Goal: Transaction & Acquisition: Purchase product/service

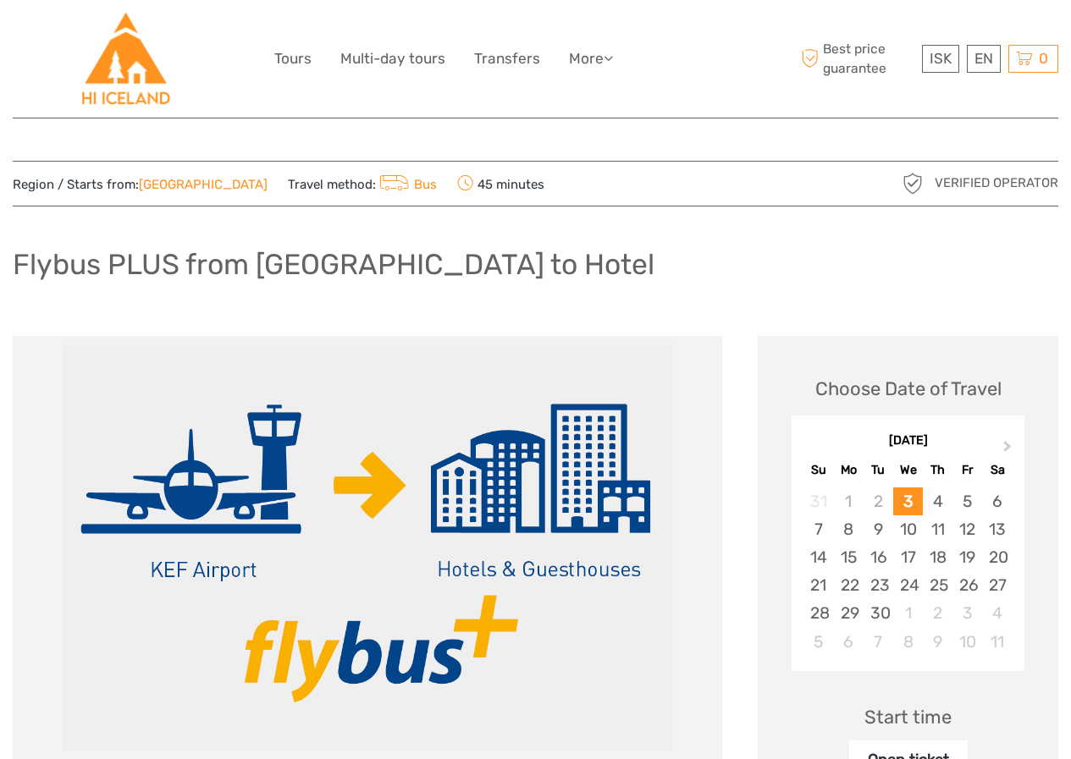
scroll to position [169, 0]
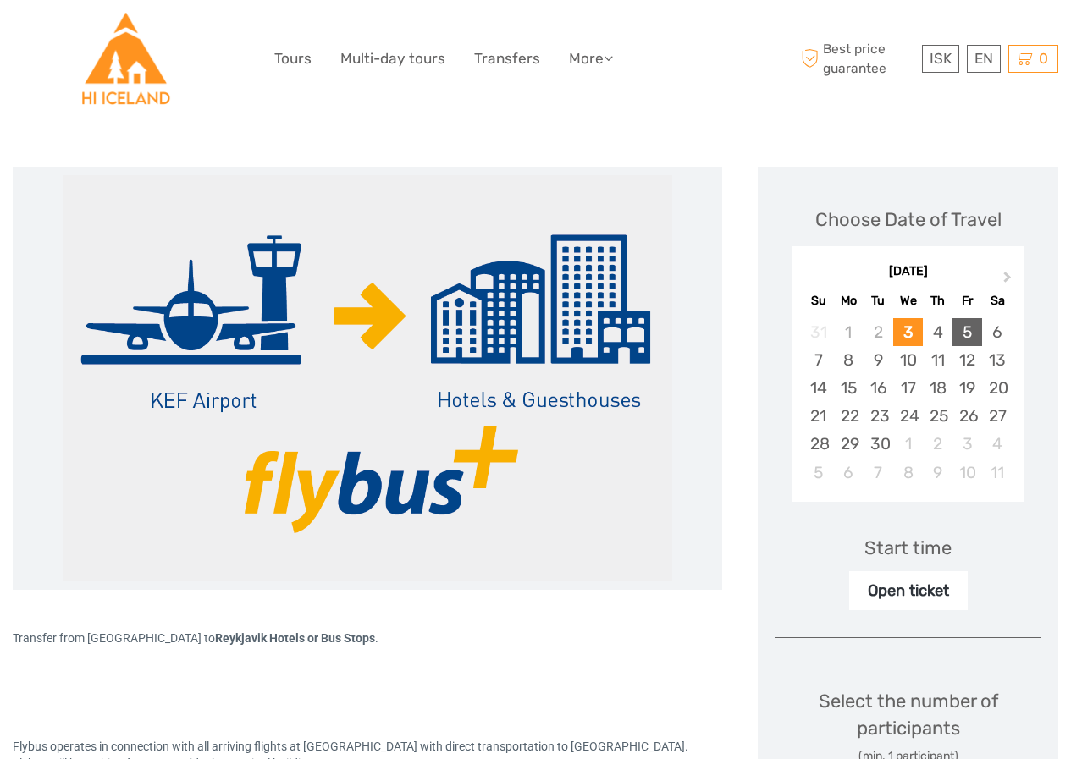
click at [966, 336] on div "5" at bounding box center [968, 332] width 30 height 28
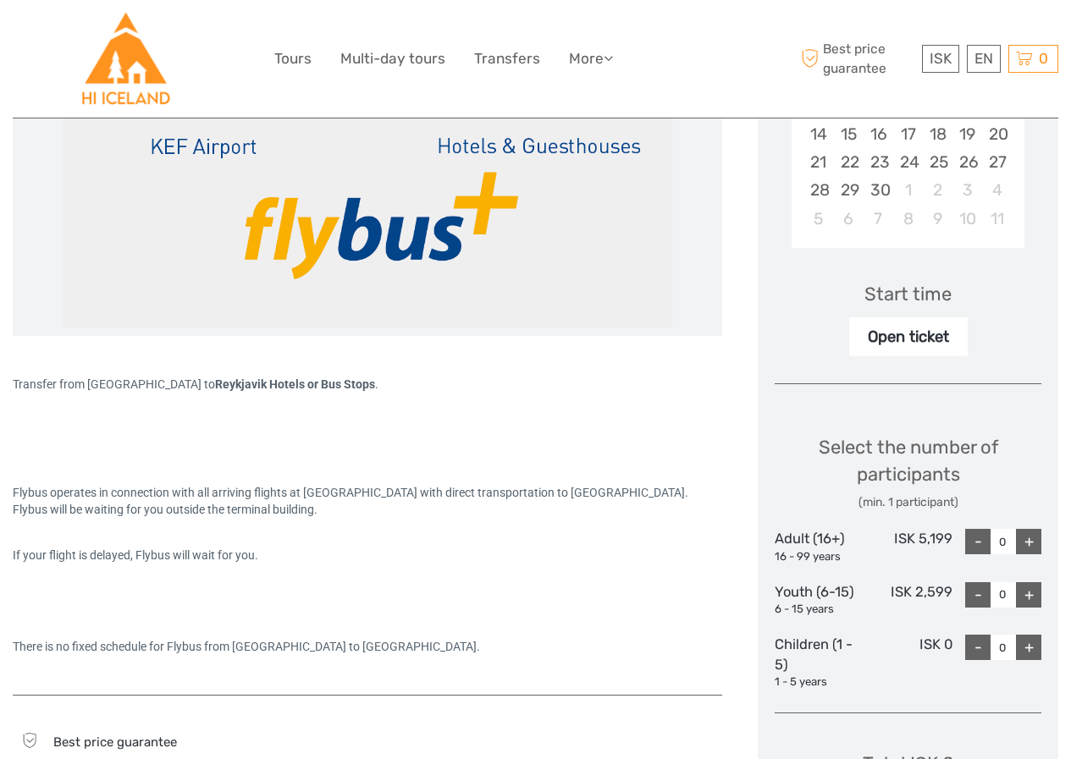
click at [889, 335] on div "Open ticket" at bounding box center [908, 337] width 119 height 39
click at [1030, 542] on div "+" at bounding box center [1028, 541] width 25 height 25
type input "1"
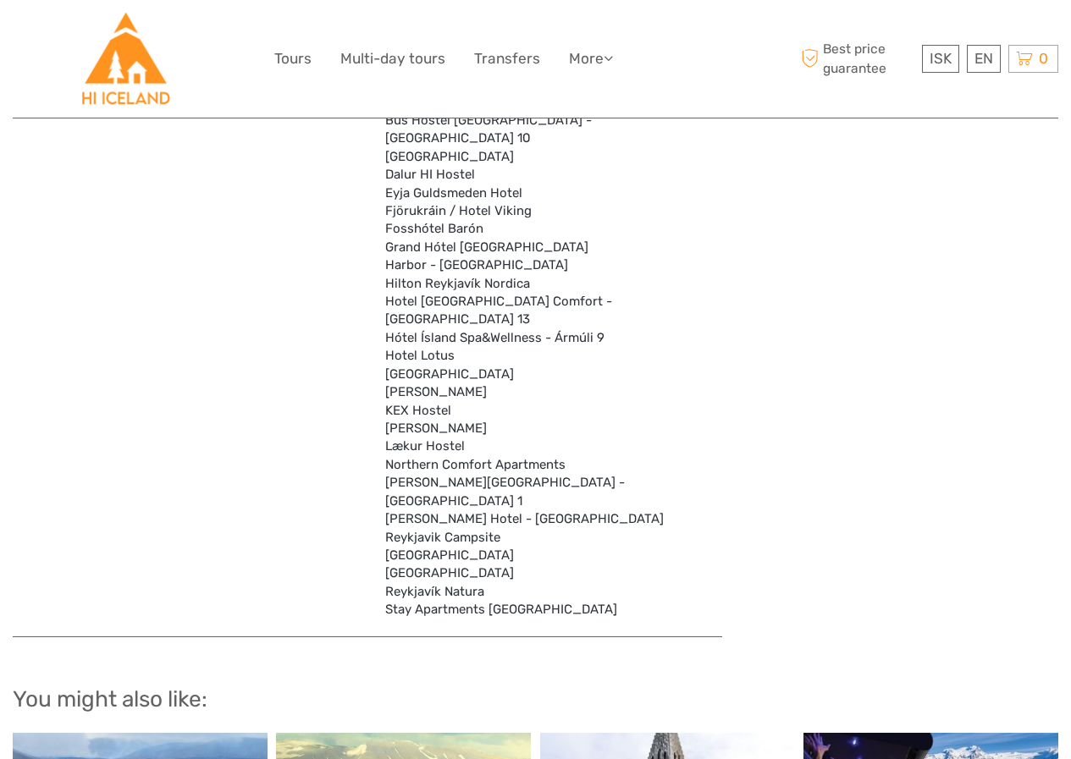
scroll to position [5503, 0]
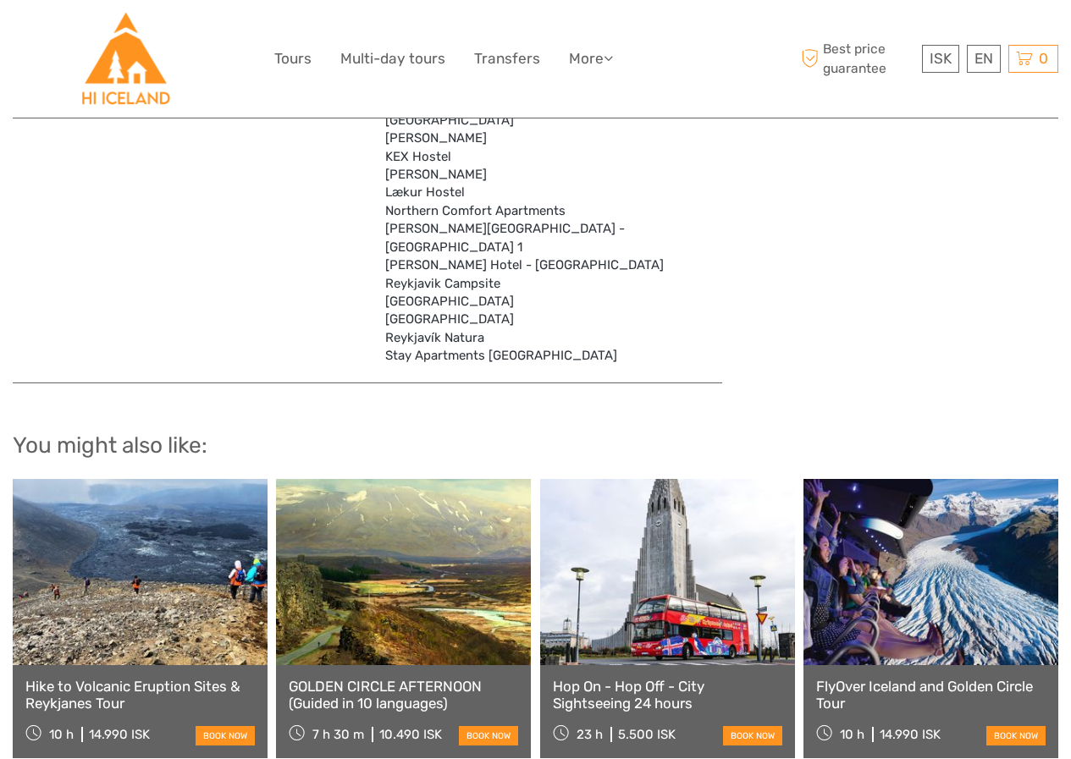
click at [820, 724] on icon at bounding box center [824, 733] width 16 height 19
click at [899, 488] on link at bounding box center [931, 572] width 255 height 186
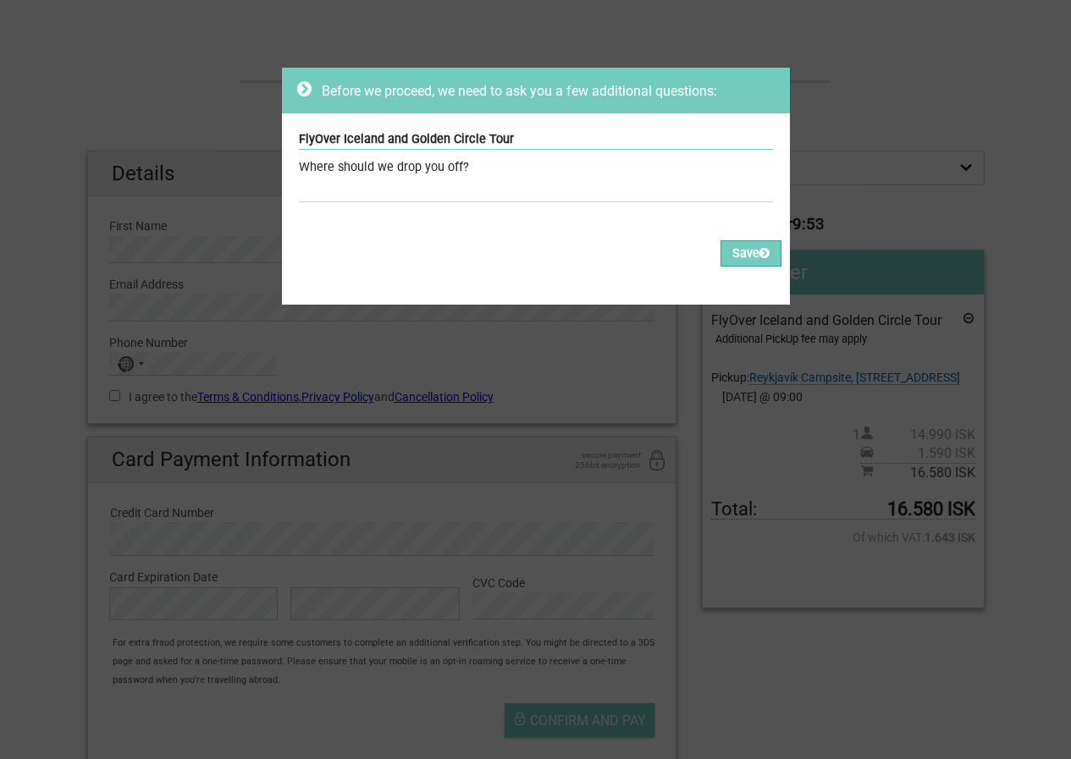
click at [550, 173] on div "Where should we drop you off?" at bounding box center [536, 167] width 474 height 19
click at [435, 191] on input "text" at bounding box center [536, 190] width 474 height 25
type input "Dalur Hi Hostel"
click at [736, 260] on button "Save" at bounding box center [751, 253] width 61 height 26
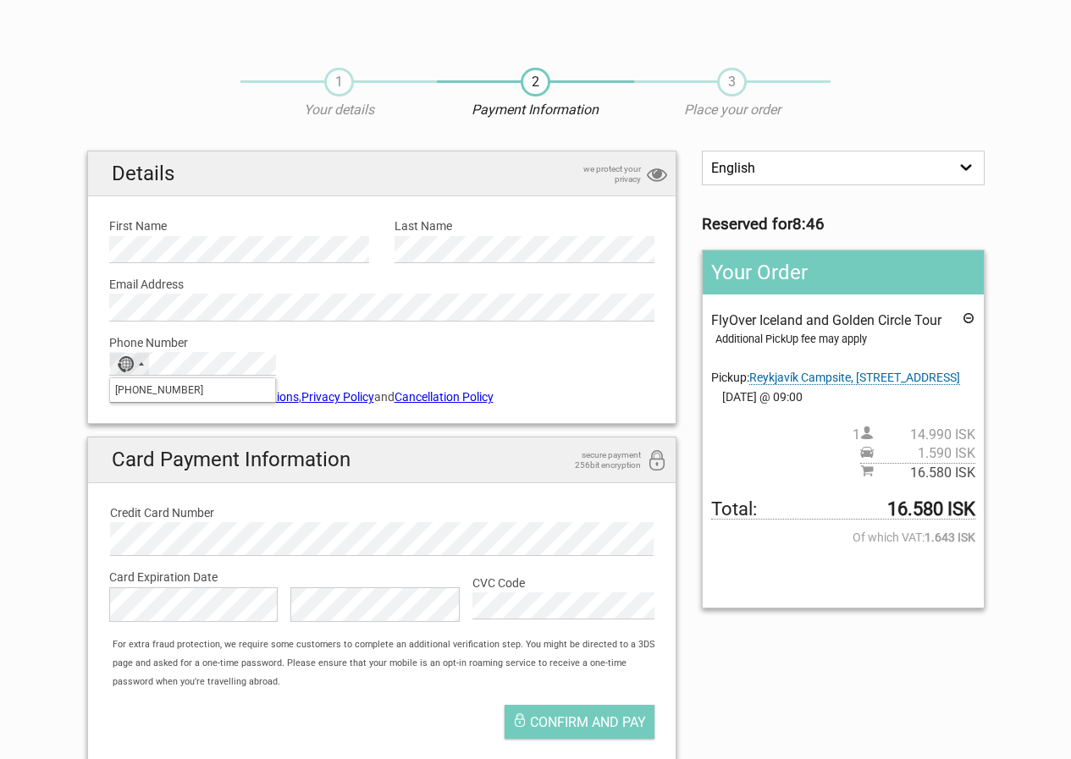
click at [229, 392] on input "+447970371796" at bounding box center [192, 390] width 165 height 24
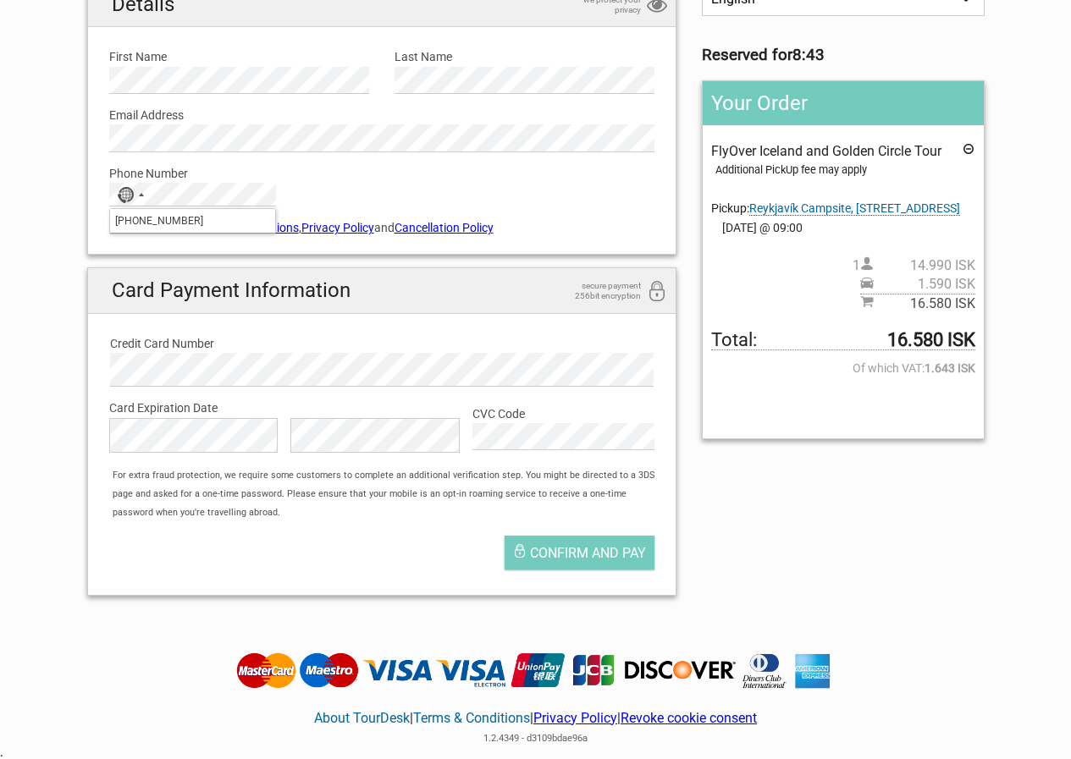
type input "+447970371796"
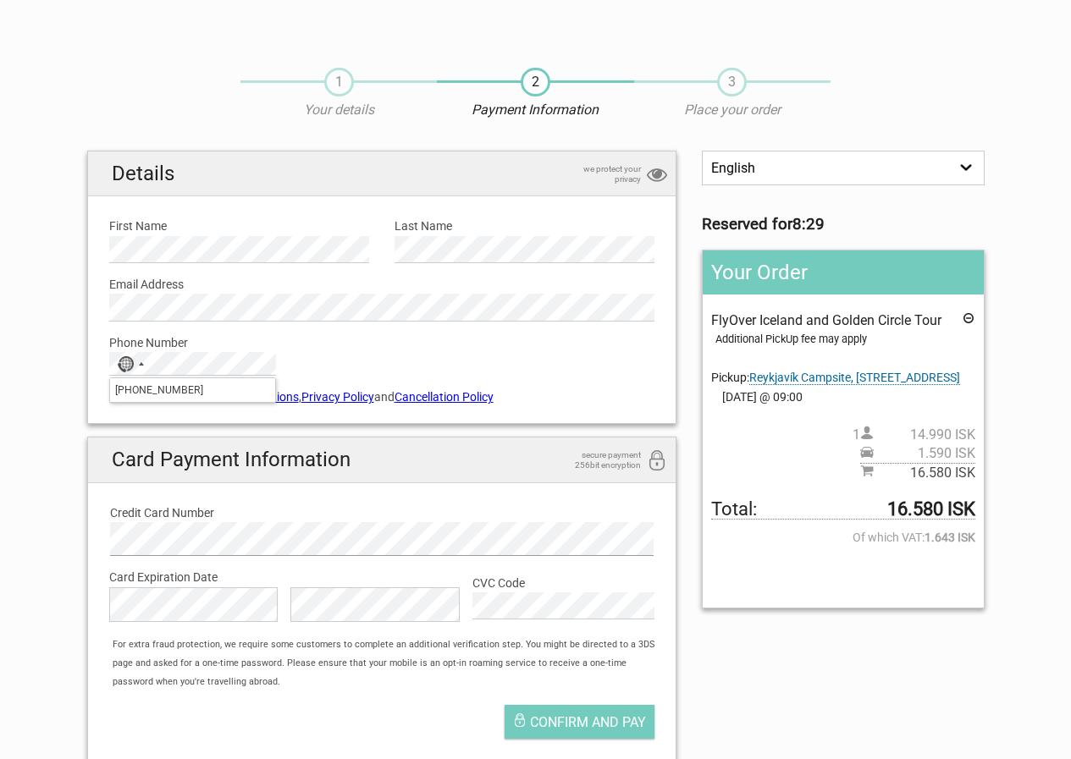
scroll to position [85, 0]
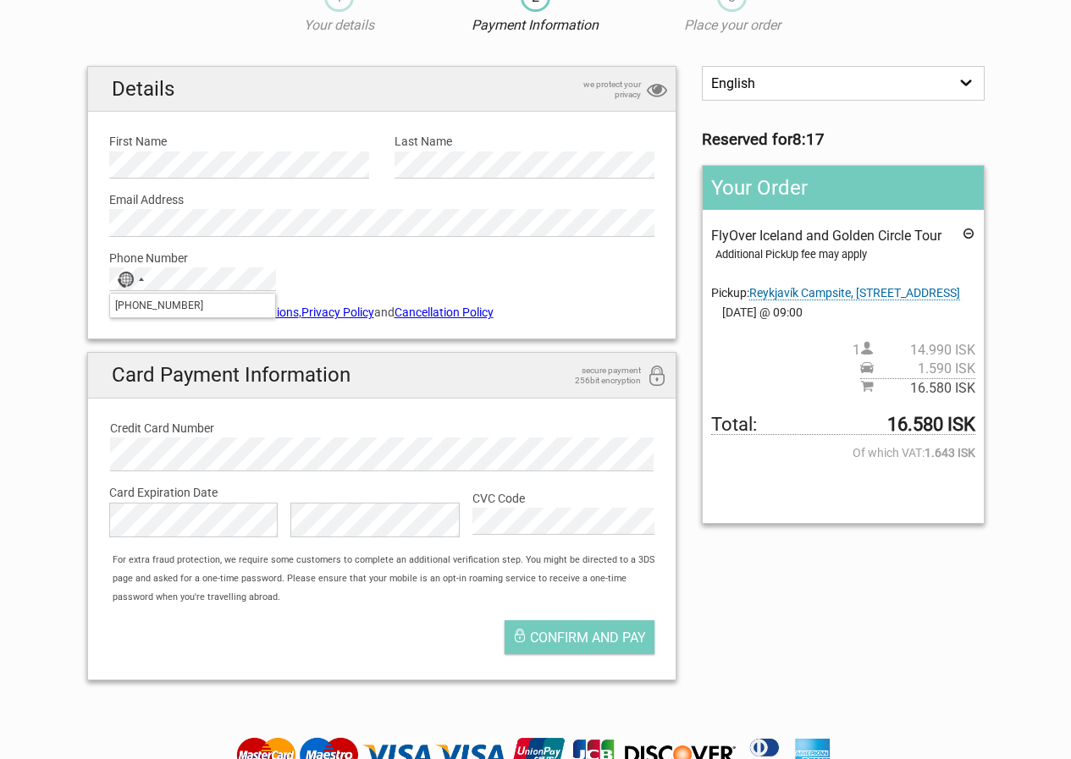
click at [858, 300] on span "Reykjavík Campsite, Sundlaugavegur 32" at bounding box center [854, 293] width 211 height 14
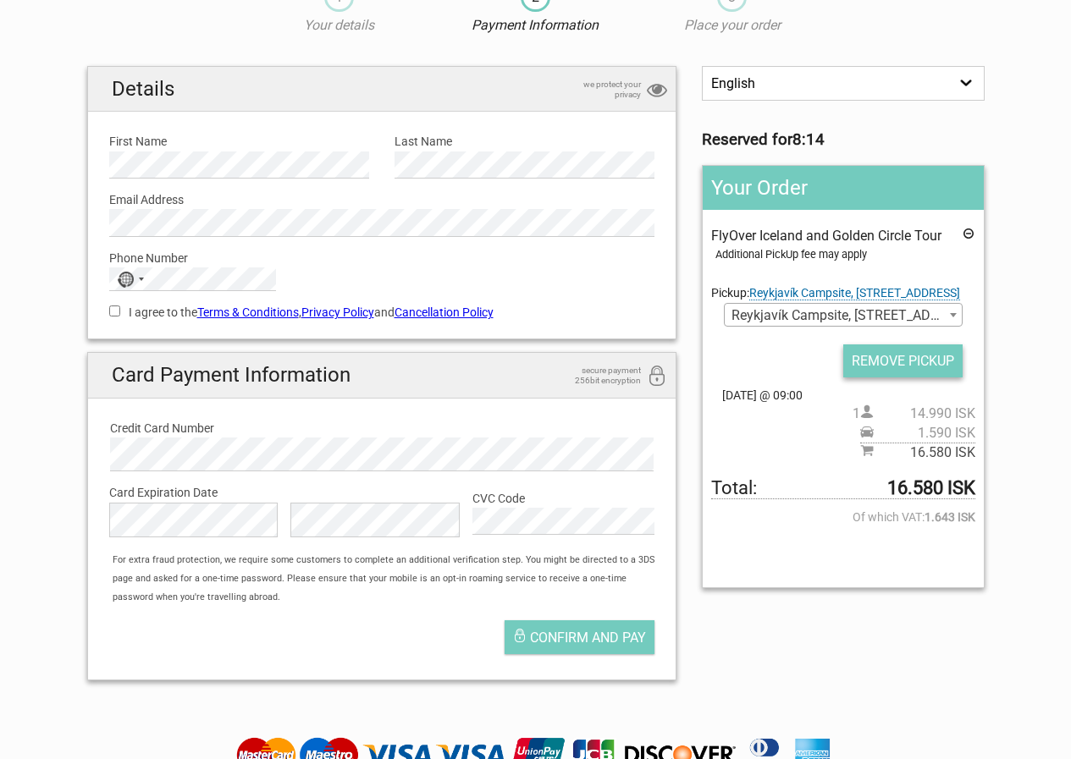
click at [878, 366] on input "REMOVE PICKUP" at bounding box center [902, 361] width 119 height 33
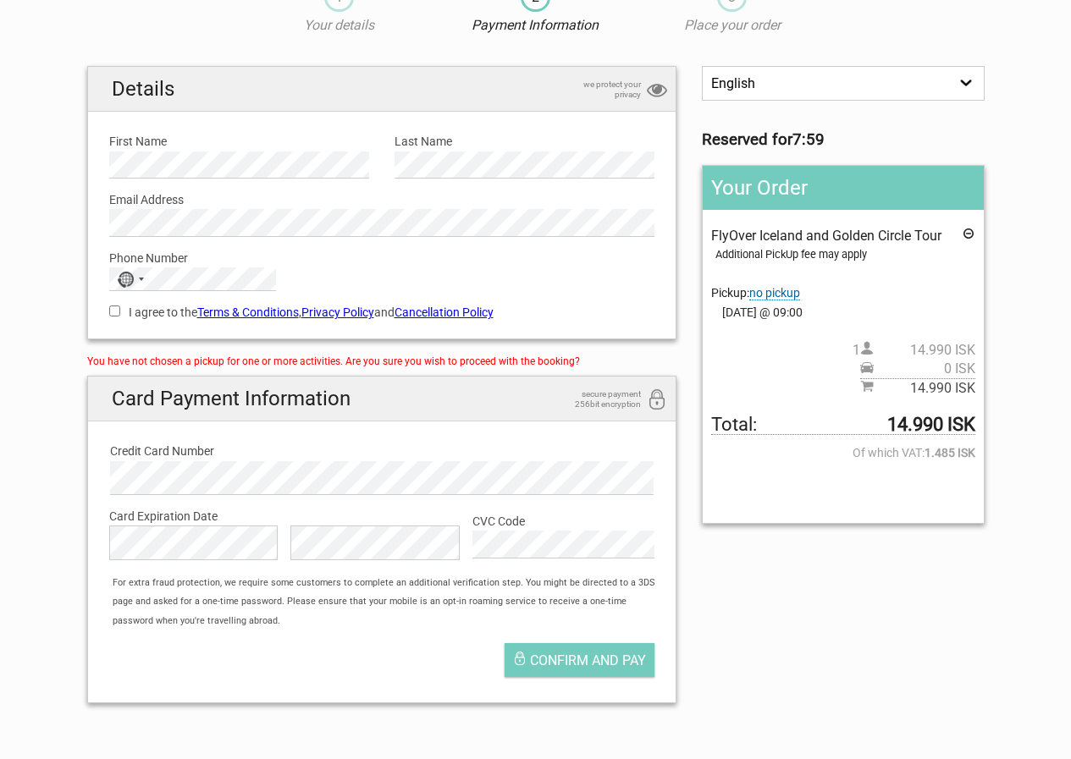
click at [772, 291] on span "no pickup" at bounding box center [774, 293] width 51 height 14
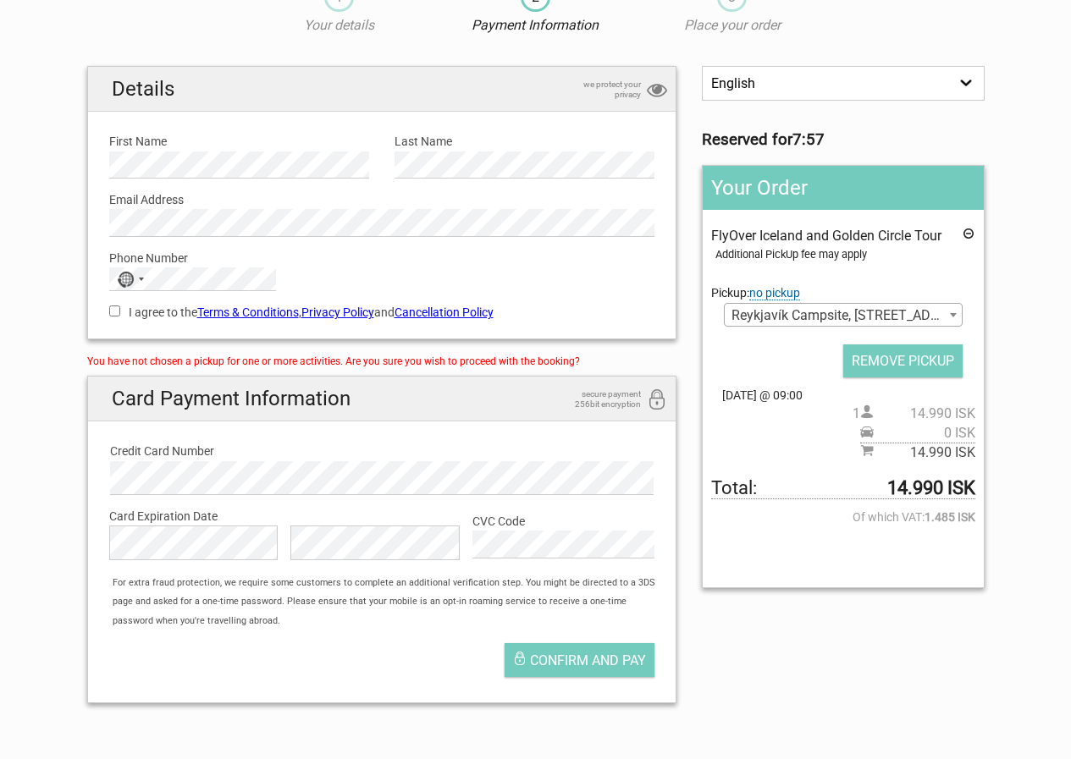
click at [955, 318] on b at bounding box center [953, 315] width 7 height 4
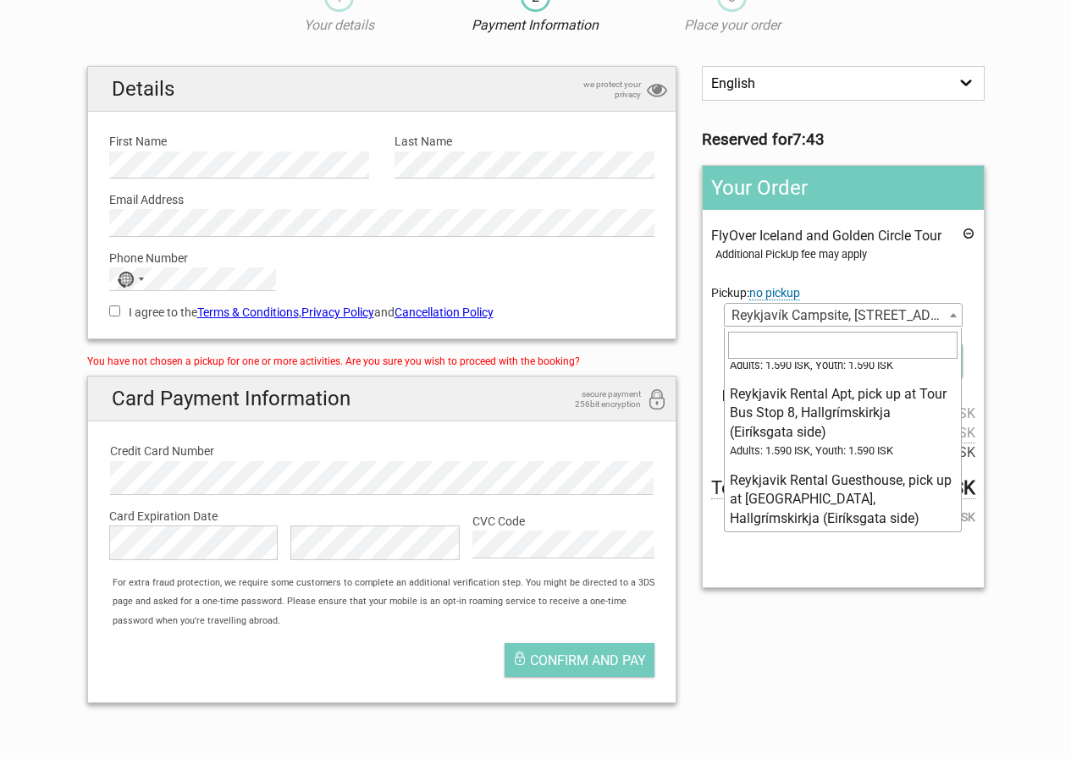
scroll to position [14245, 0]
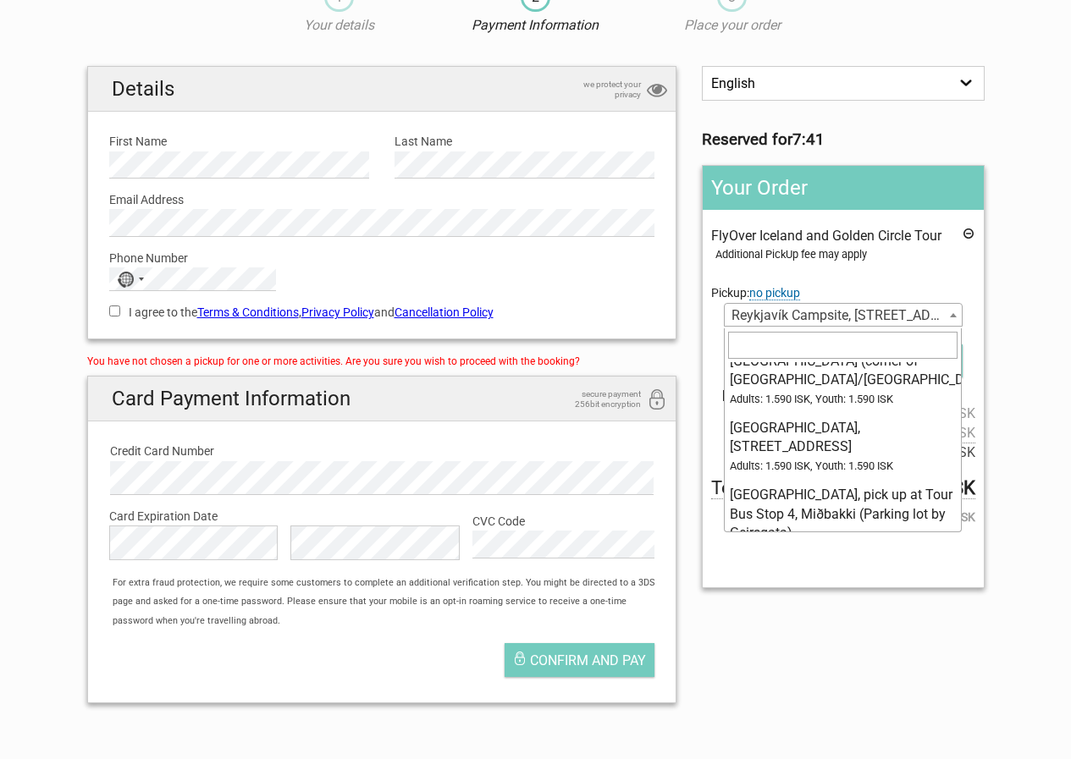
click at [750, 345] on input "search" at bounding box center [842, 345] width 229 height 27
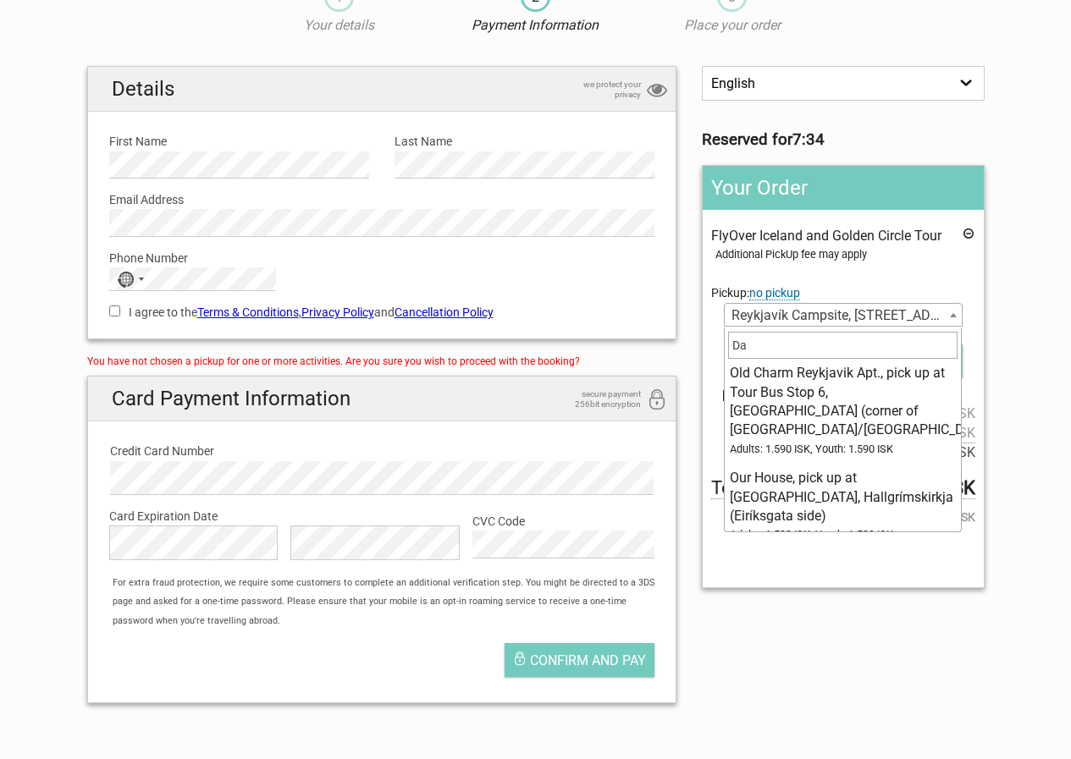
scroll to position [0, 0]
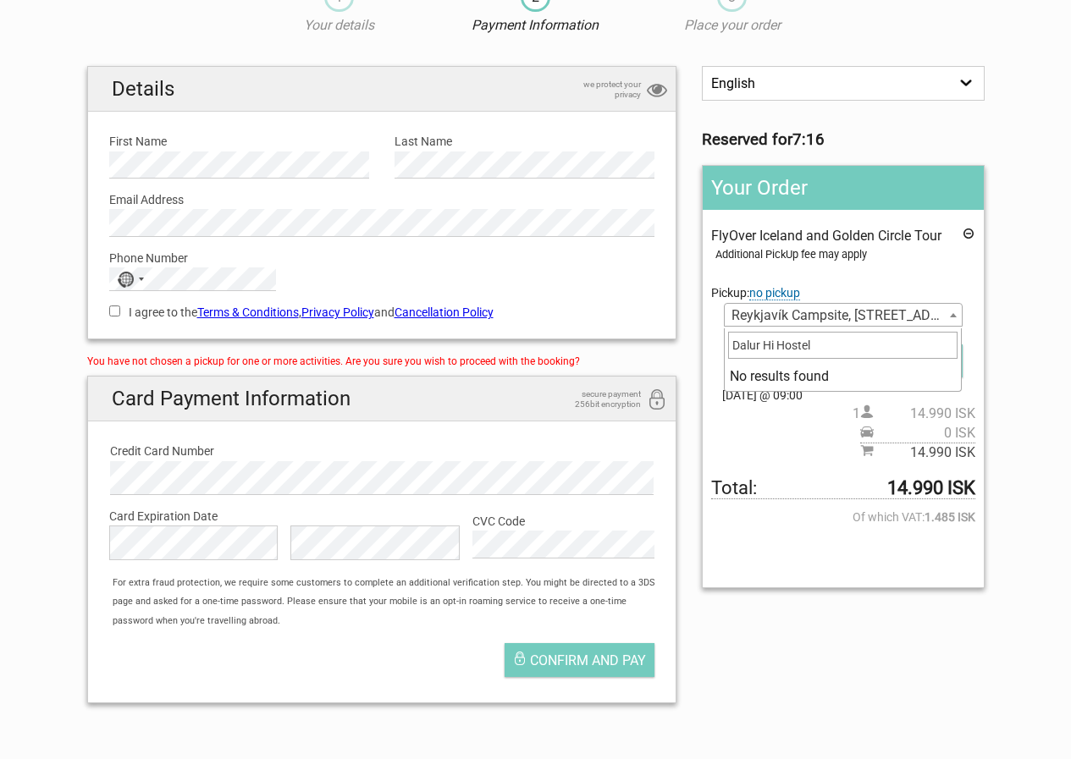
type input "Dalur Hi Hostel"
click at [782, 380] on li "No results found" at bounding box center [843, 376] width 236 height 29
click at [829, 346] on input "Dalur Hi Hostel" at bounding box center [842, 345] width 229 height 27
click at [950, 318] on b at bounding box center [953, 315] width 7 height 4
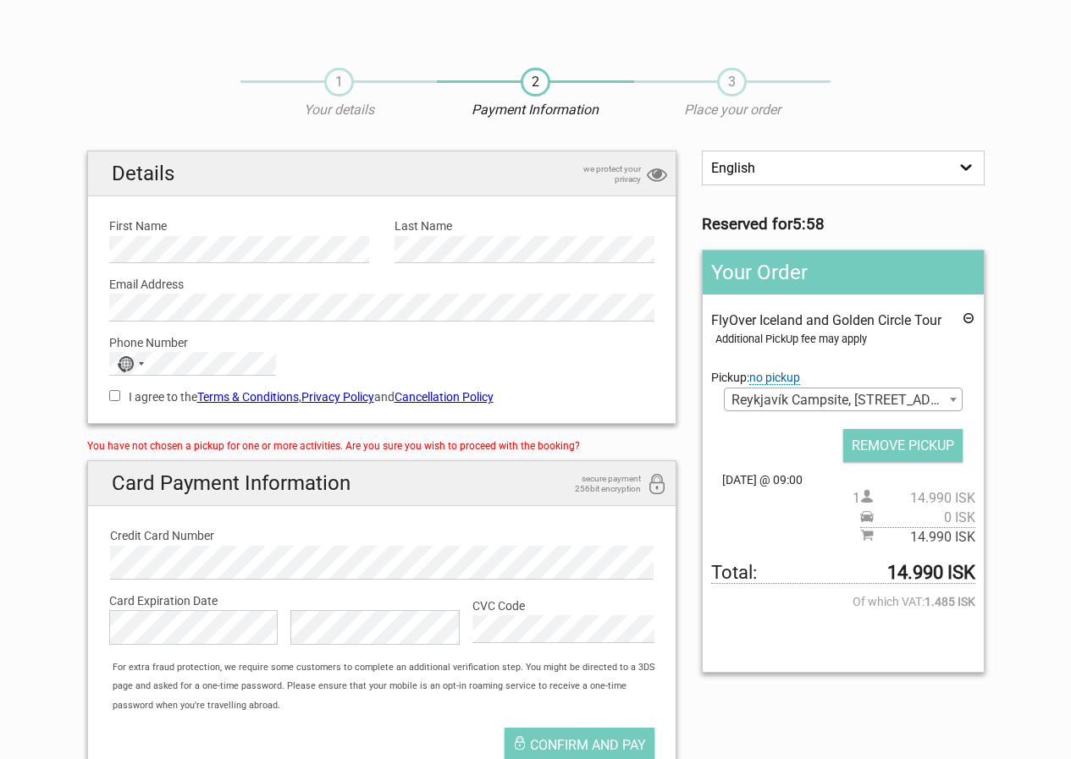
click at [730, 379] on span "Pickup: no pickup" at bounding box center [755, 378] width 89 height 14
click at [761, 380] on span "no pickup" at bounding box center [774, 378] width 51 height 14
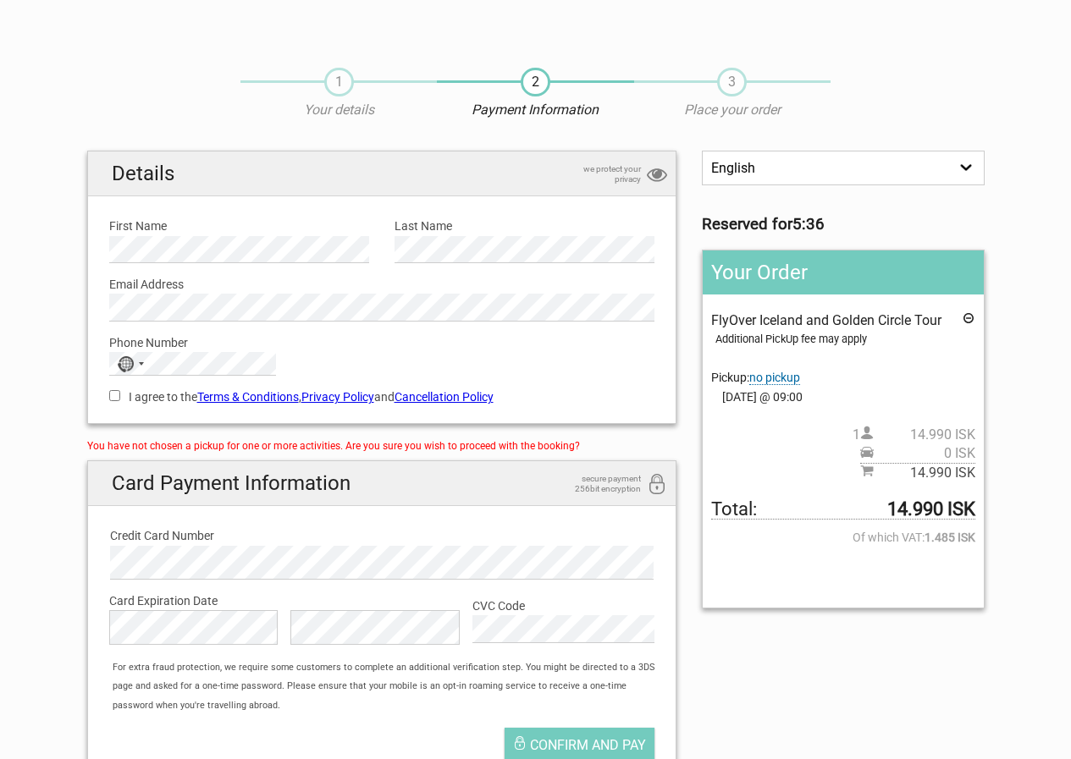
click at [732, 378] on span "Pickup: no pickup" at bounding box center [755, 378] width 89 height 14
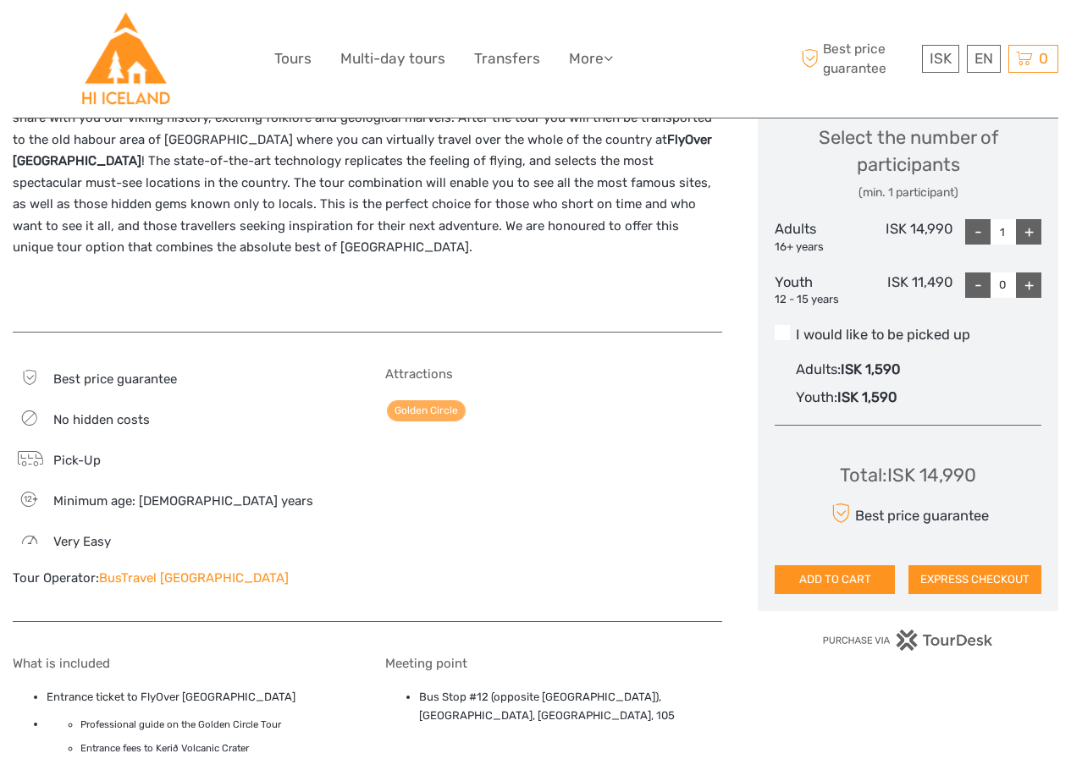
click at [780, 335] on span at bounding box center [782, 332] width 15 height 15
click at [796, 329] on input "I would like to be picked up" at bounding box center [796, 329] width 0 height 0
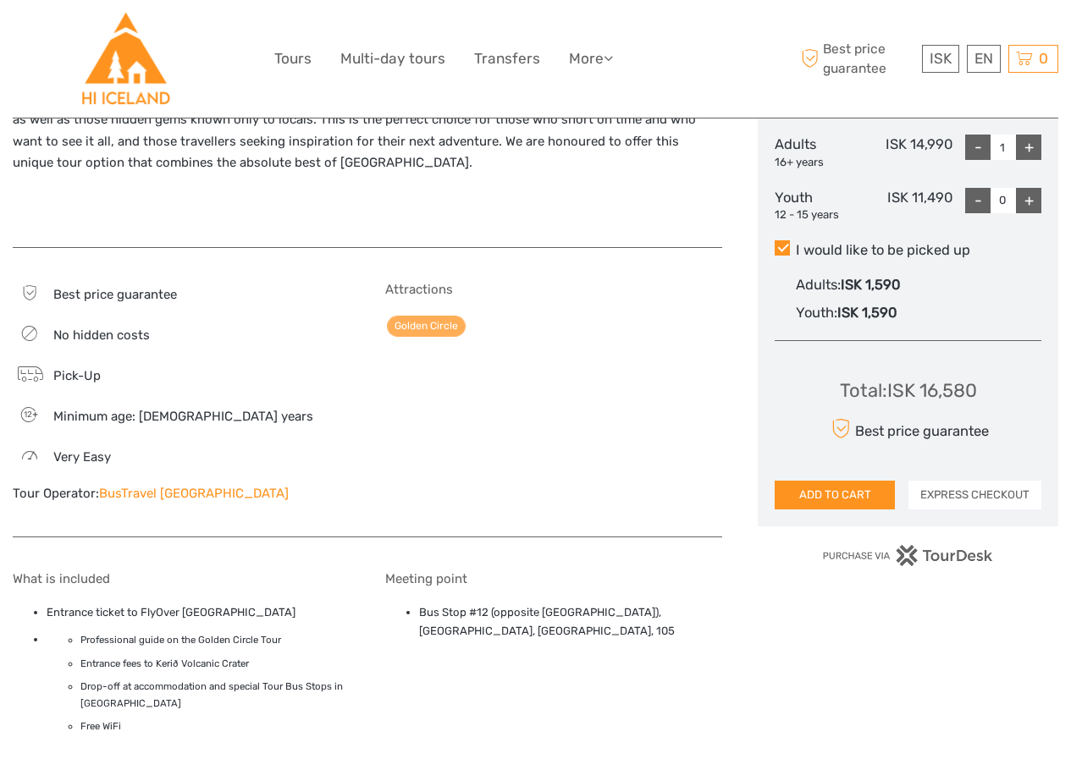
click at [992, 495] on button "EXPRESS CHECKOUT" at bounding box center [974, 495] width 133 height 29
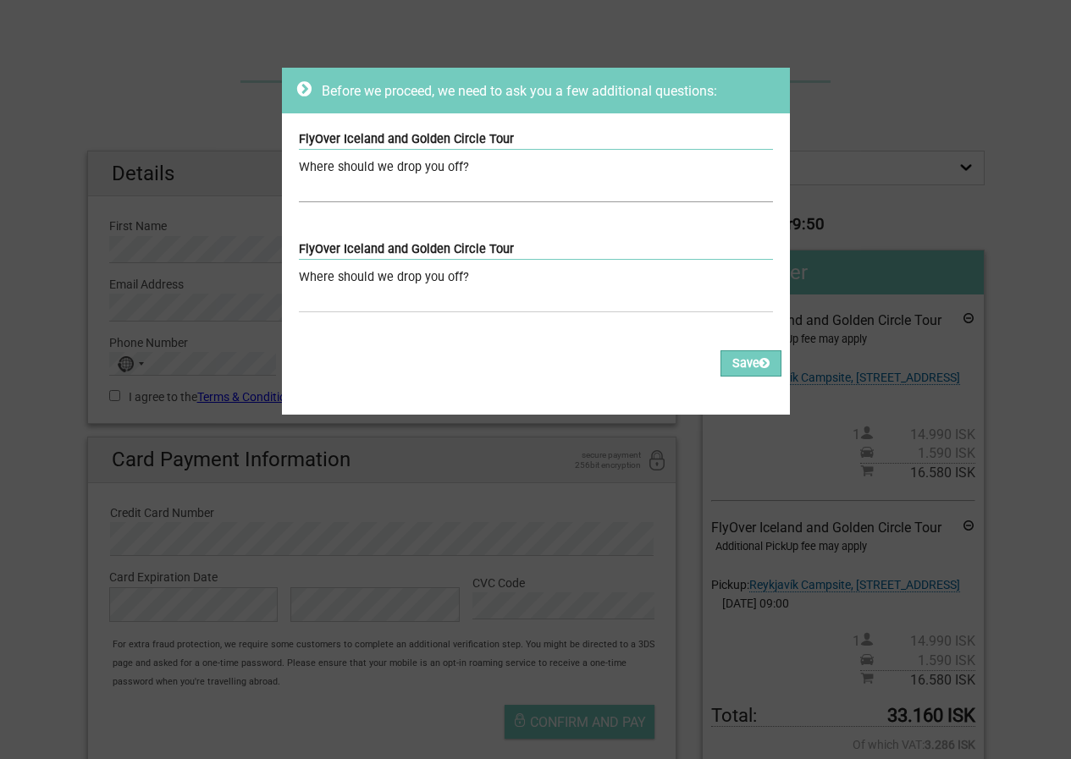
click at [379, 187] on input "text" at bounding box center [536, 190] width 474 height 25
type input "Dalur Hi Hostel"
click at [362, 292] on input "text" at bounding box center [536, 300] width 474 height 25
type input "Dalur Hi Hostel"
click at [747, 373] on button "Save" at bounding box center [751, 364] width 61 height 26
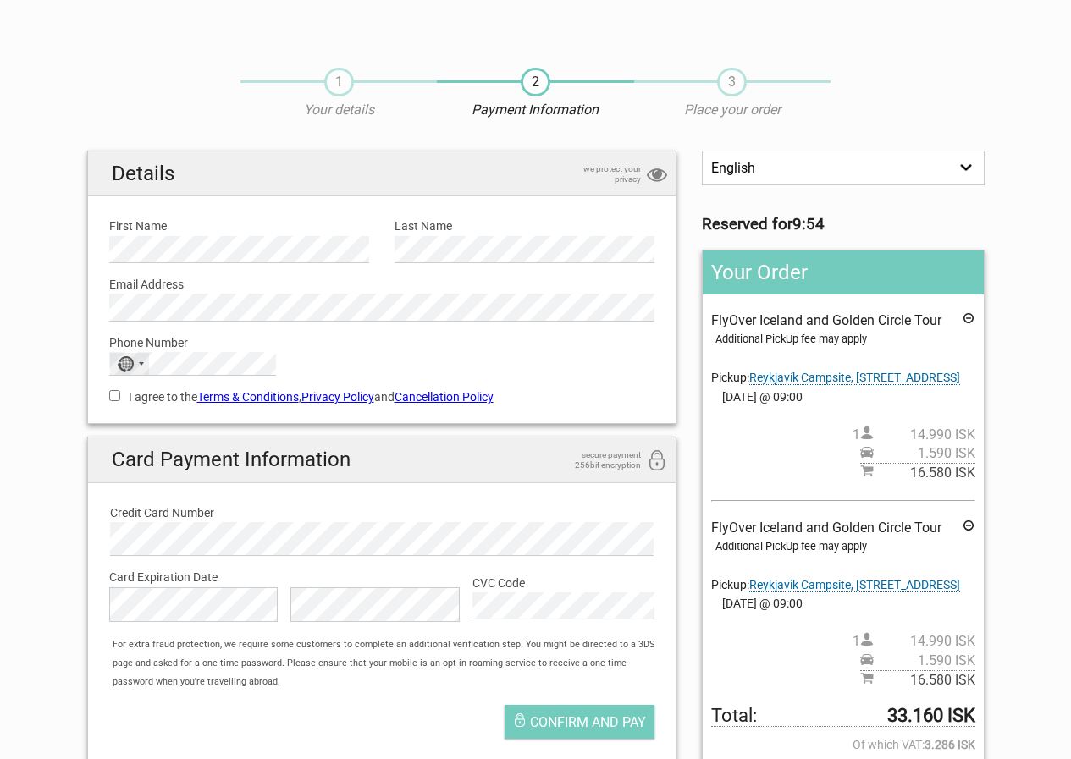
click at [141, 367] on div "No country selected" at bounding box center [129, 364] width 39 height 22
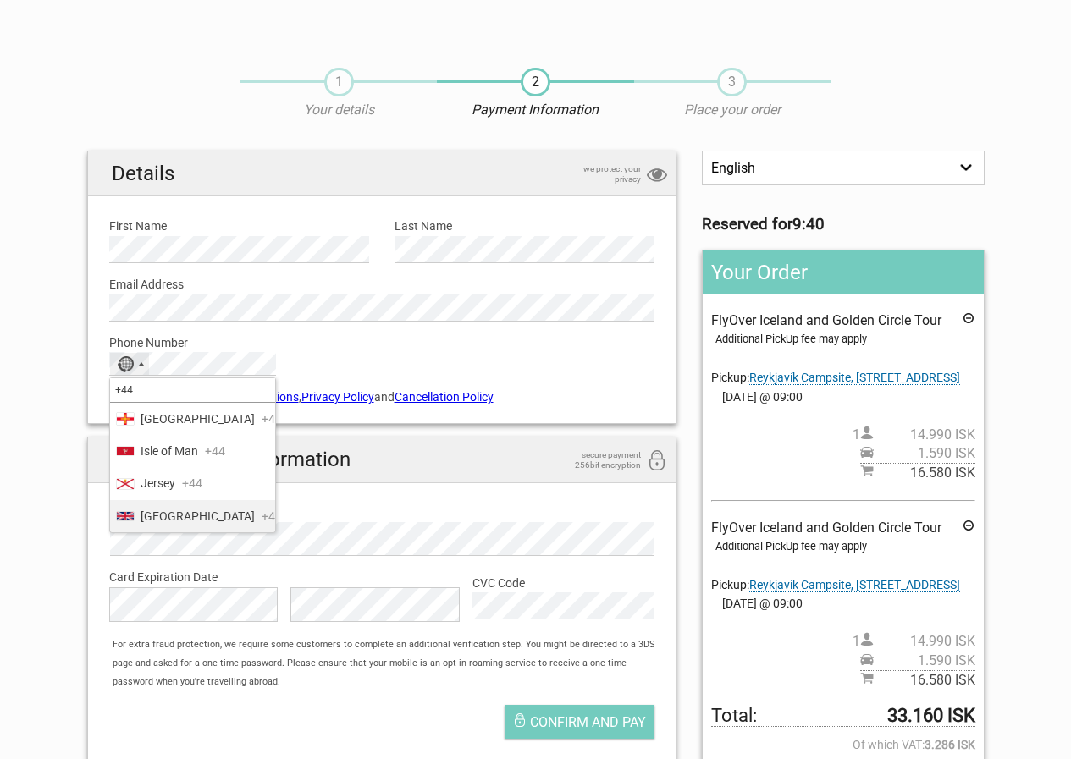
type input "+44"
click at [262, 513] on span "+44" at bounding box center [272, 516] width 20 height 19
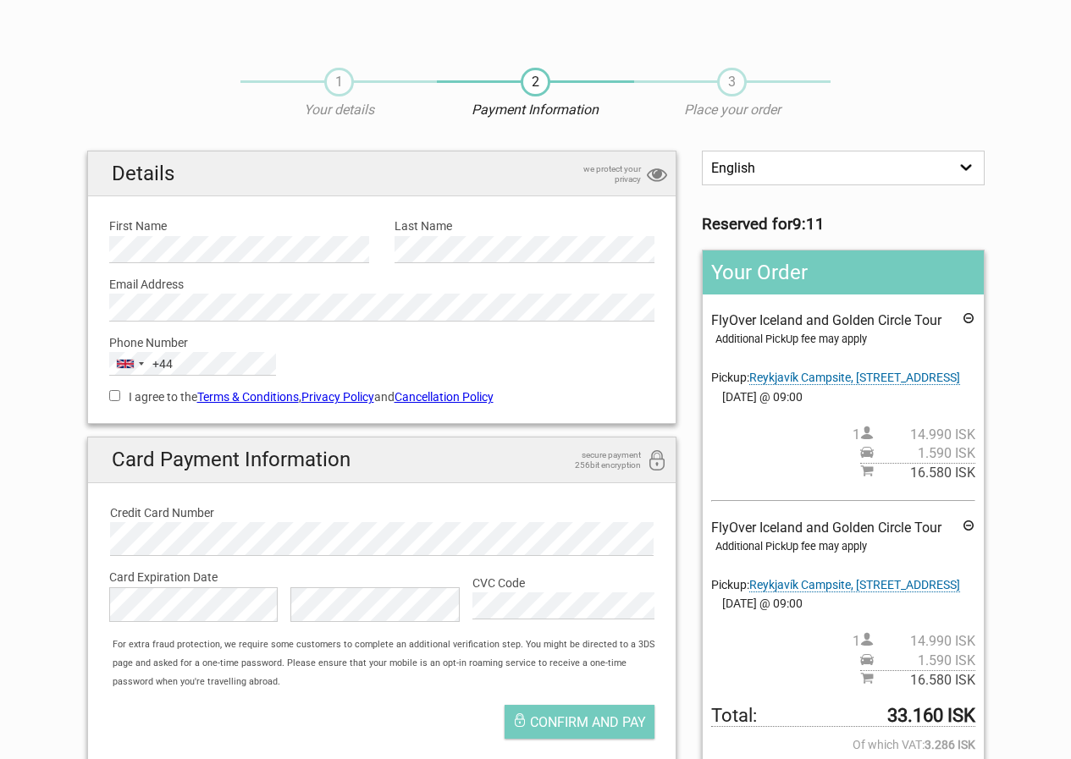
click at [118, 395] on input "I agree to the Terms & Conditions , Privacy Policy and Cancellation Policy" at bounding box center [114, 395] width 11 height 11
checkbox input "true"
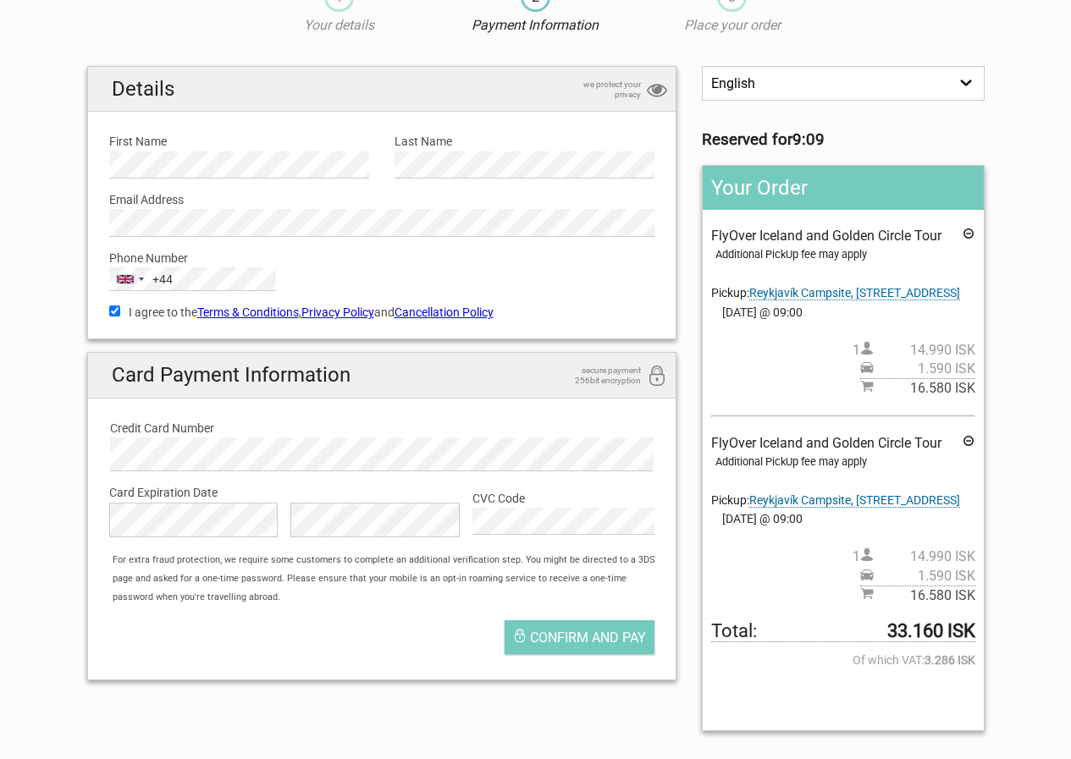
scroll to position [169, 0]
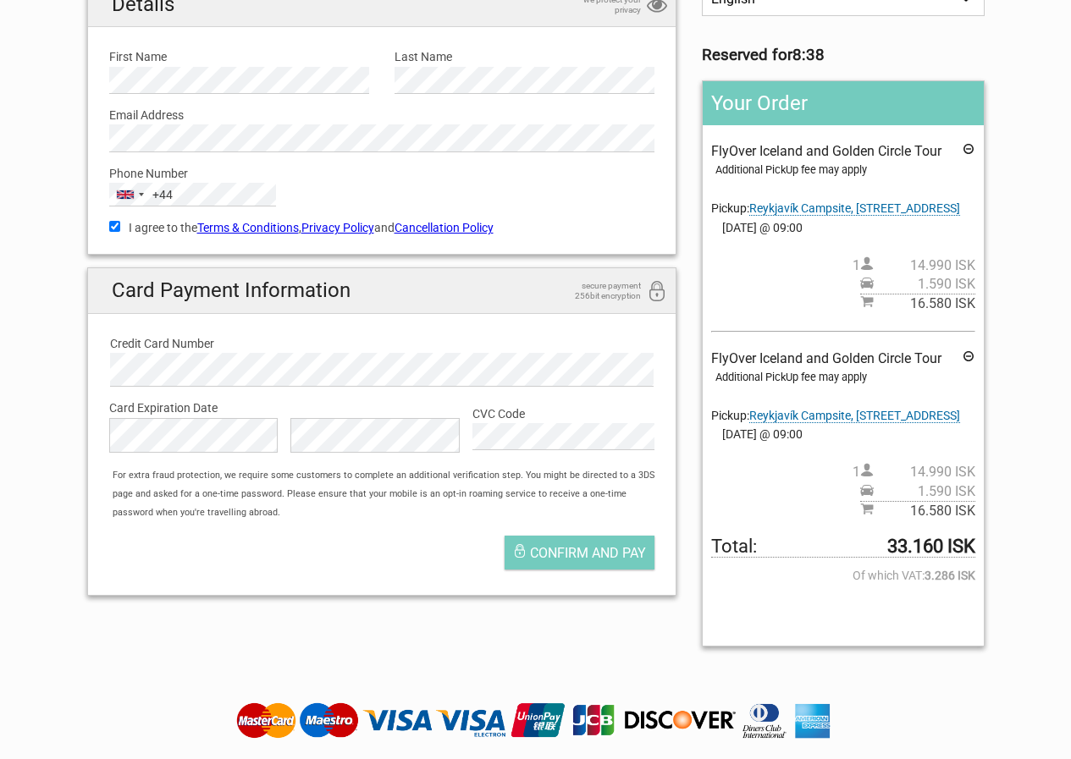
click at [970, 150] on icon at bounding box center [969, 151] width 14 height 19
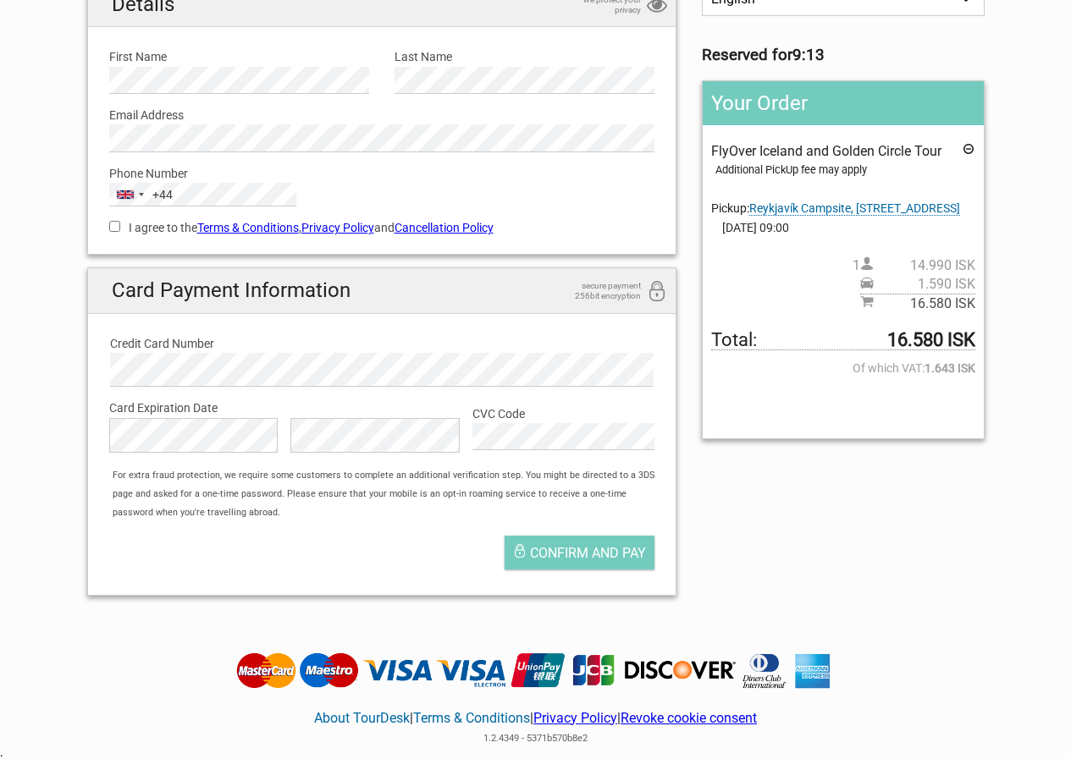
click at [114, 229] on input "I agree to the Terms & Conditions , Privacy Policy and Cancellation Policy" at bounding box center [114, 226] width 11 height 11
checkbox input "true"
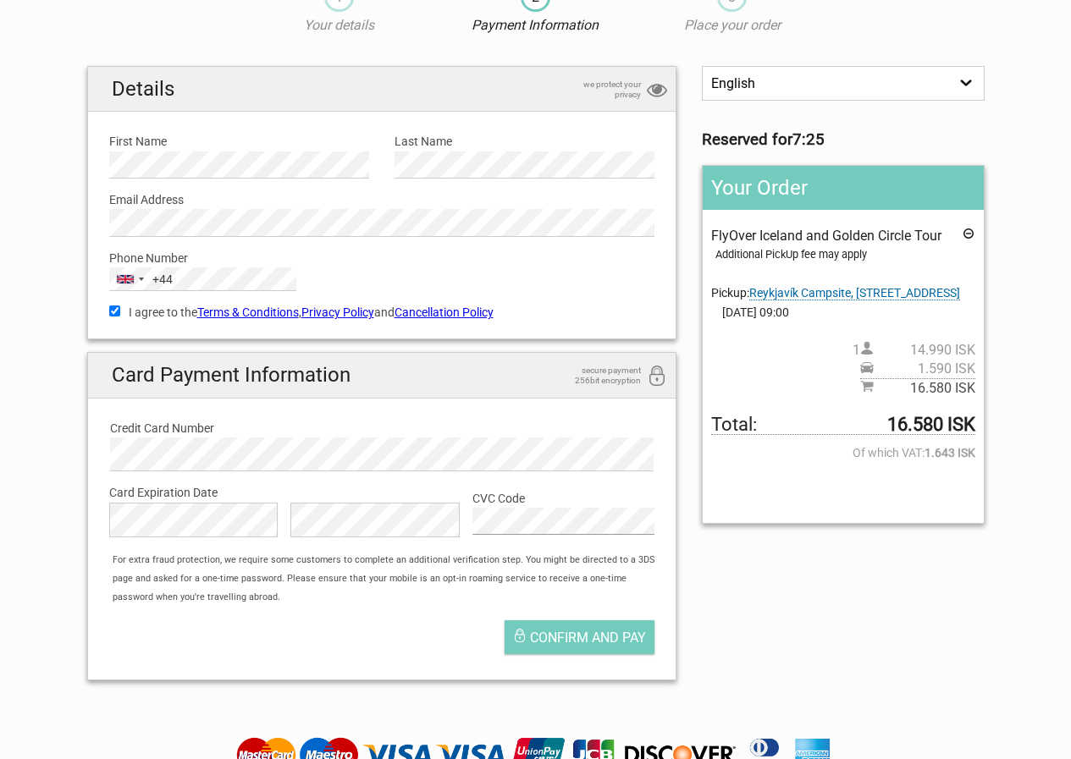
scroll to position [254, 0]
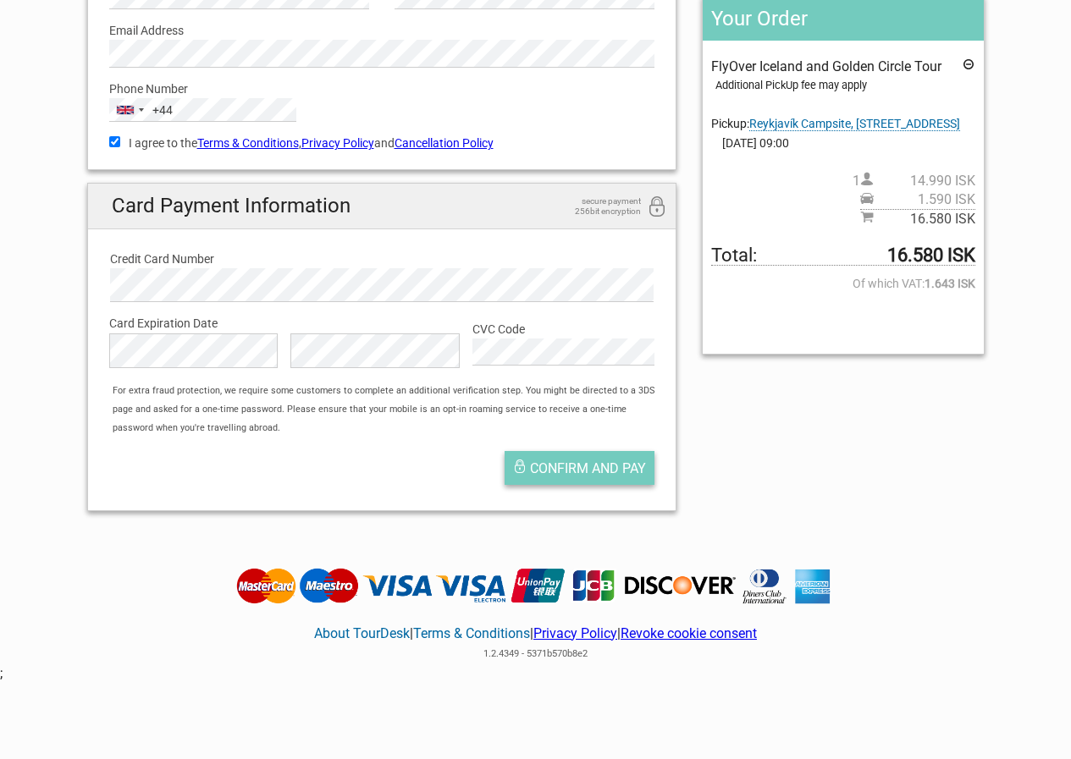
click at [585, 473] on span "Confirm and pay" at bounding box center [588, 469] width 116 height 16
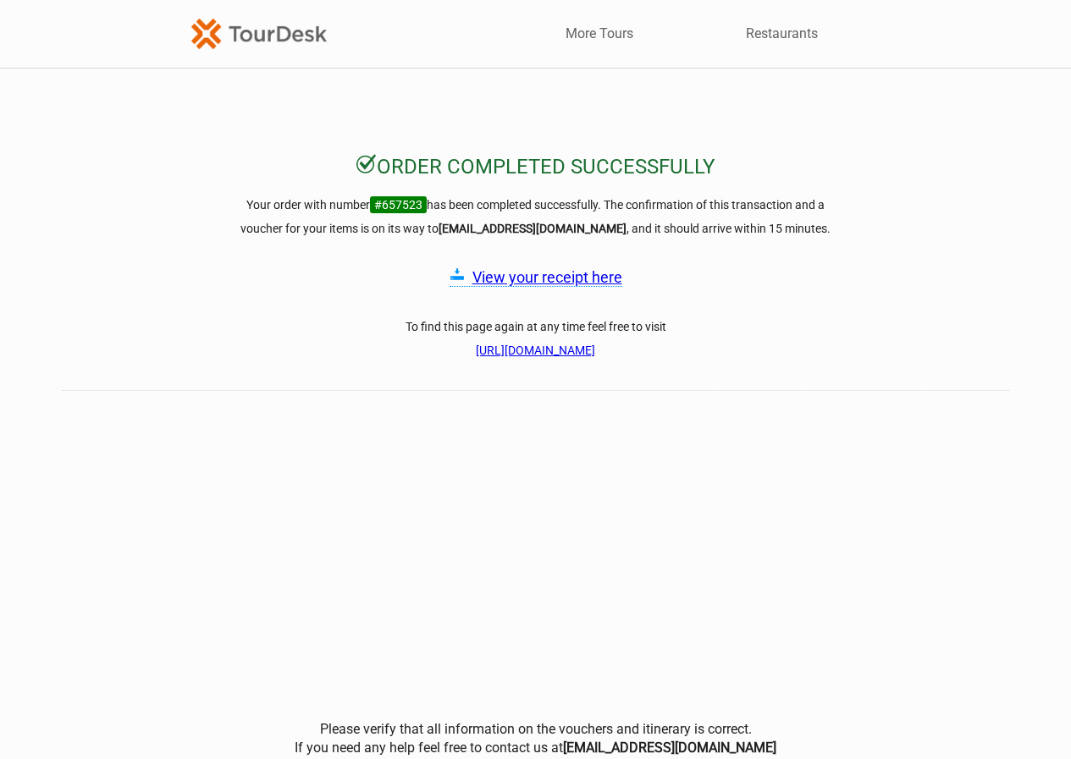
click at [529, 279] on link "View your receipt here" at bounding box center [547, 277] width 150 height 18
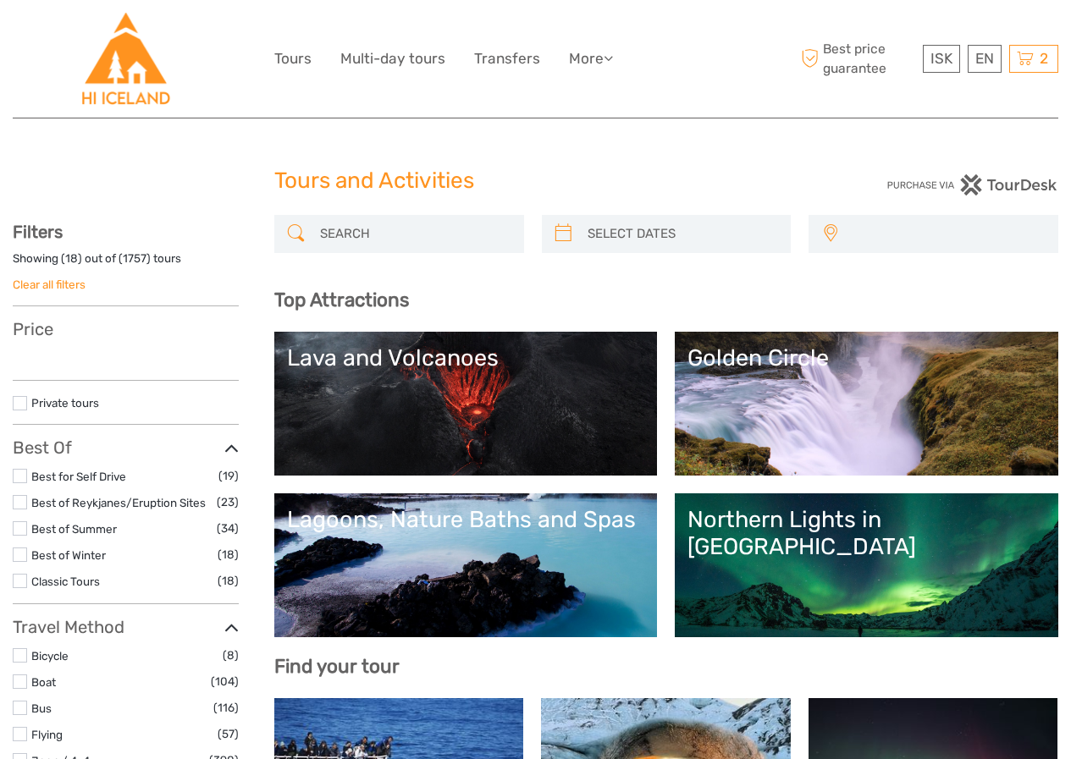
select select
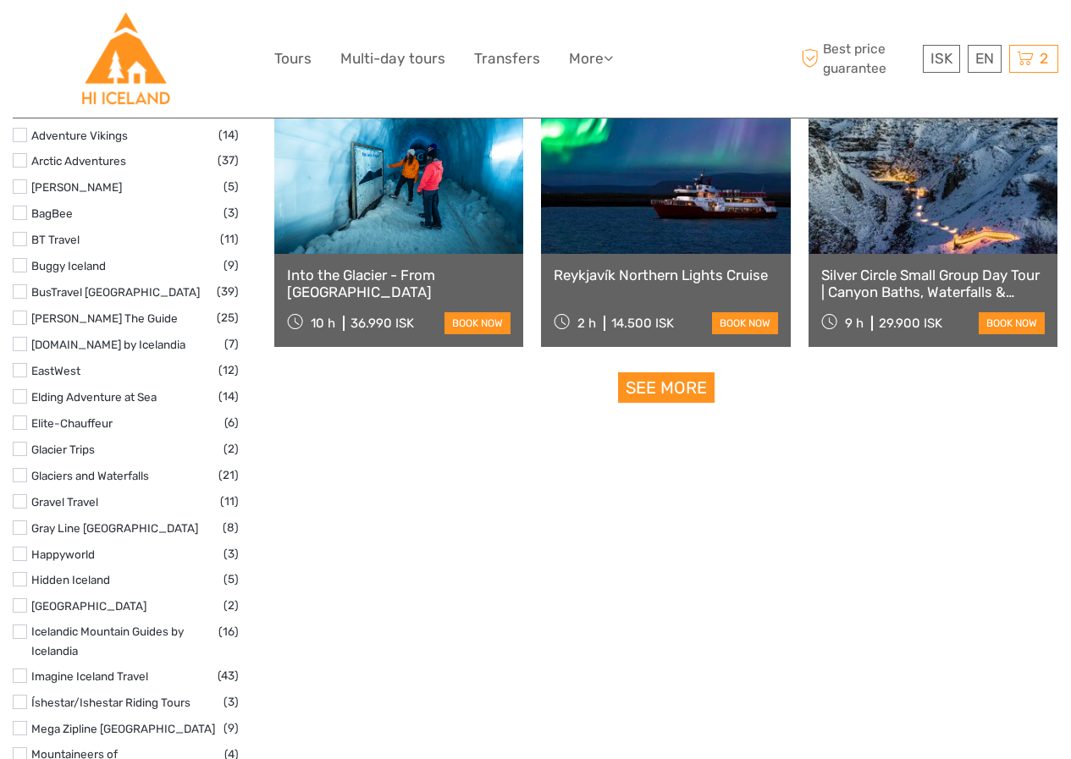
scroll to position [1863, 0]
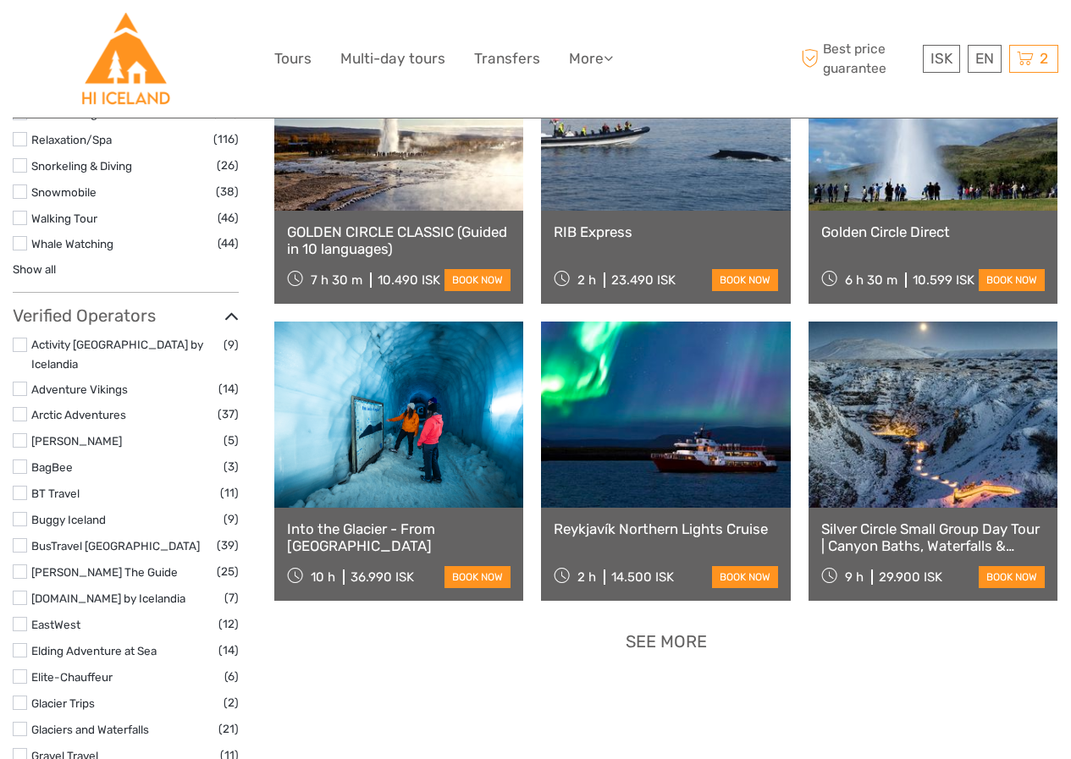
click at [653, 640] on link "See more" at bounding box center [666, 642] width 97 height 31
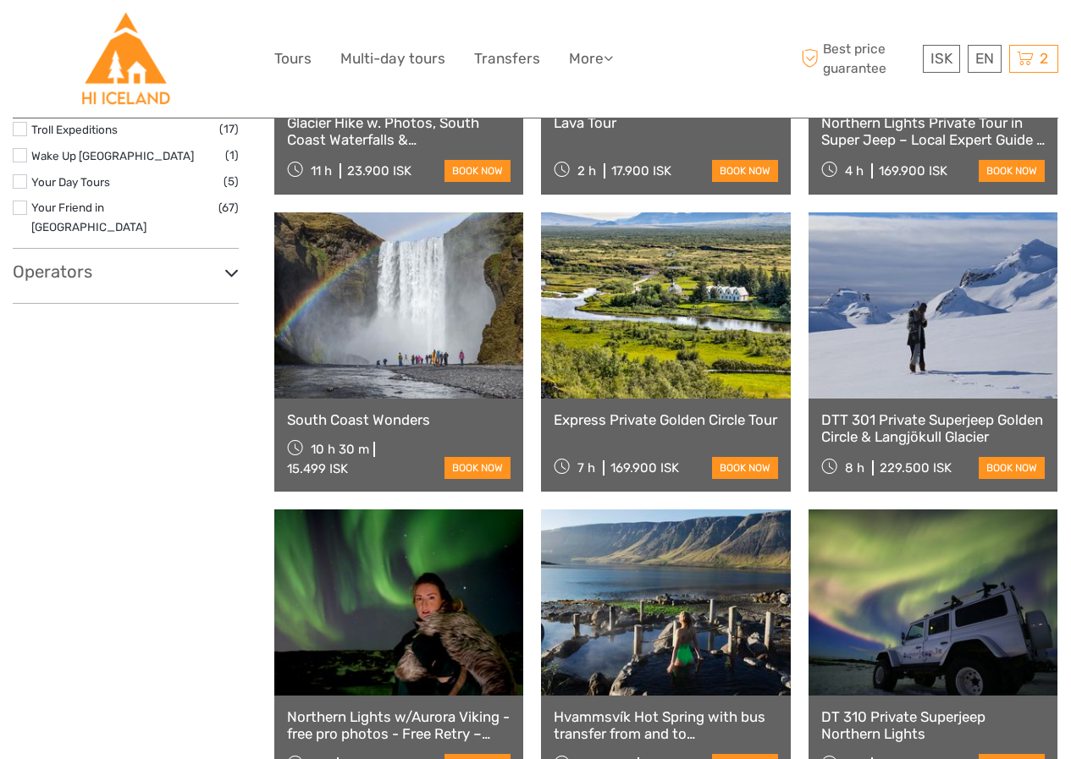
scroll to position [3133, 0]
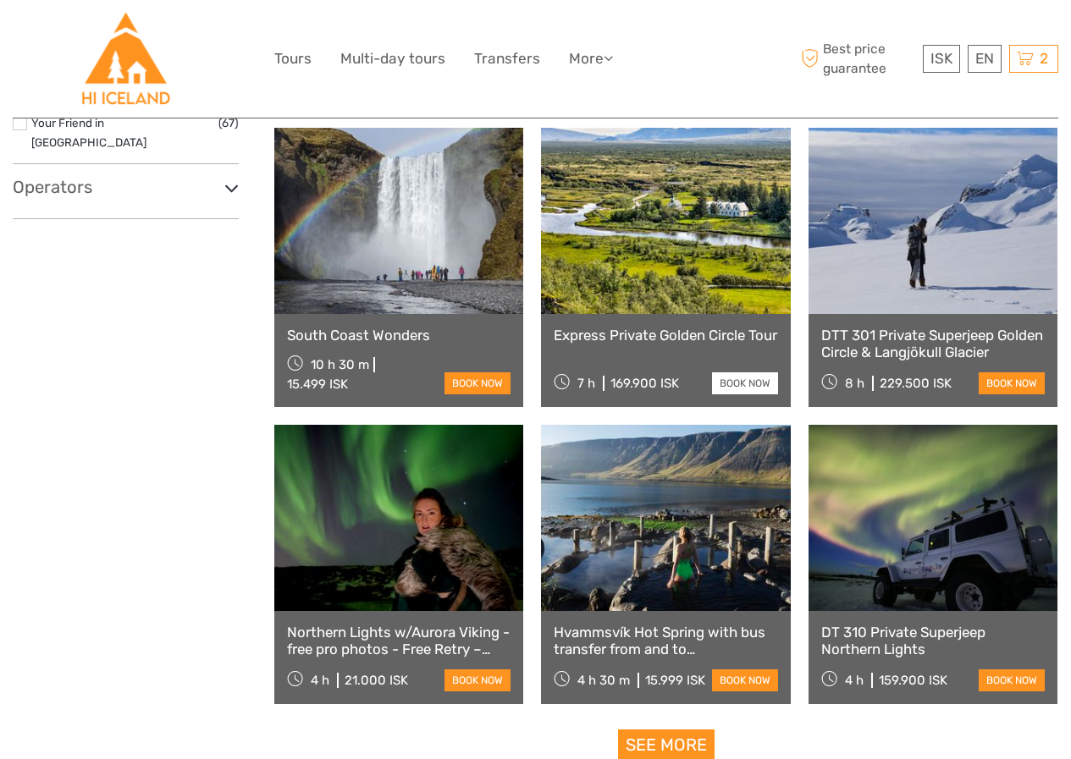
click at [749, 389] on link "book now" at bounding box center [745, 384] width 66 height 22
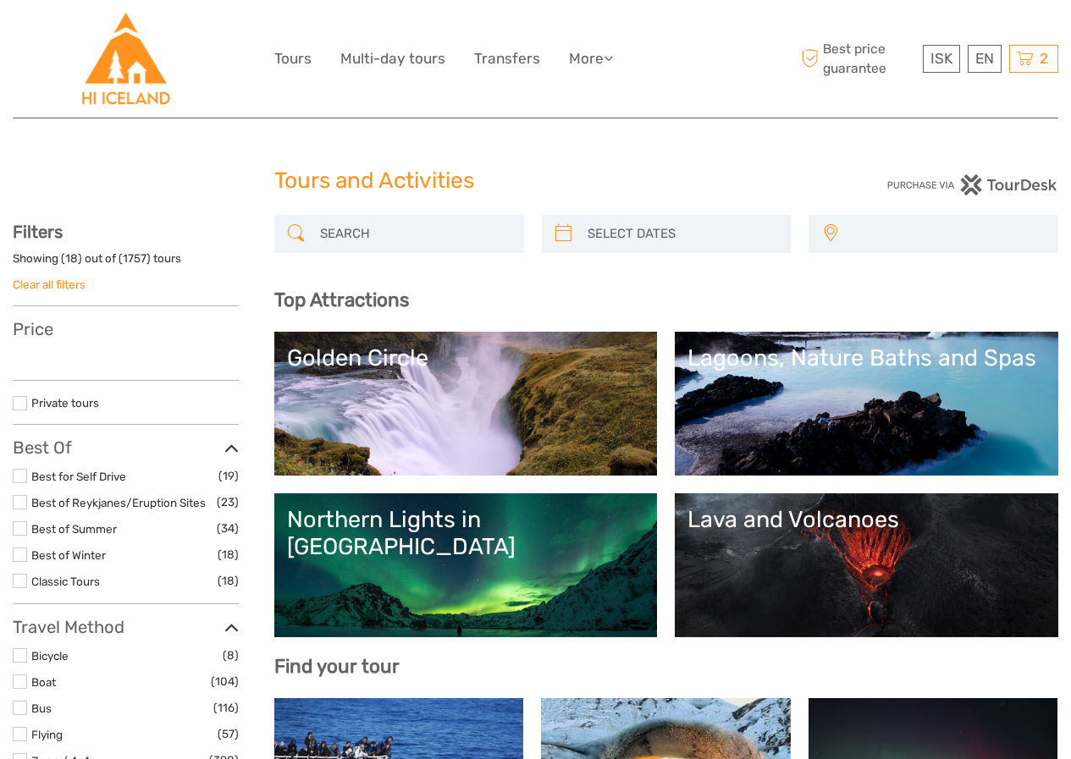
select select
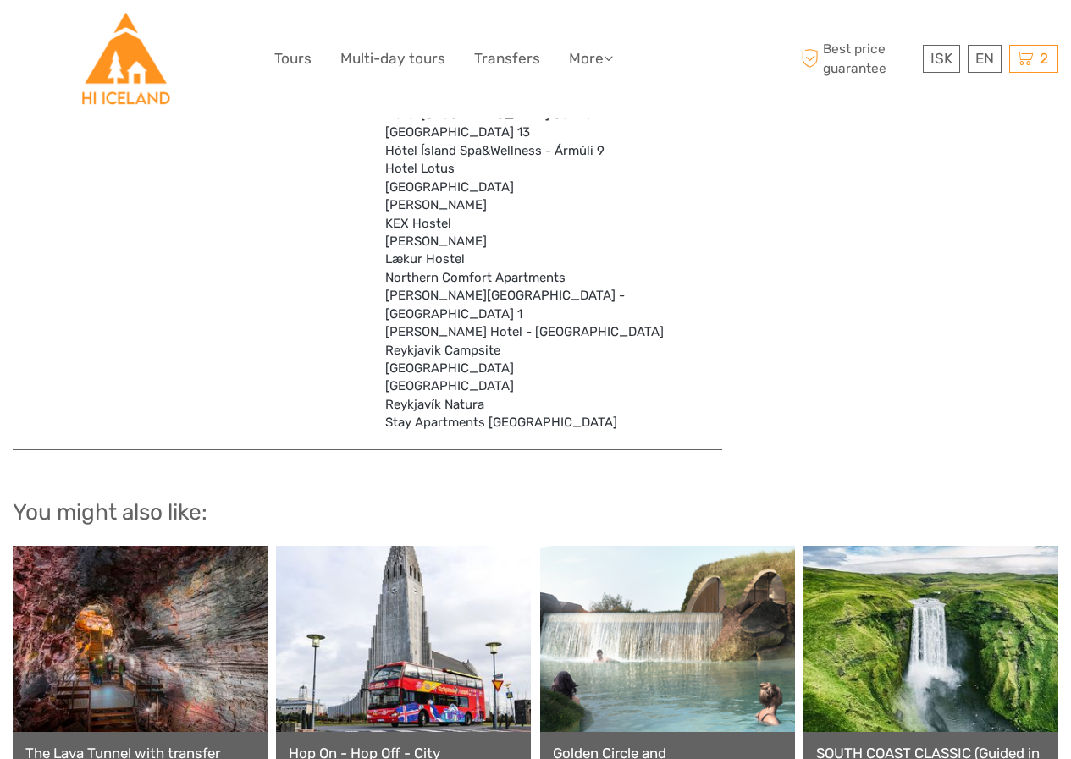
scroll to position [5606, 0]
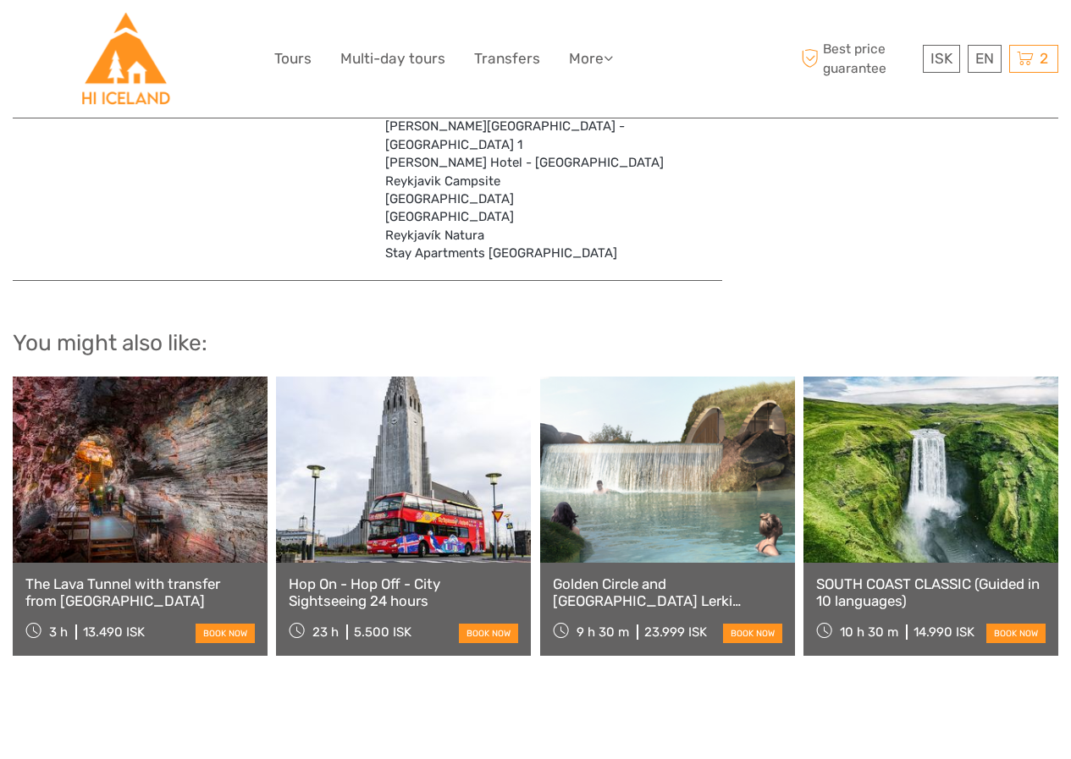
click at [638, 383] on link at bounding box center [667, 470] width 255 height 186
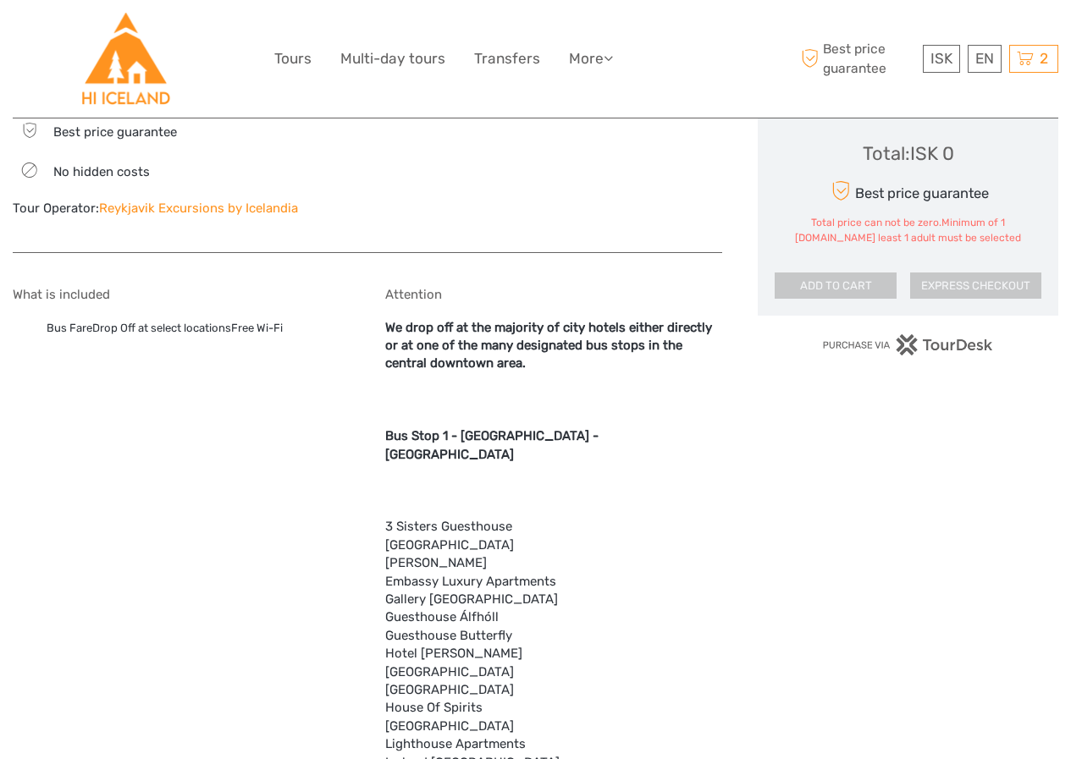
scroll to position [695, 0]
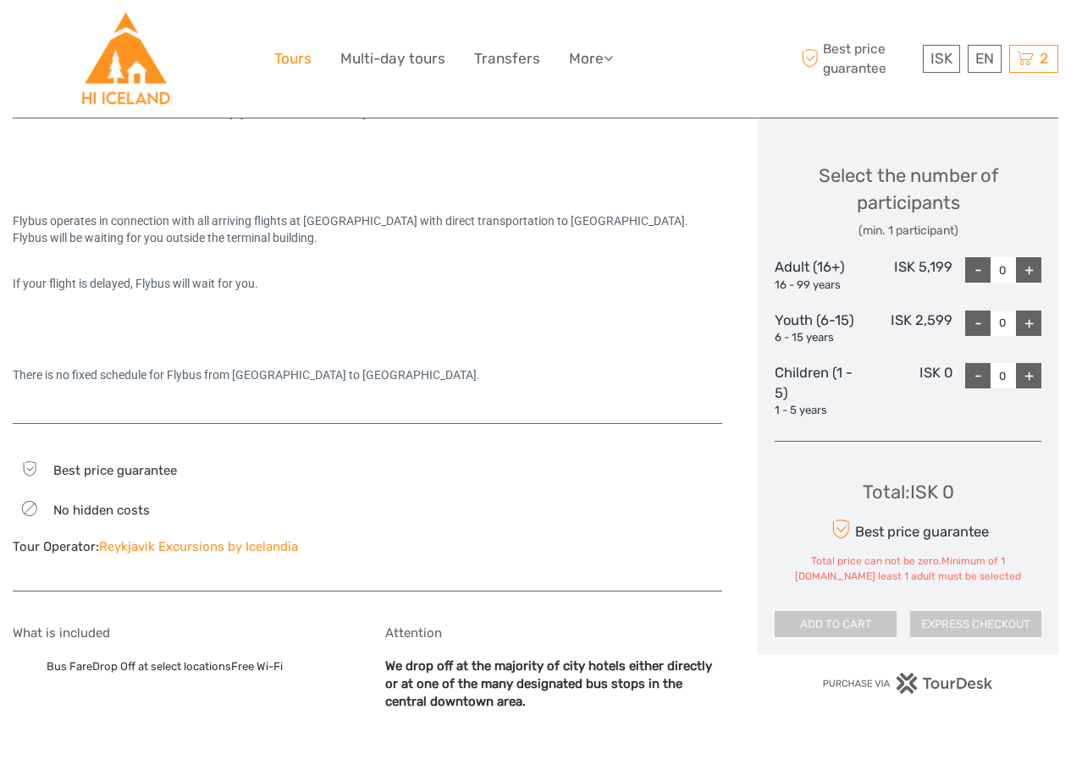
click at [299, 61] on link "Tours" at bounding box center [292, 59] width 37 height 25
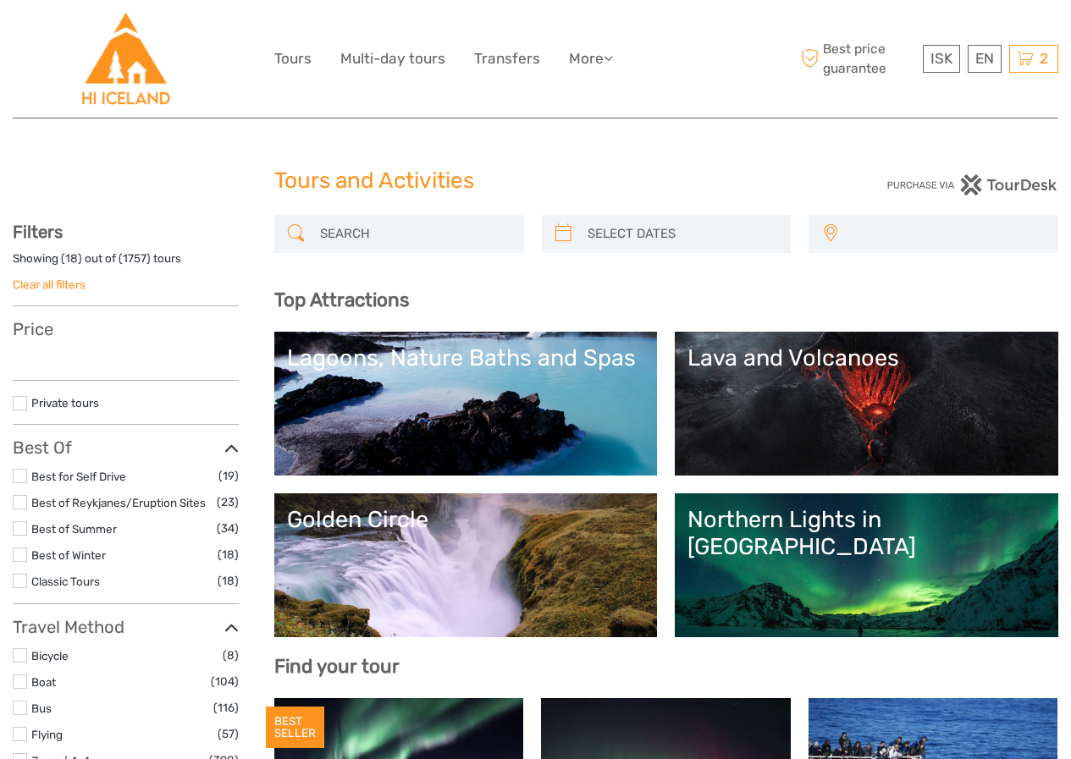
select select
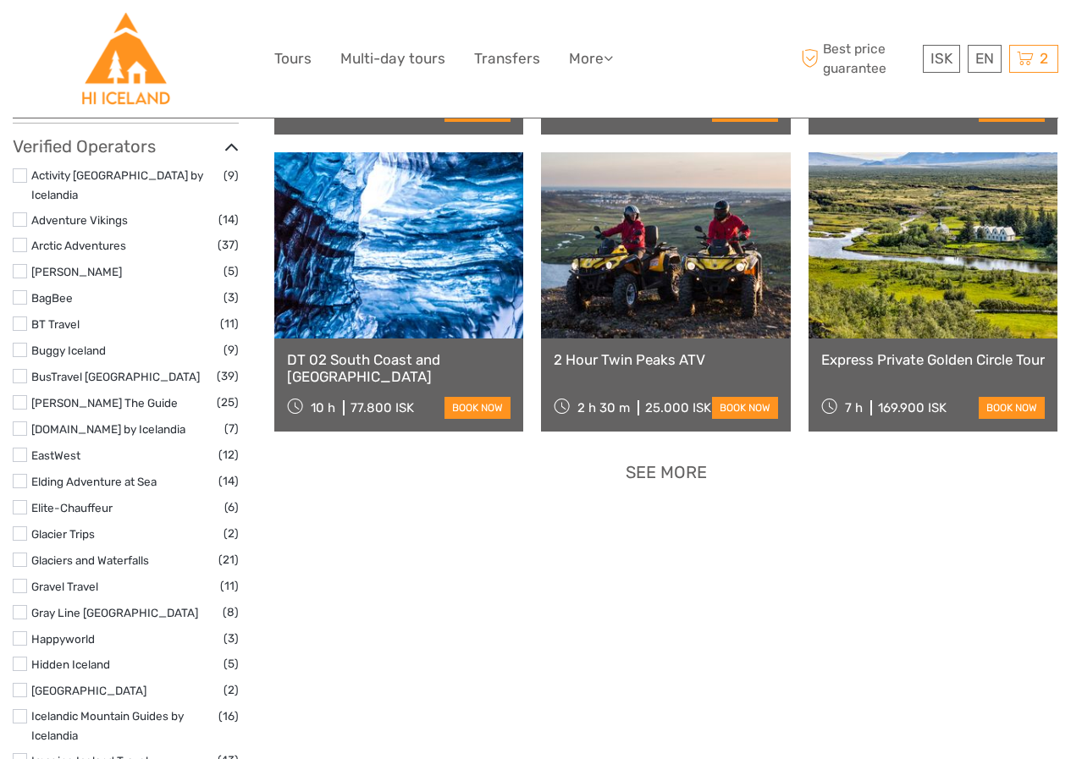
scroll to position [1863, 0]
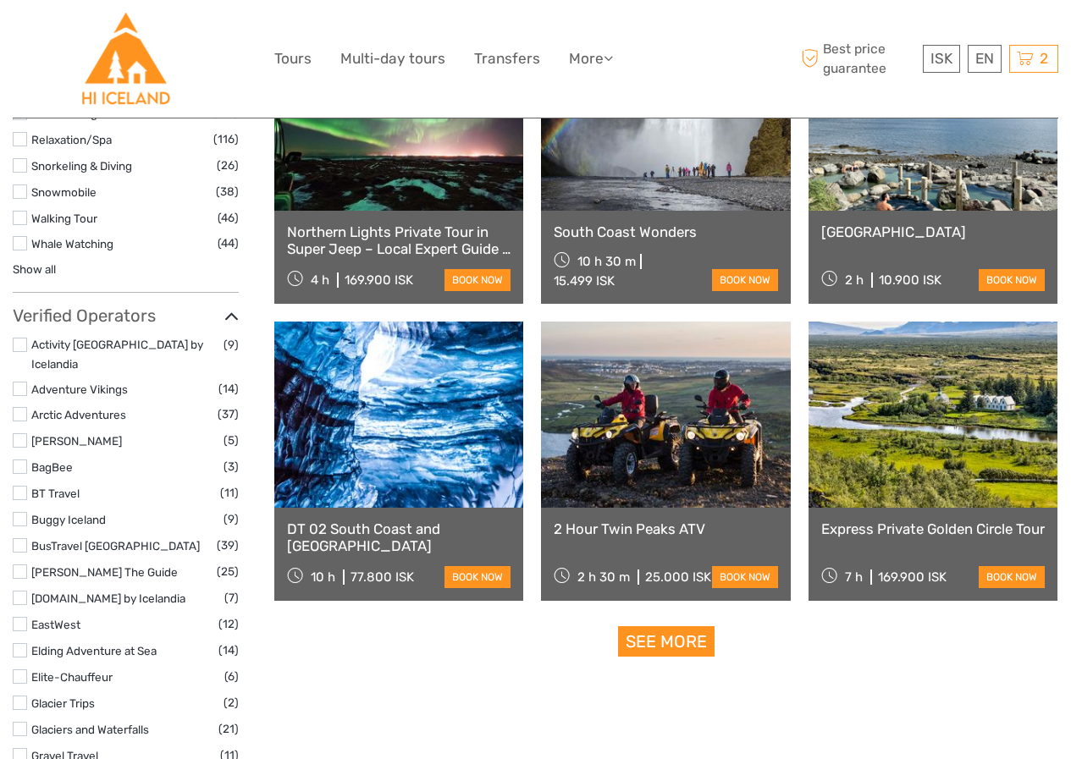
click at [874, 525] on link "Express Private Golden Circle Tour" at bounding box center [933, 529] width 224 height 17
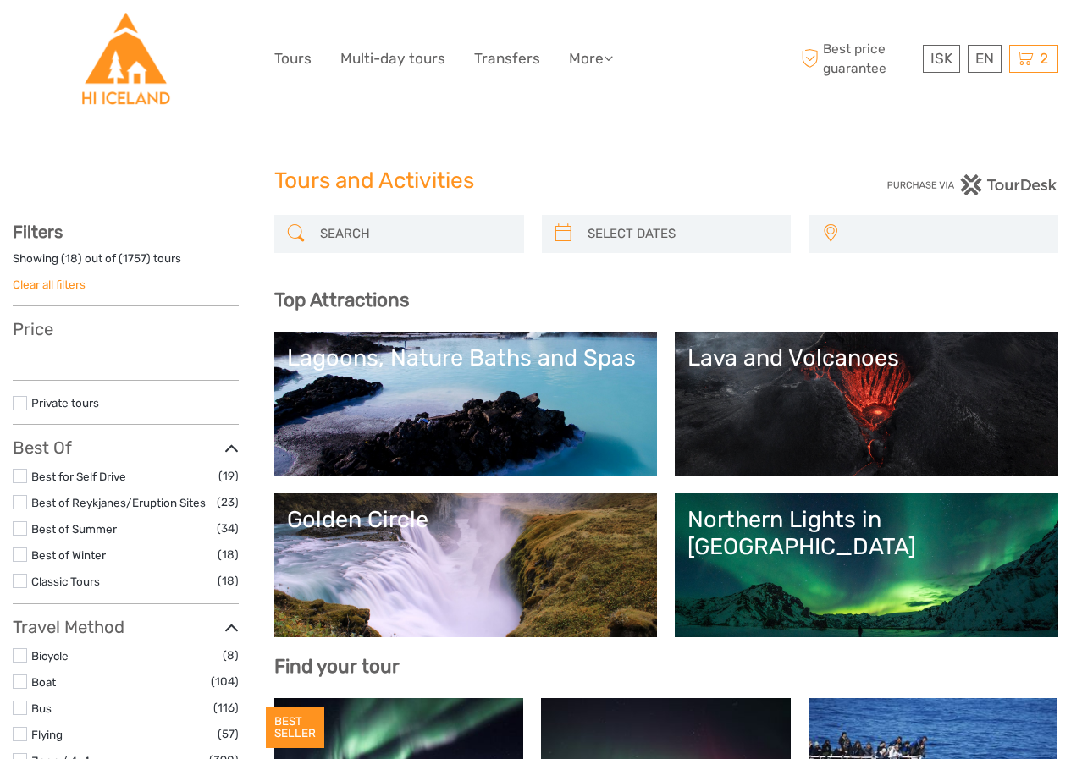
select select
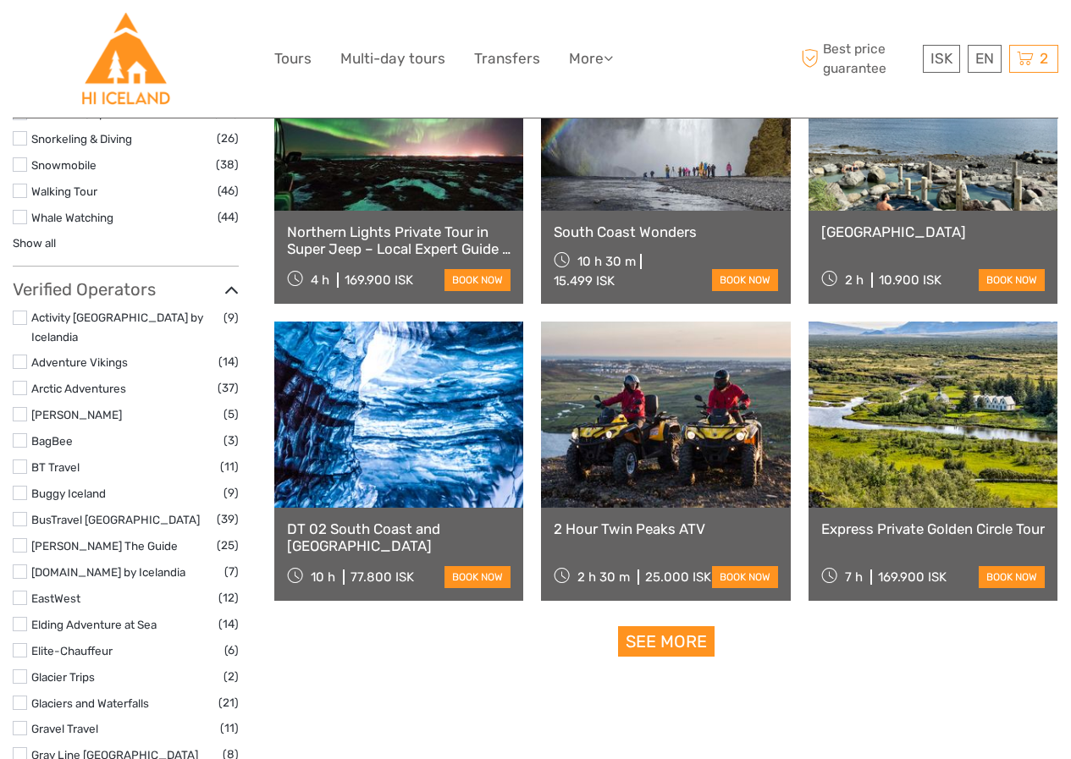
select select
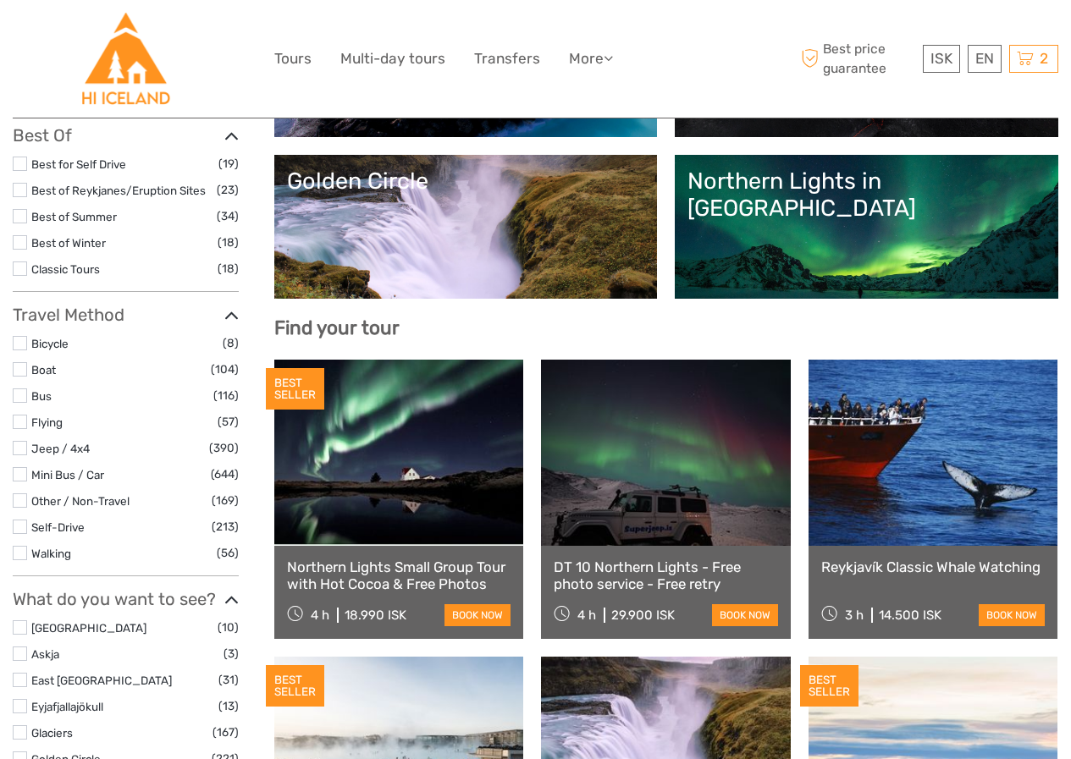
scroll to position [169, 0]
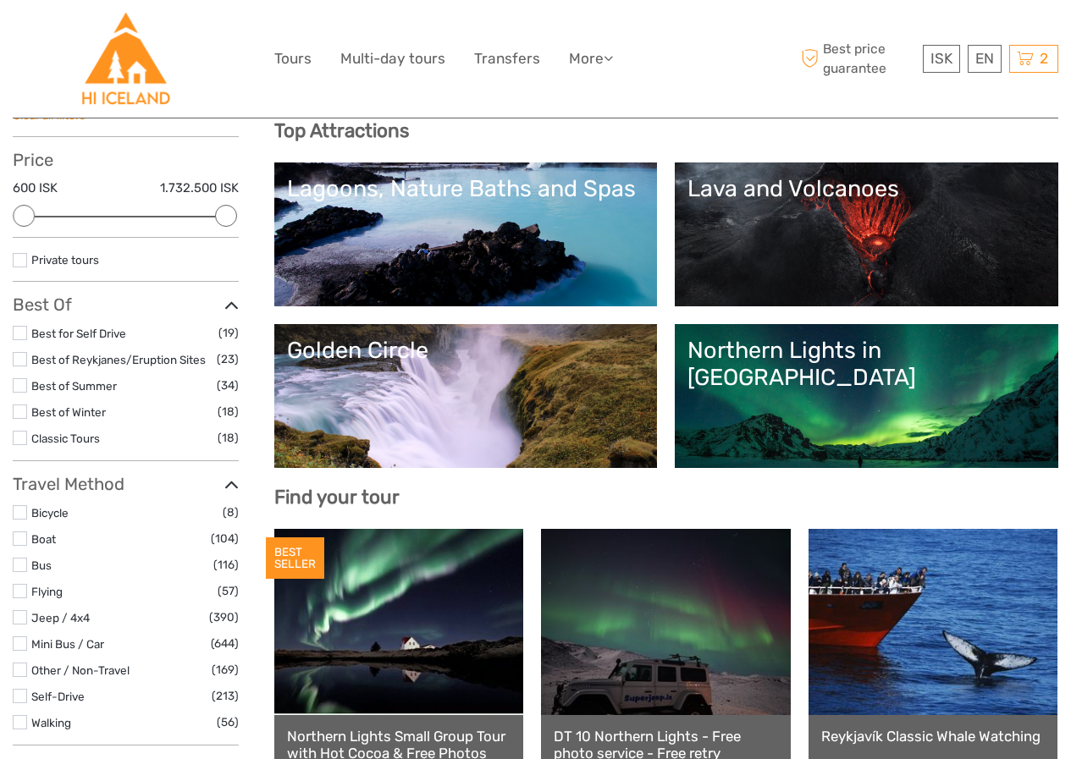
click at [634, 391] on link "Golden Circle" at bounding box center [466, 396] width 358 height 119
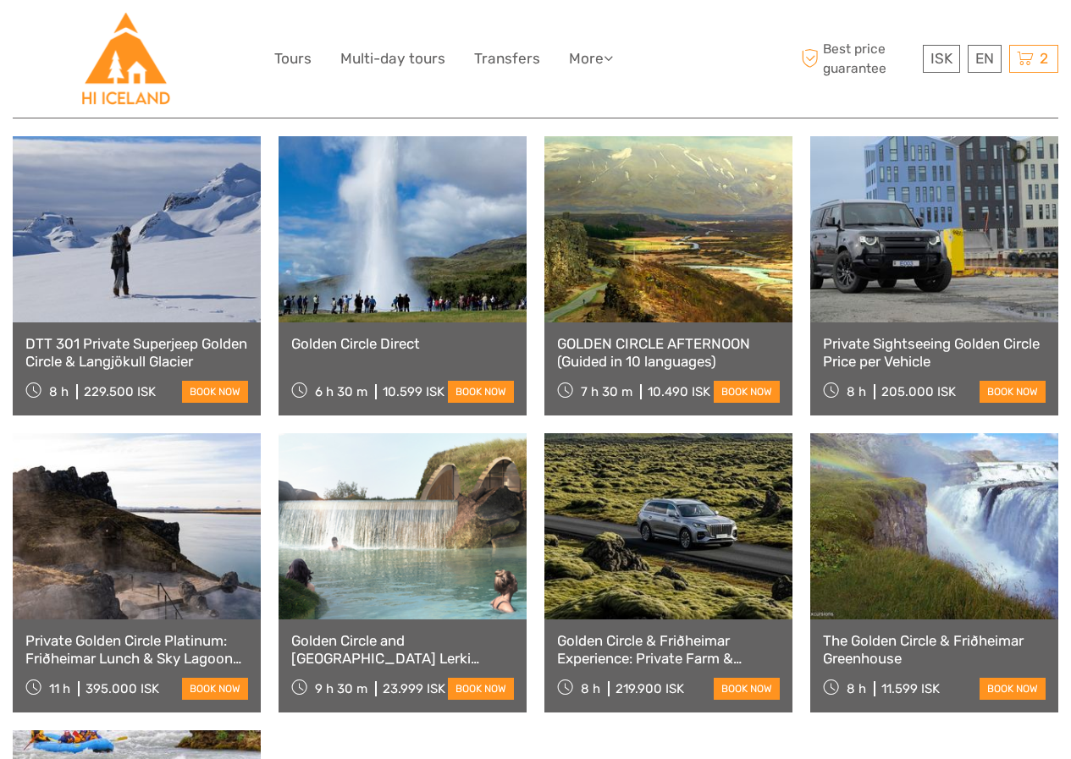
scroll to position [1016, 0]
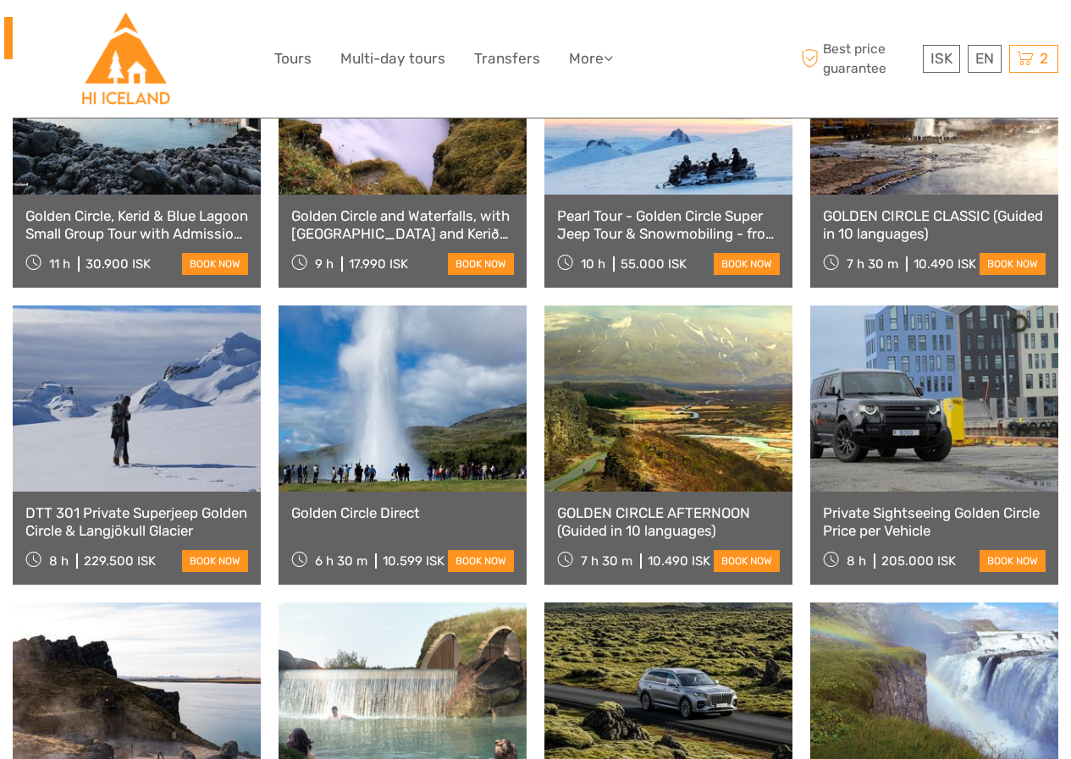
click at [348, 492] on div "Golden Circle Direct 6 h 30 m 10.599 ISK book now" at bounding box center [403, 538] width 248 height 93
click at [454, 550] on link "book now" at bounding box center [481, 561] width 66 height 22
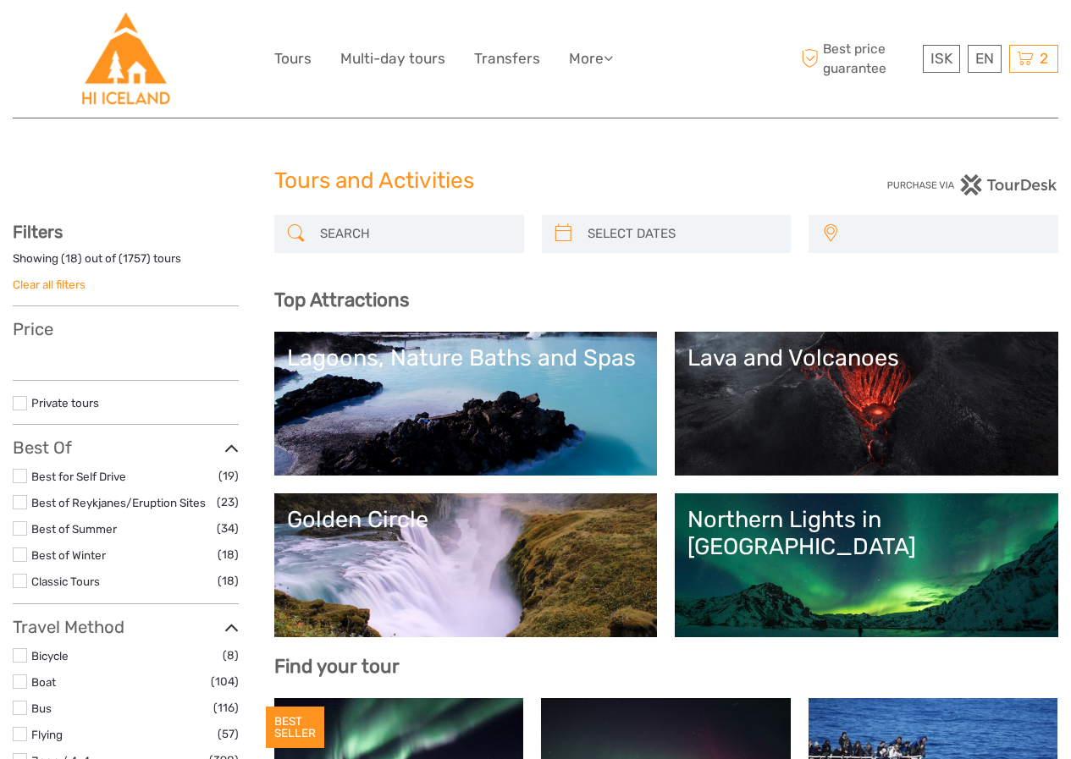
select select
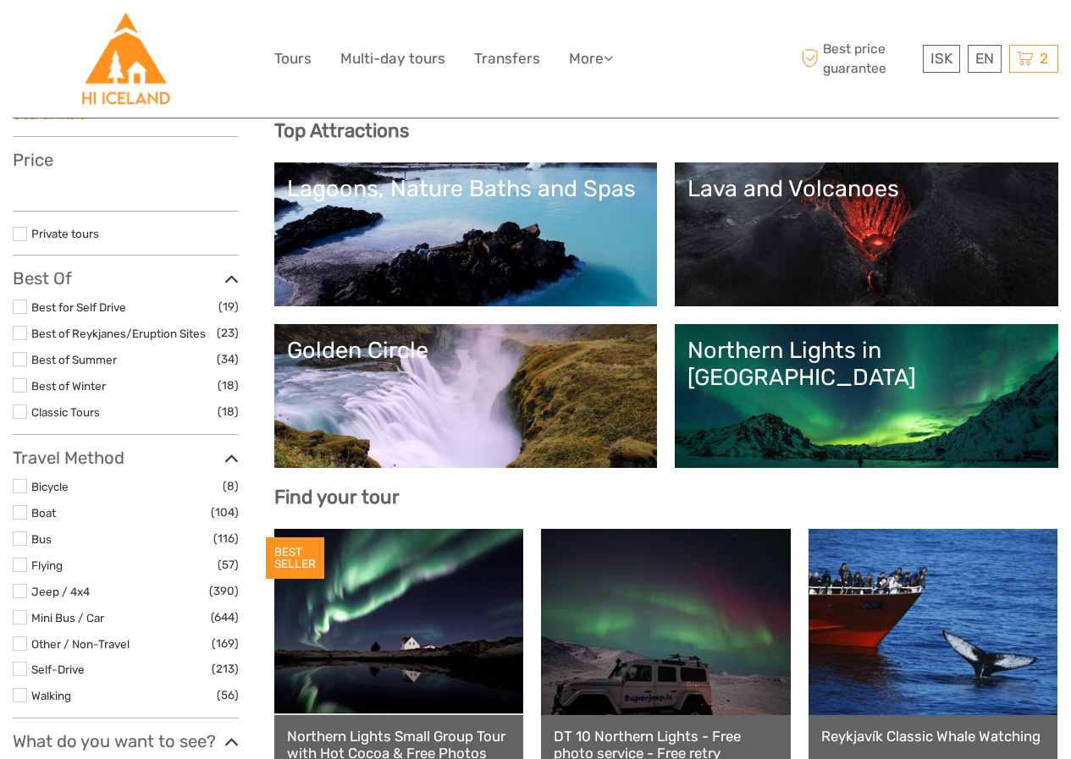
select select
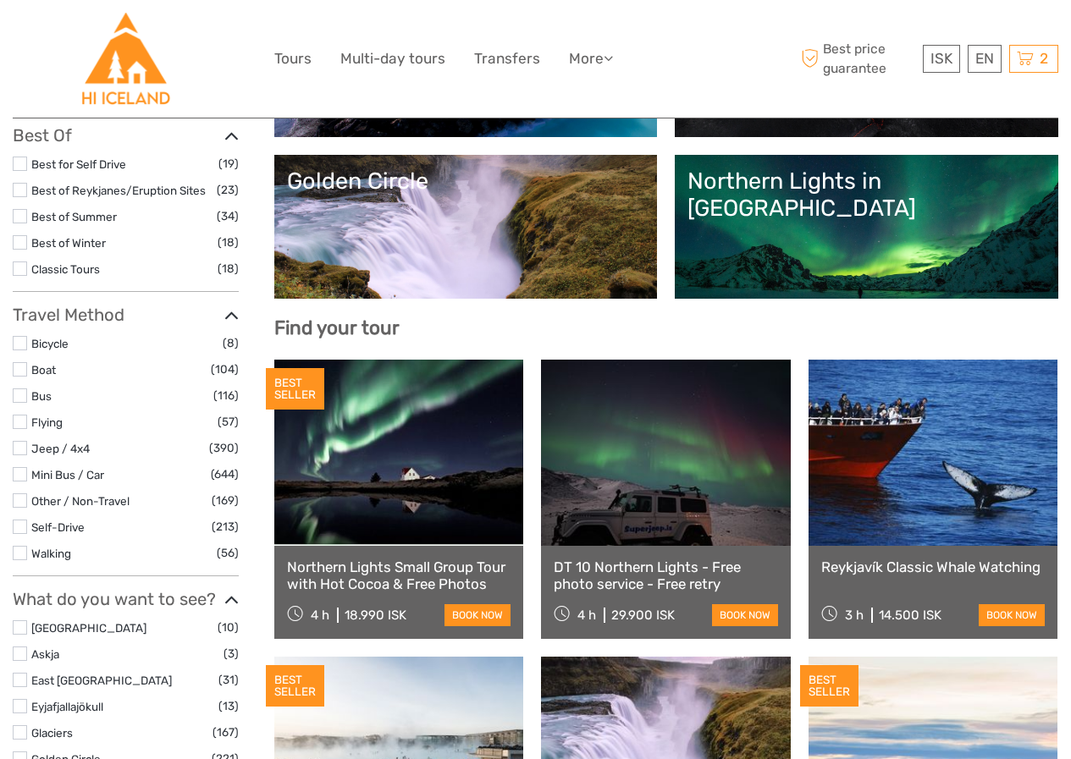
scroll to position [0, 0]
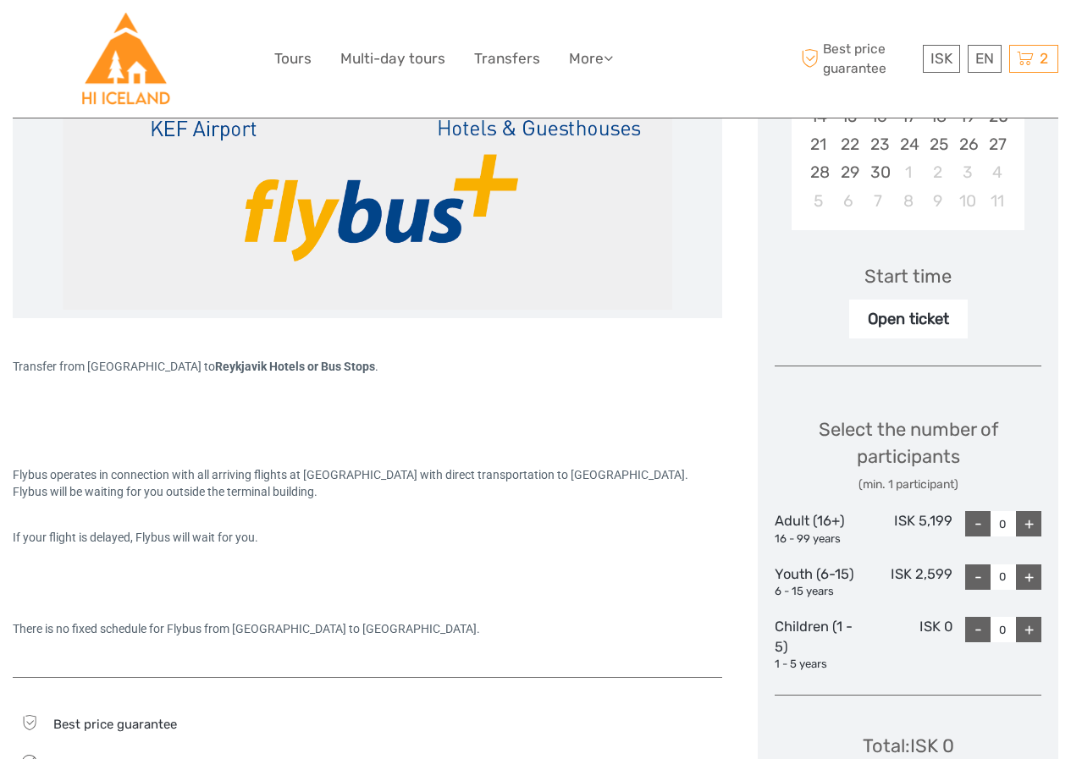
scroll to position [102, 0]
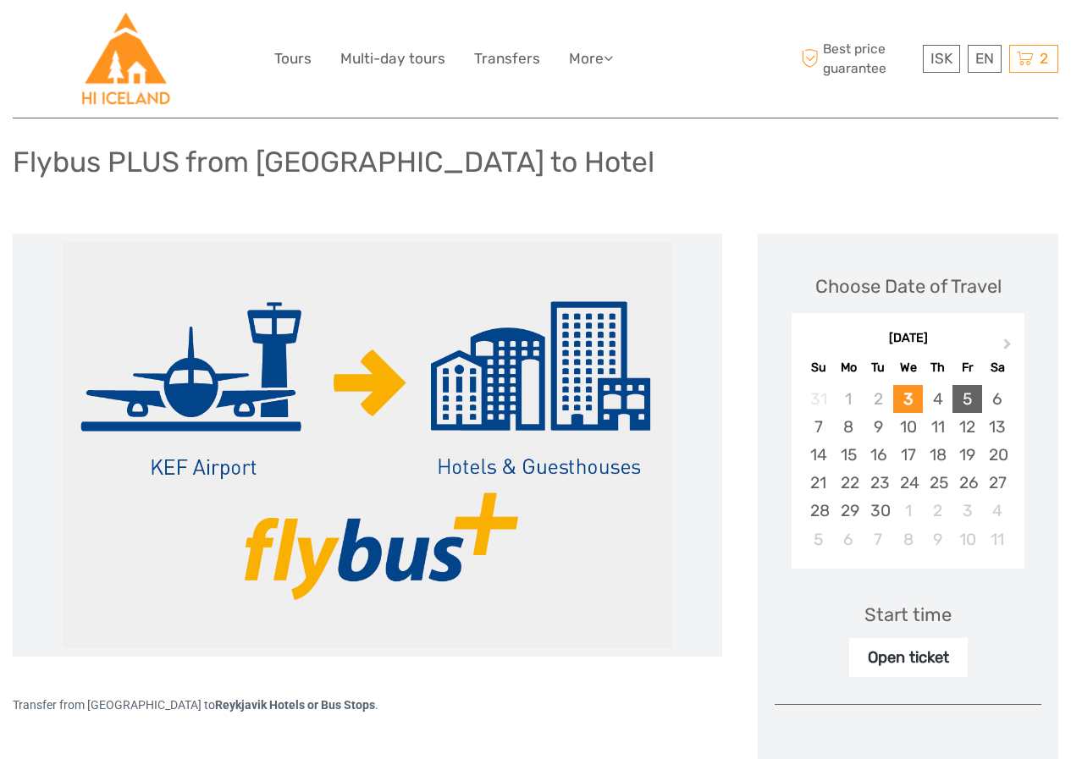
click at [969, 400] on div "5" at bounding box center [968, 399] width 30 height 28
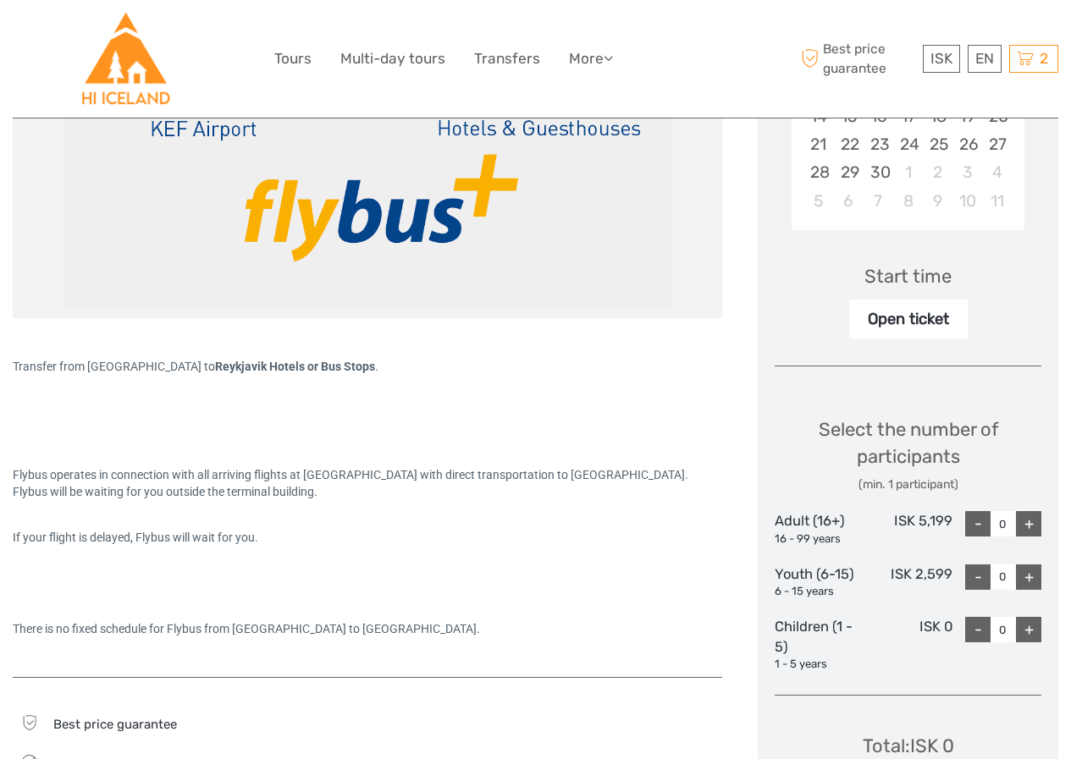
scroll to position [526, 0]
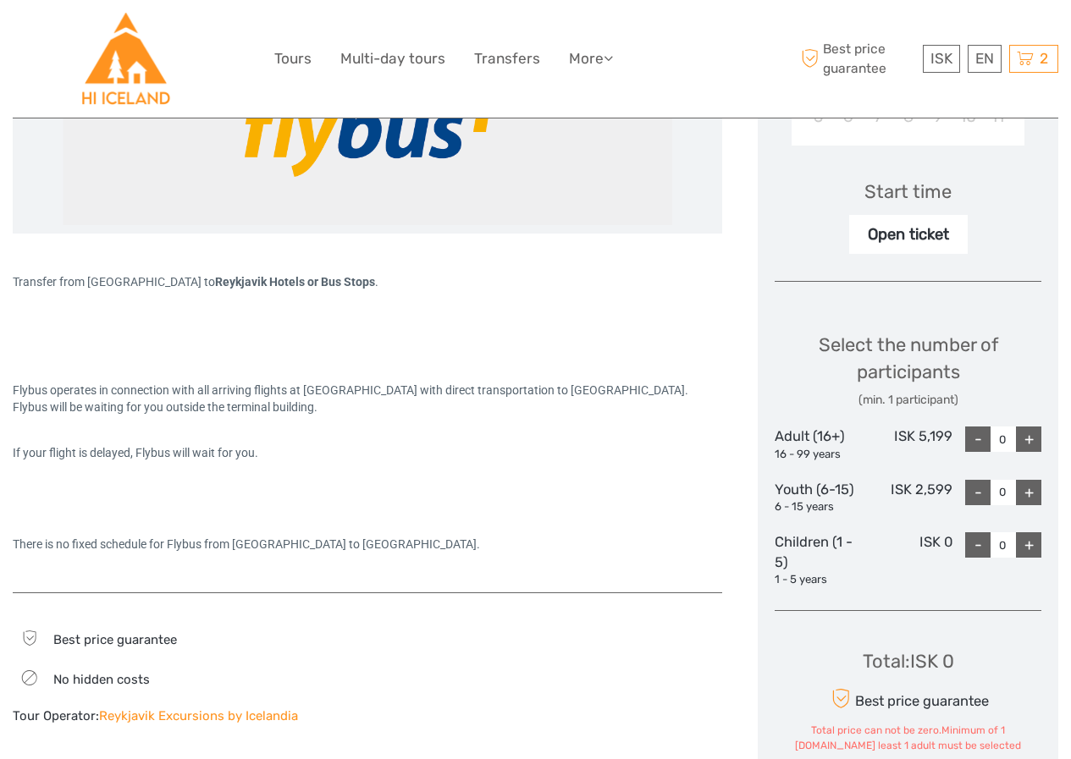
click at [1033, 443] on div "+" at bounding box center [1028, 439] width 25 height 25
type input "1"
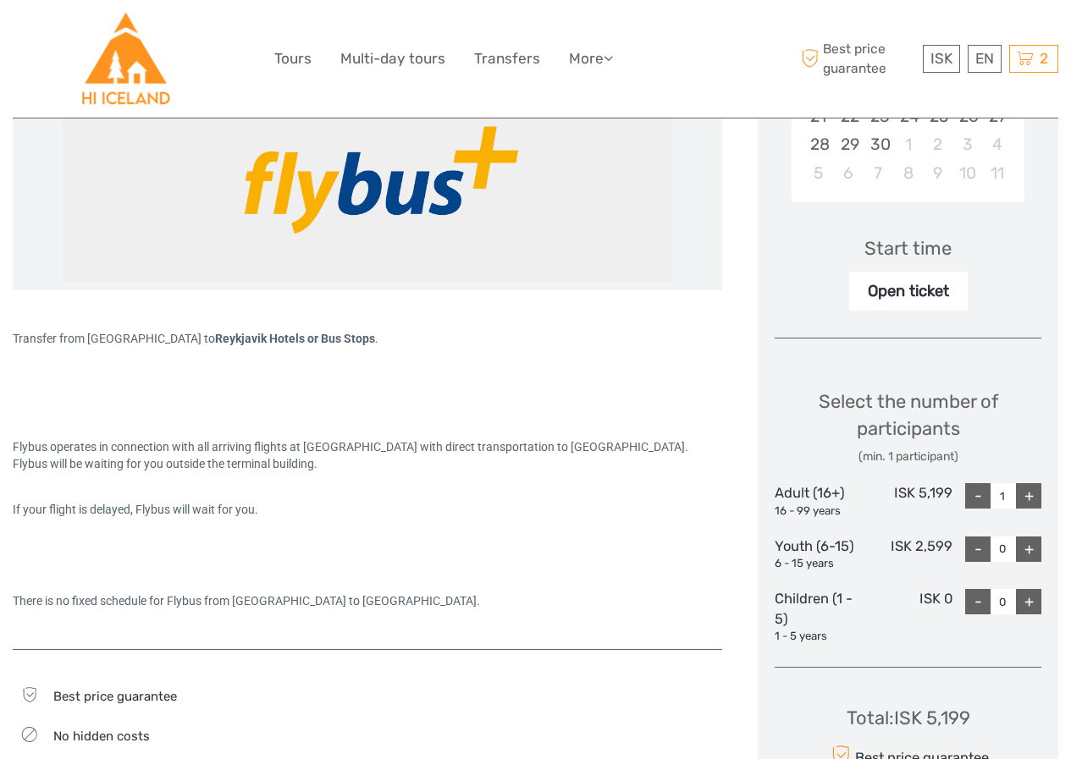
scroll to position [638, 0]
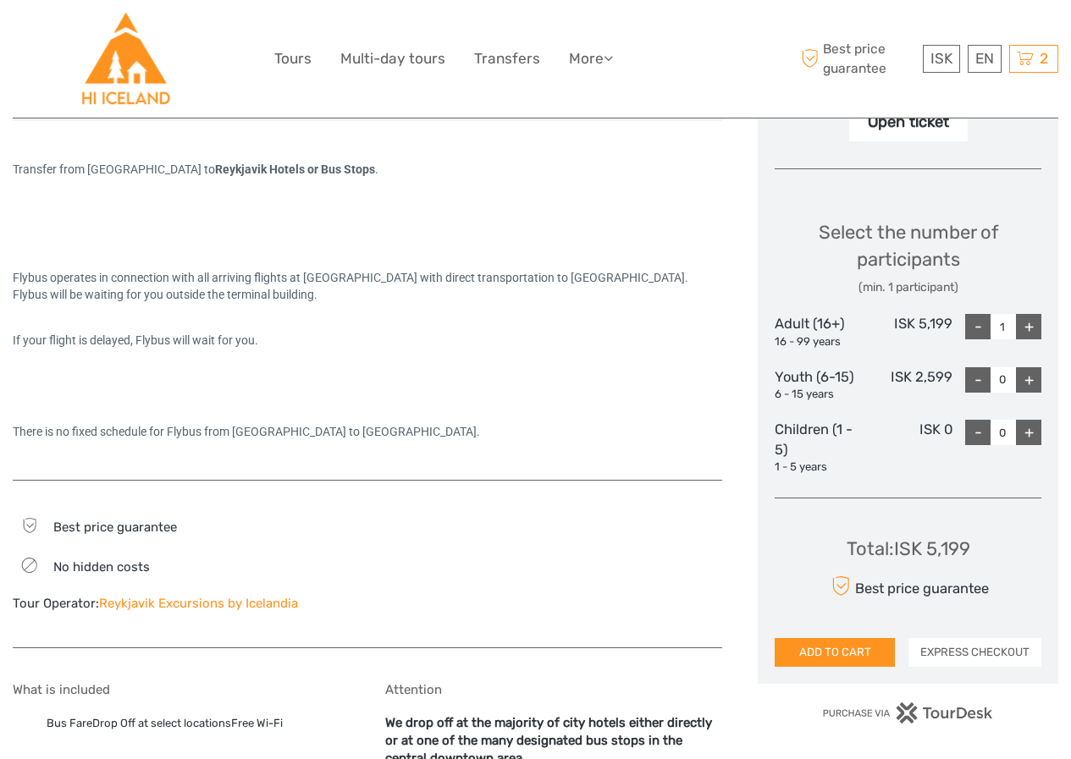
click at [965, 652] on button "EXPRESS CHECKOUT" at bounding box center [974, 652] width 133 height 29
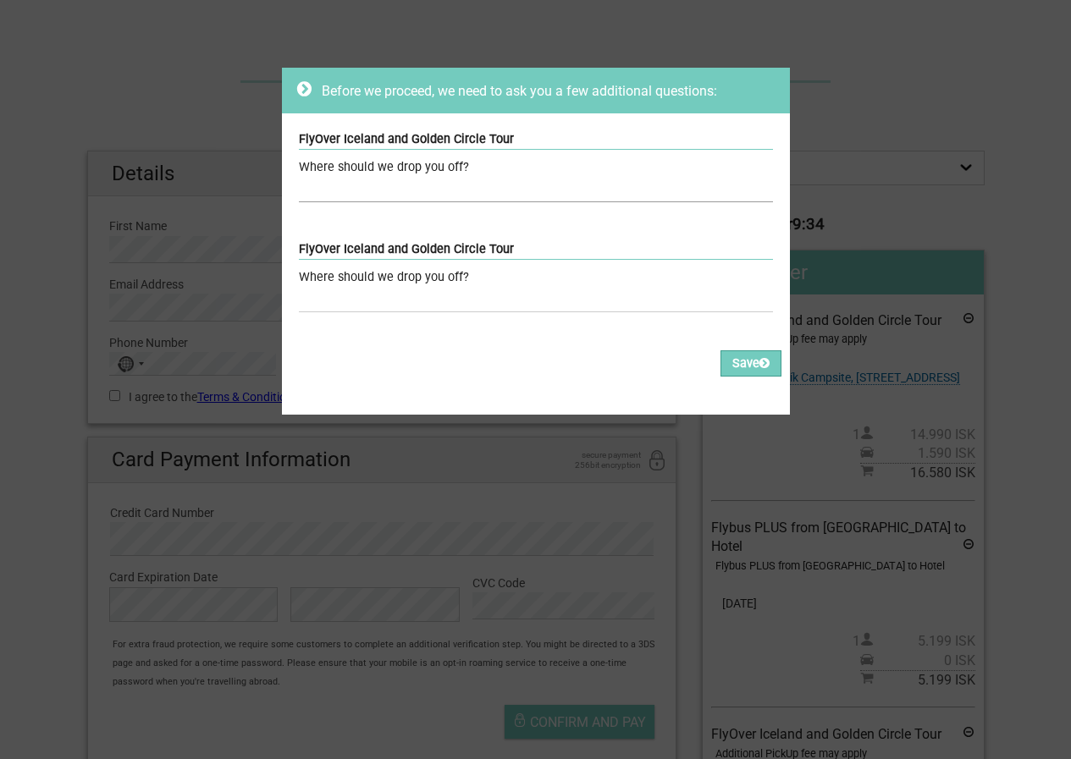
click at [353, 189] on input "text" at bounding box center [536, 190] width 474 height 25
type input "Dalur Hi Hostel"
click at [380, 292] on input "text" at bounding box center [536, 300] width 474 height 25
type input "Dalur Hi Hostel"
click at [721, 362] on button "Save" at bounding box center [751, 364] width 61 height 26
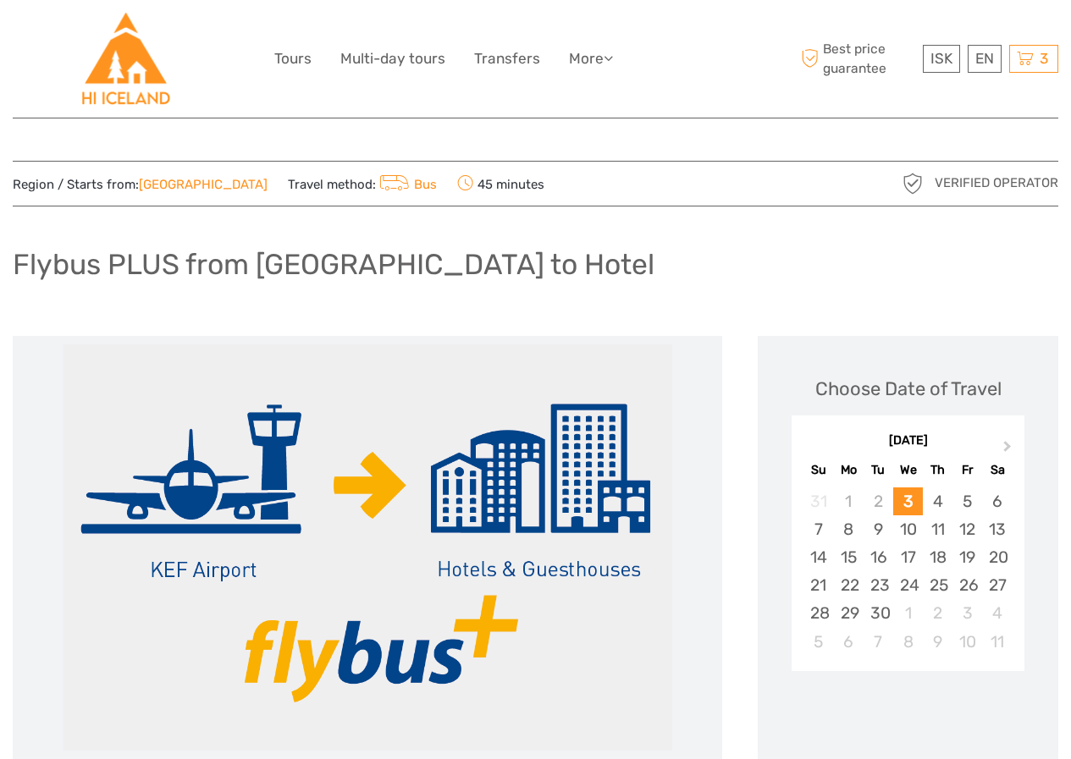
scroll to position [169, 0]
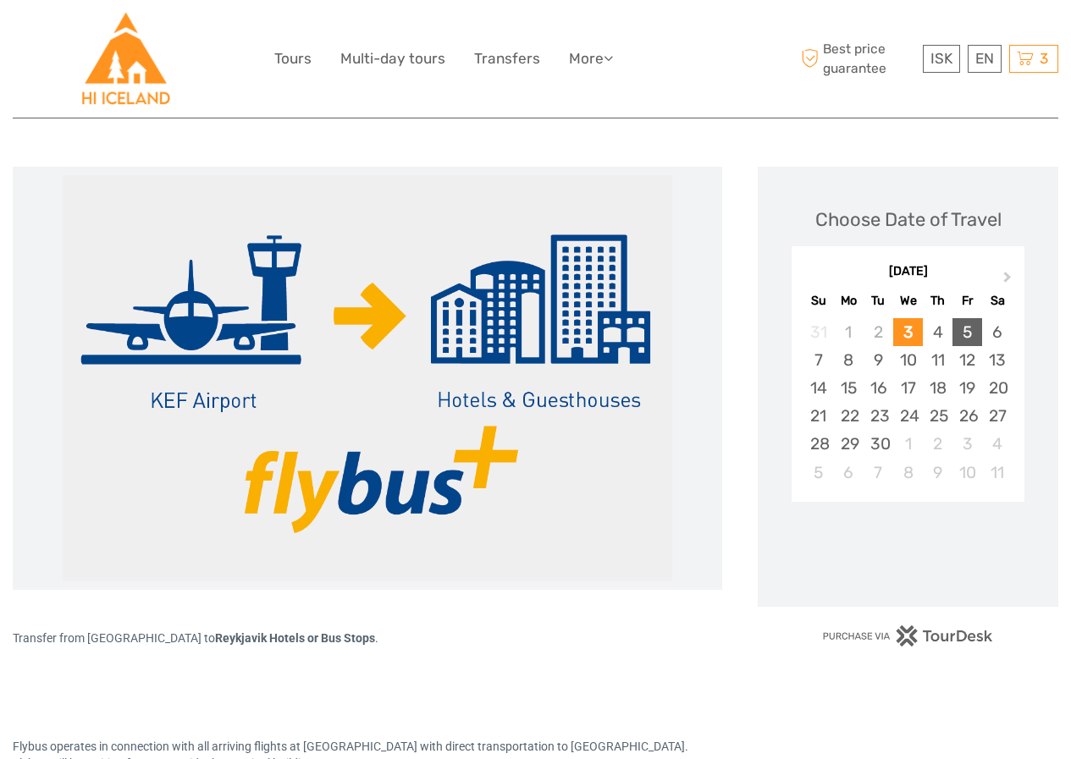
click at [964, 330] on div "5" at bounding box center [968, 332] width 30 height 28
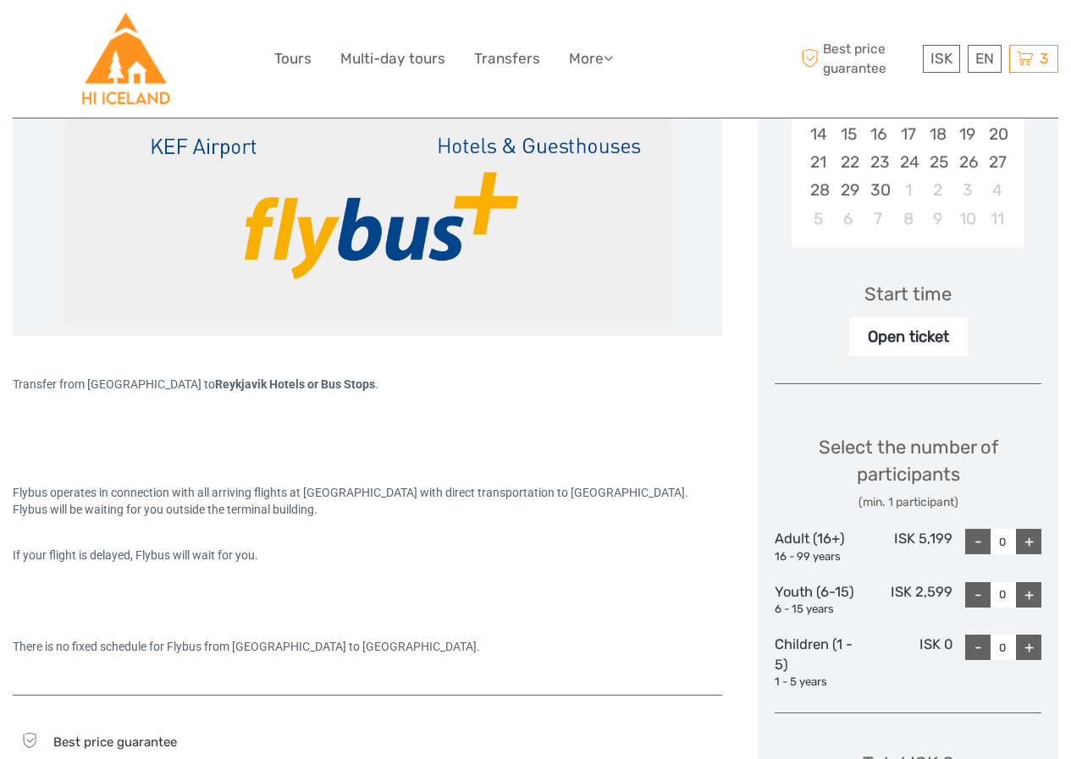
scroll to position [593, 0]
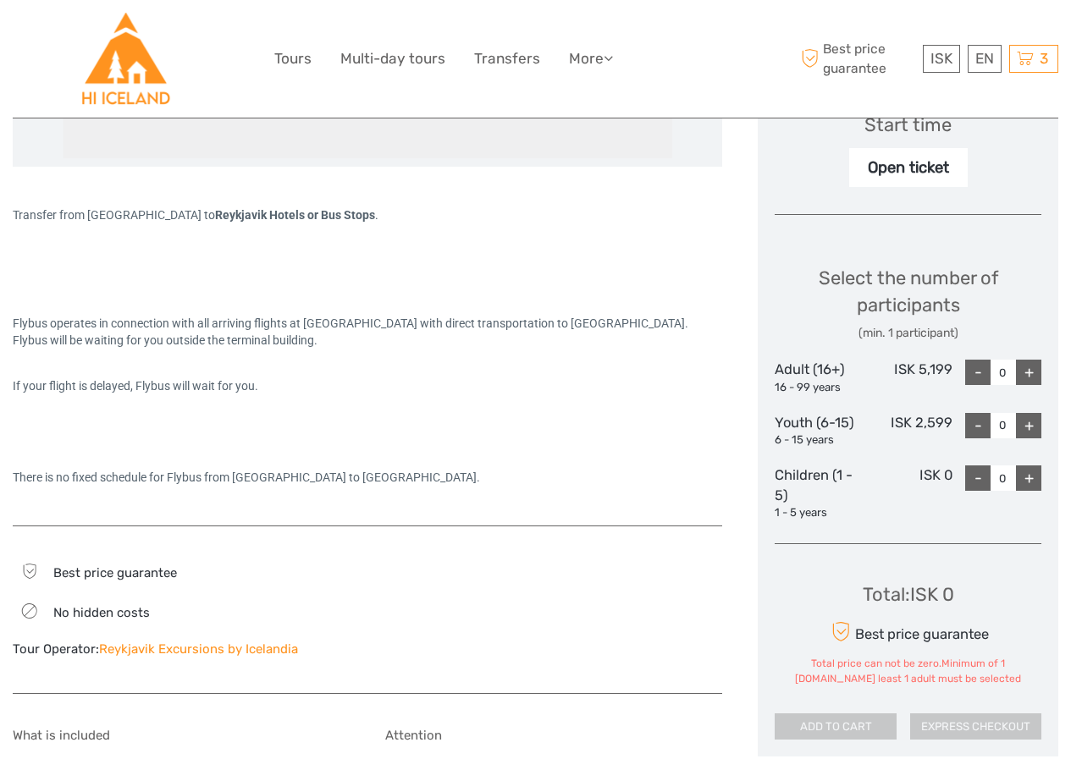
click at [1026, 377] on div "+" at bounding box center [1028, 372] width 25 height 25
type input "1"
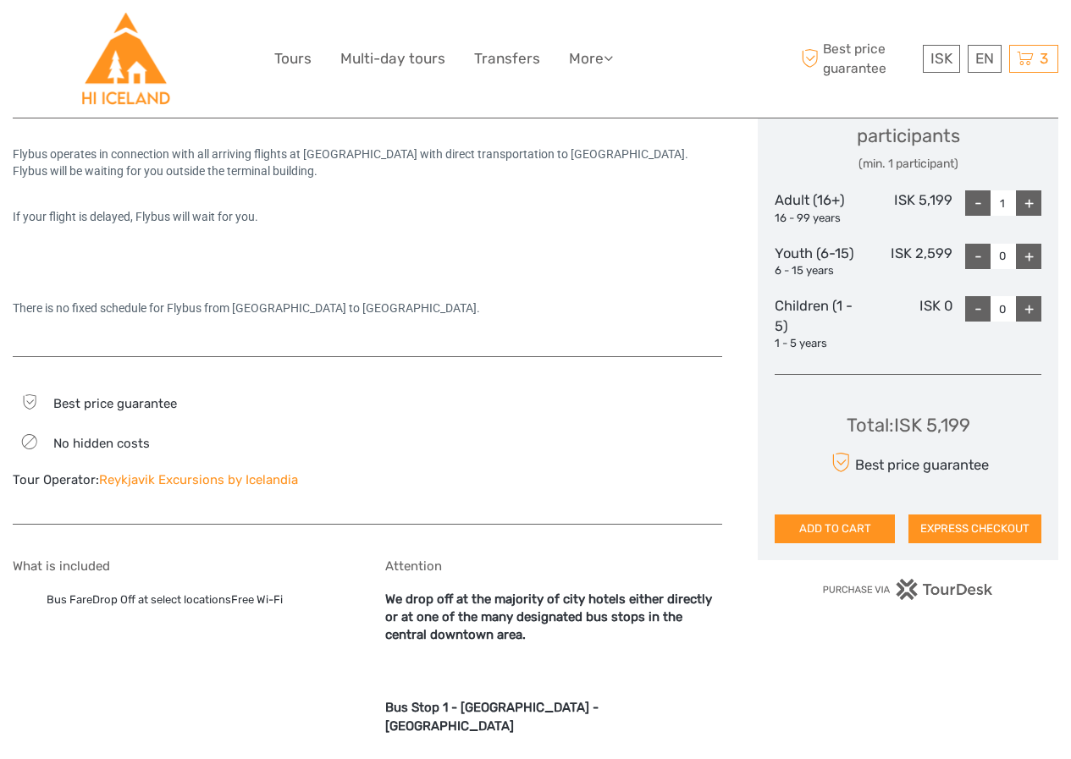
scroll to position [847, 0]
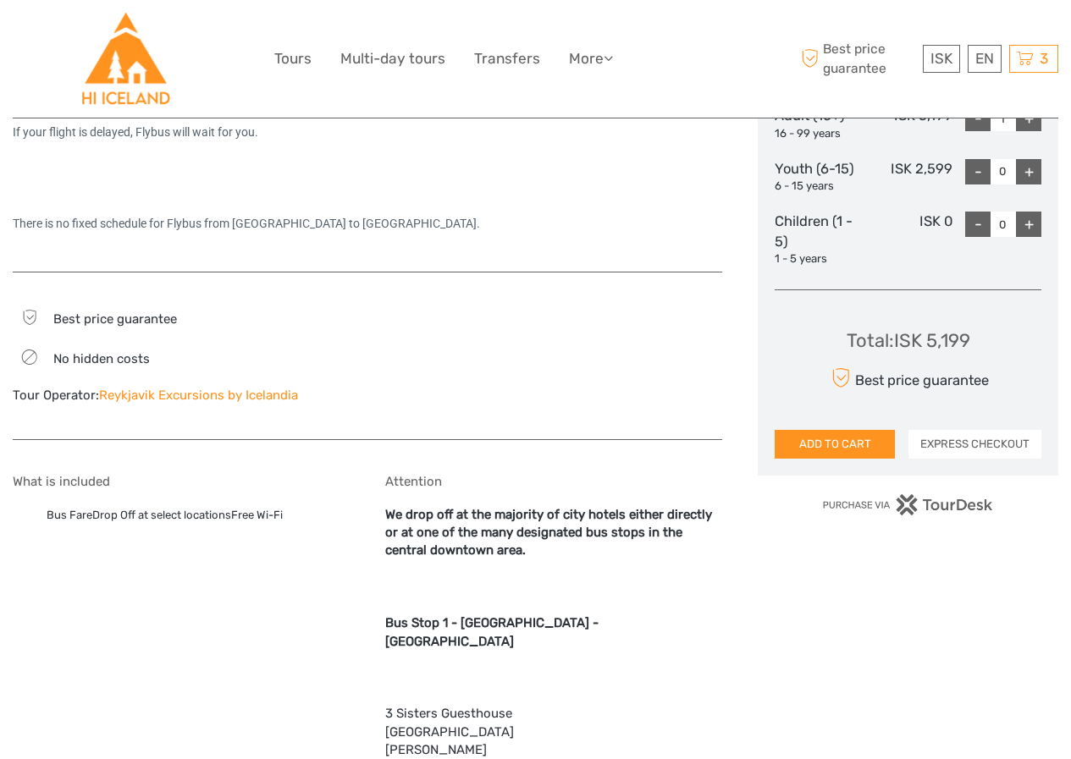
click at [963, 448] on button "EXPRESS CHECKOUT" at bounding box center [974, 444] width 133 height 29
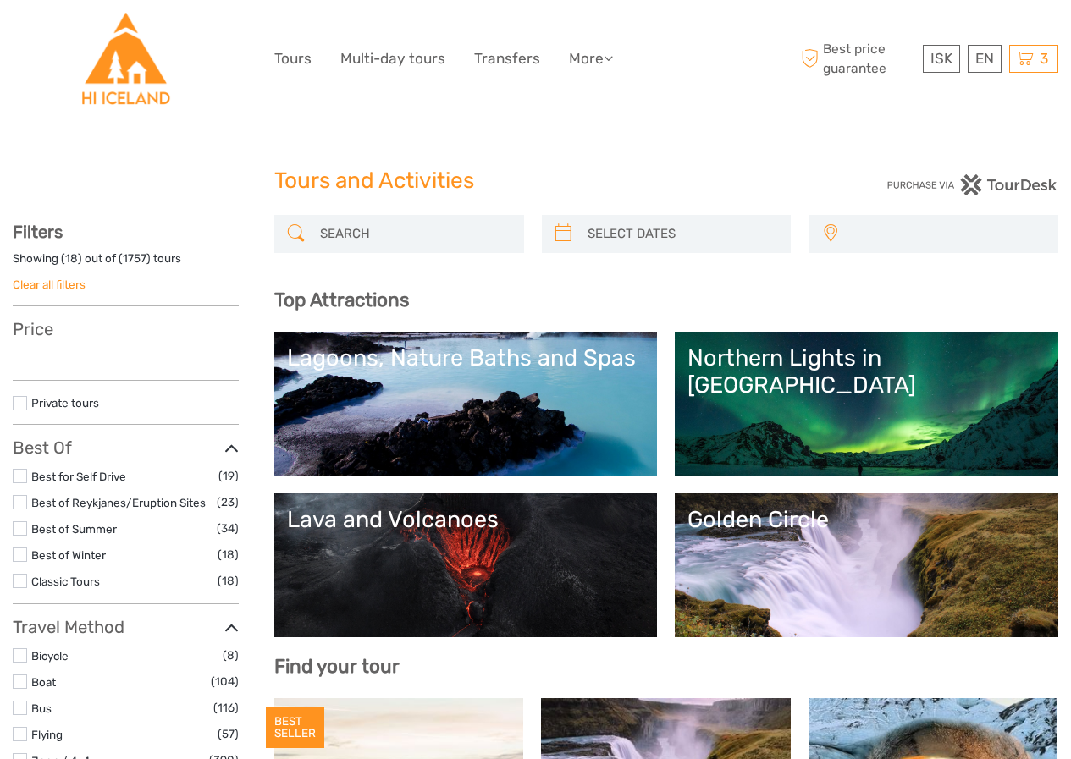
select select
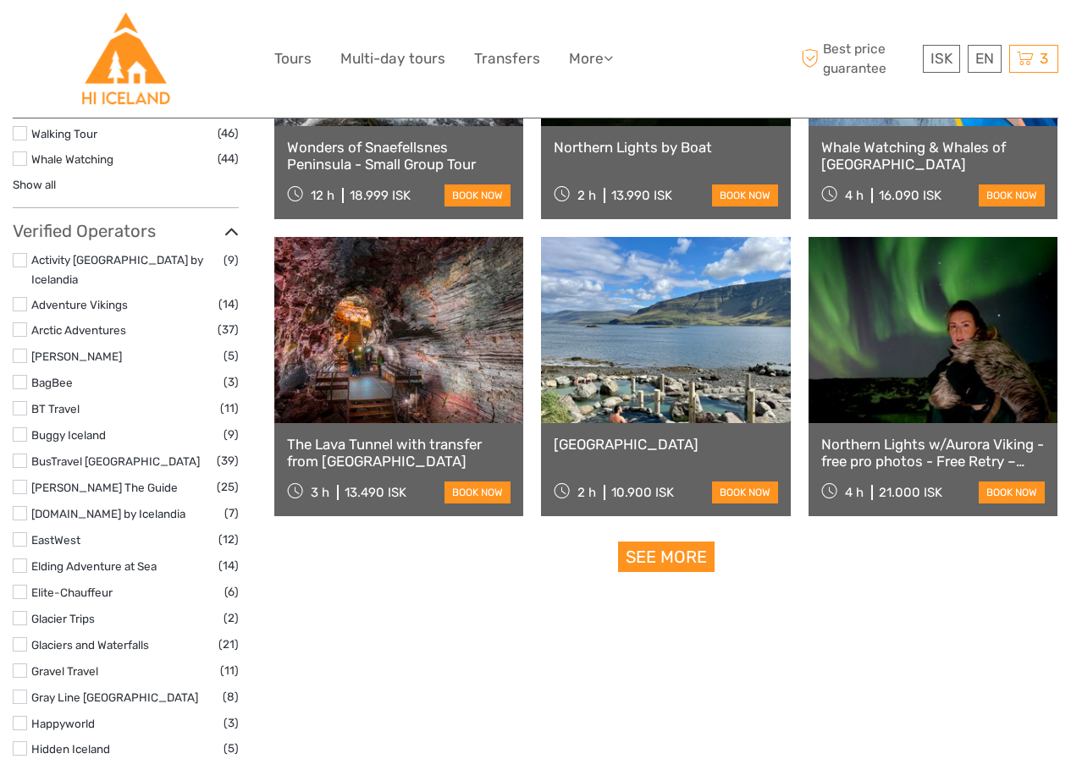
scroll to position [1609, 0]
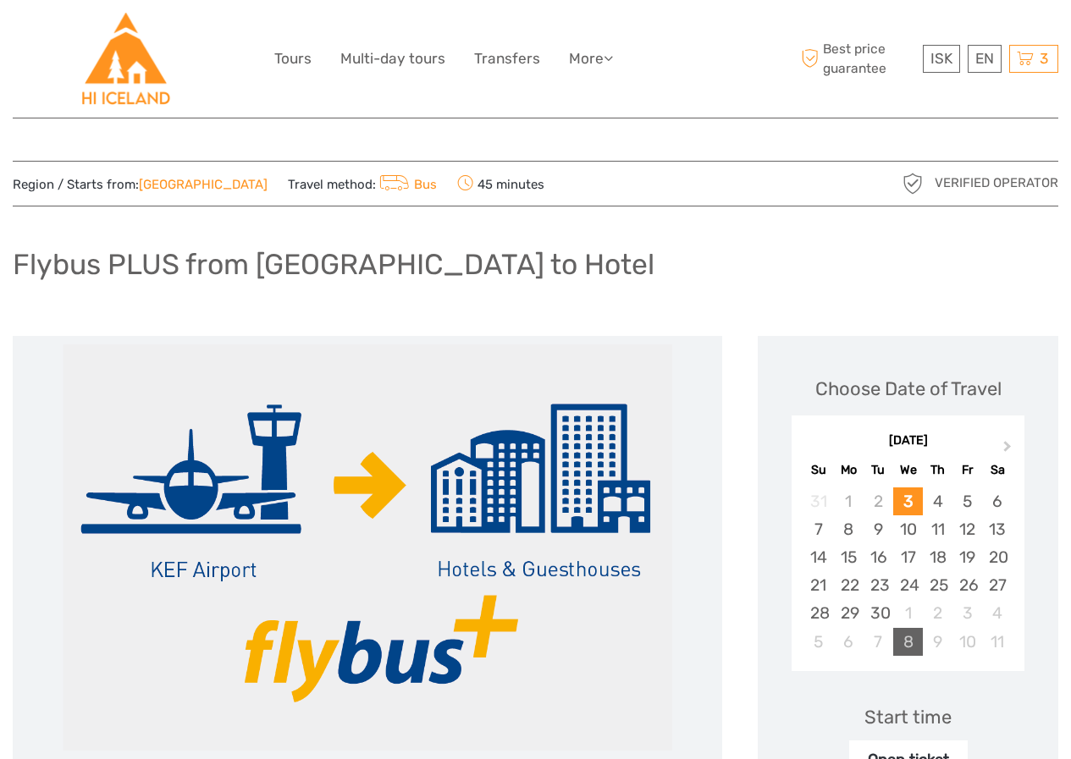
scroll to position [85, 0]
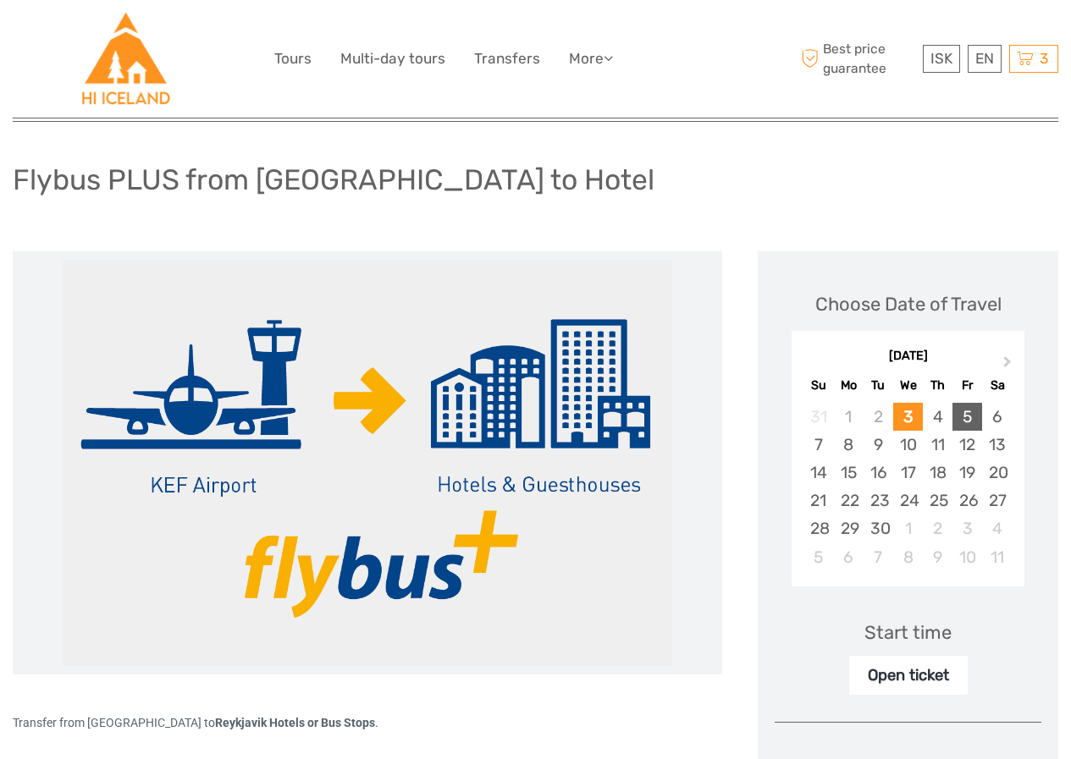
click at [966, 421] on div "5" at bounding box center [968, 417] width 30 height 28
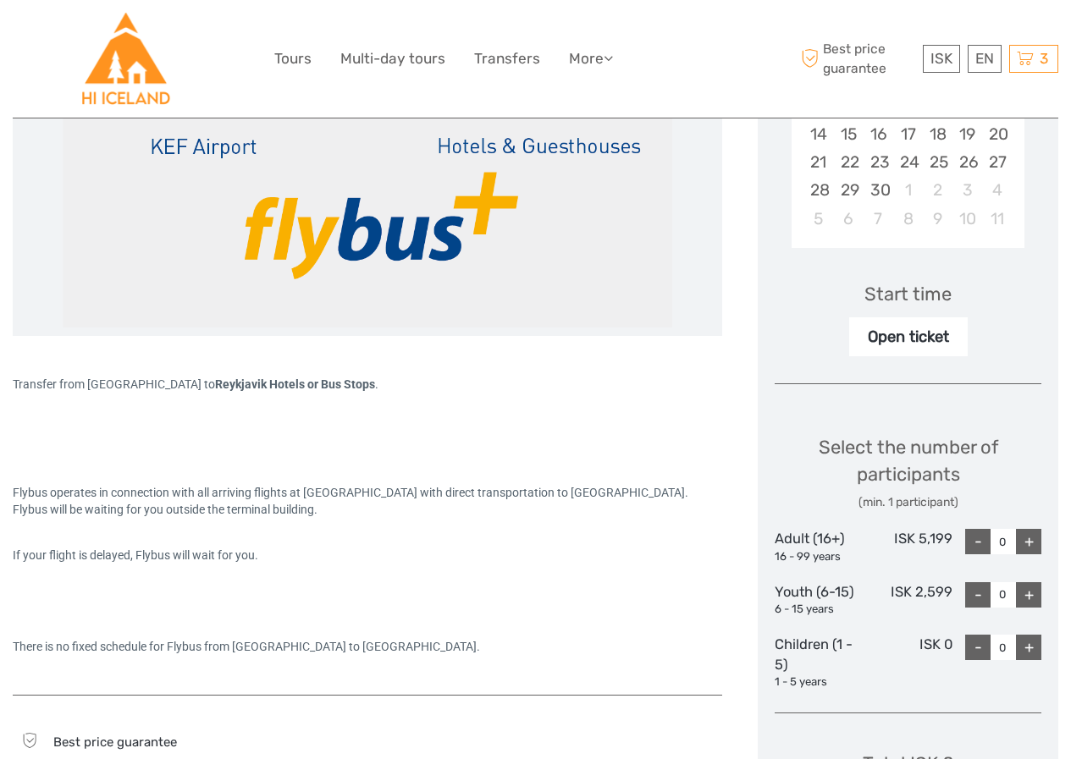
scroll to position [508, 0]
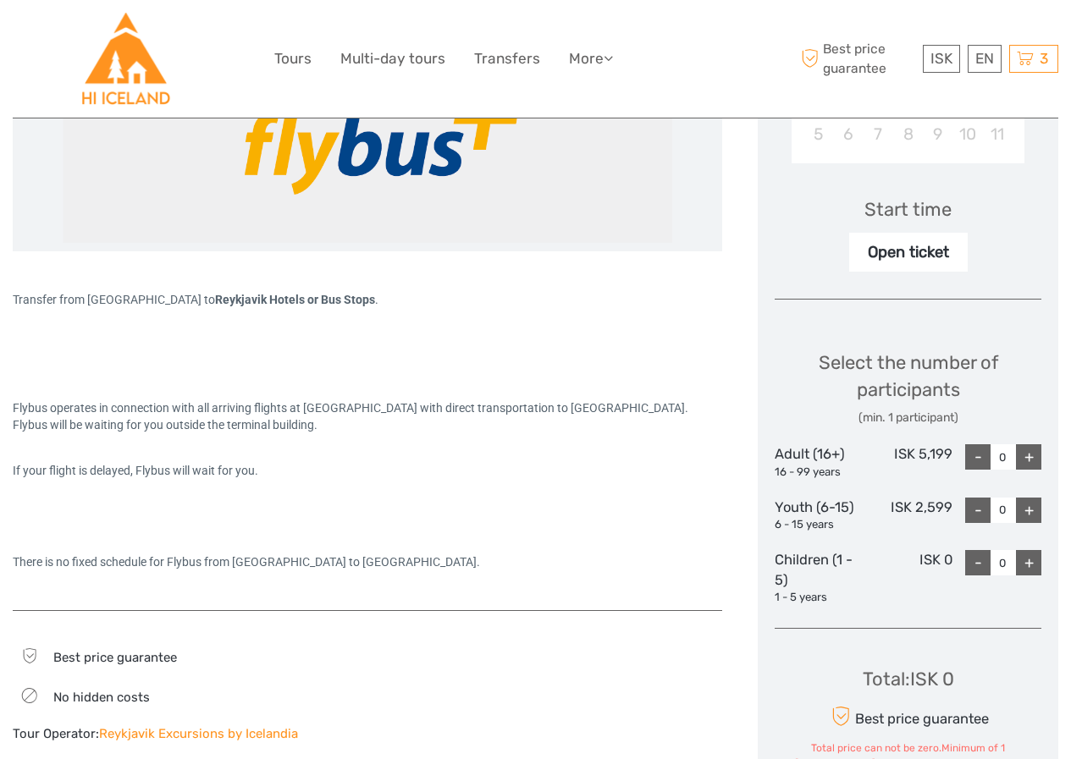
click at [1030, 453] on div "+" at bounding box center [1028, 457] width 25 height 25
type input "1"
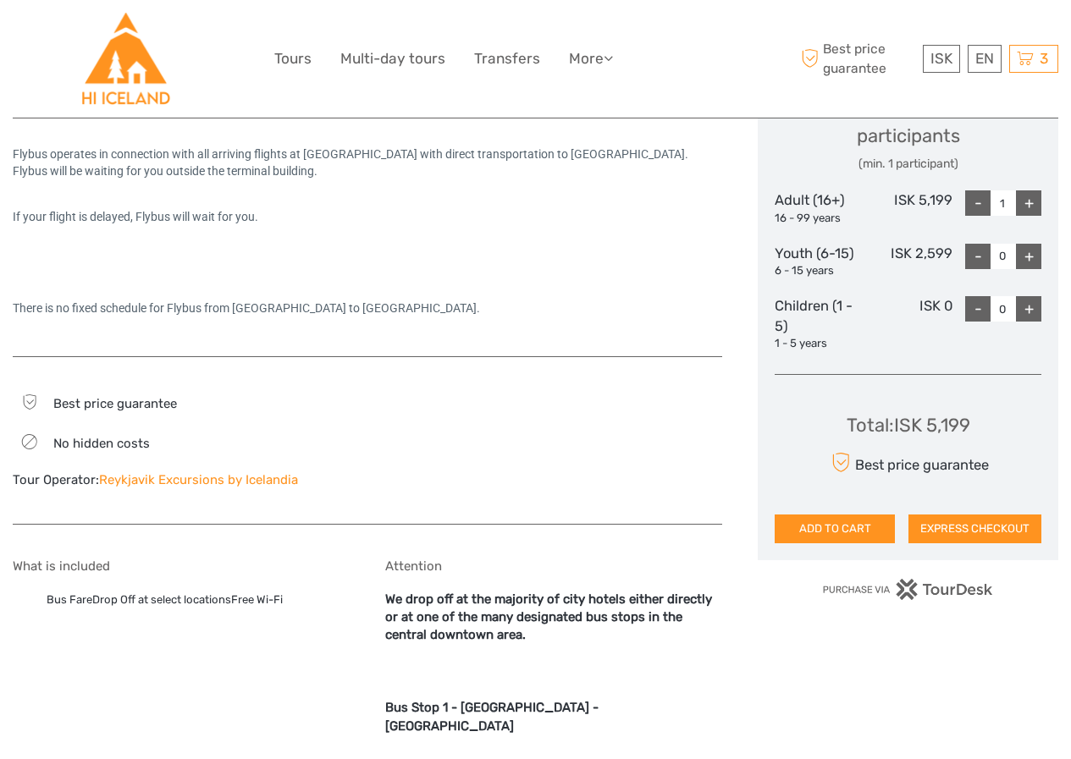
scroll to position [931, 0]
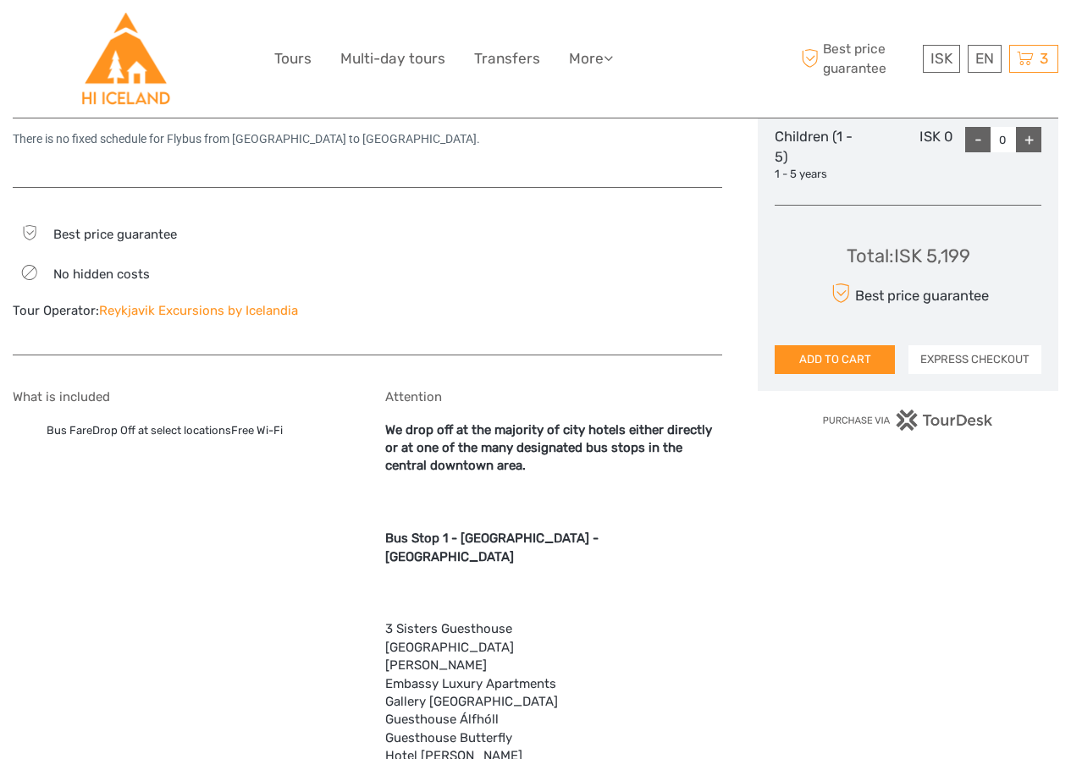
click at [953, 366] on button "EXPRESS CHECKOUT" at bounding box center [974, 359] width 133 height 29
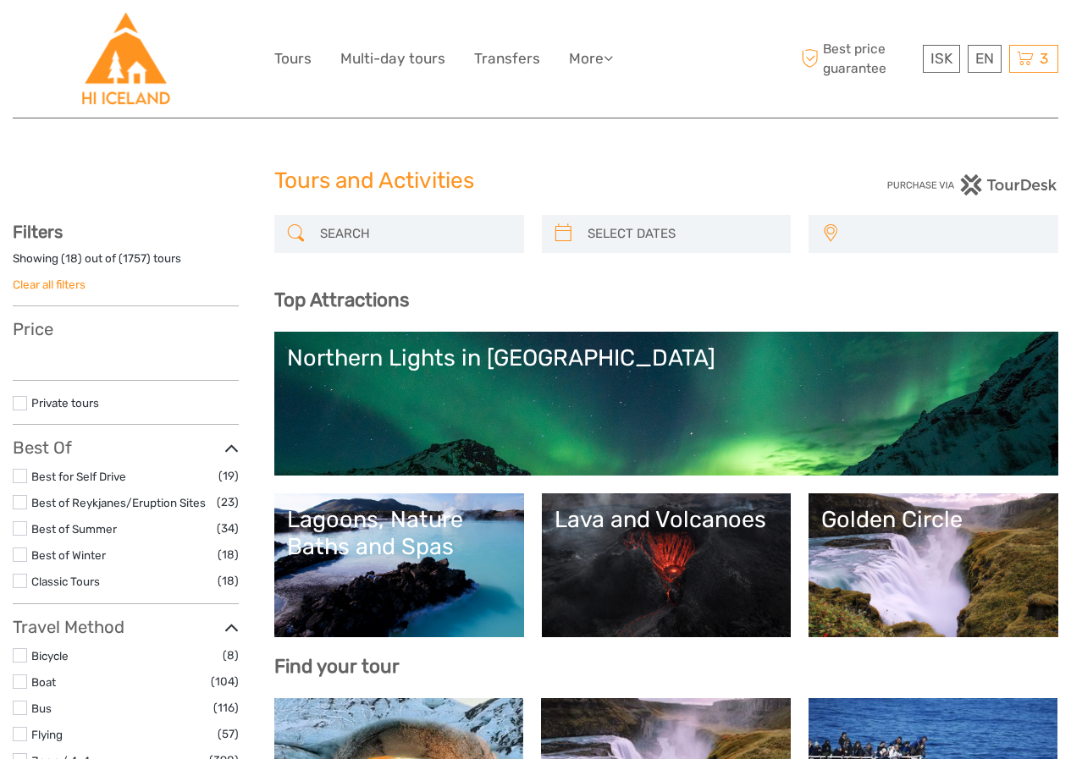
select select
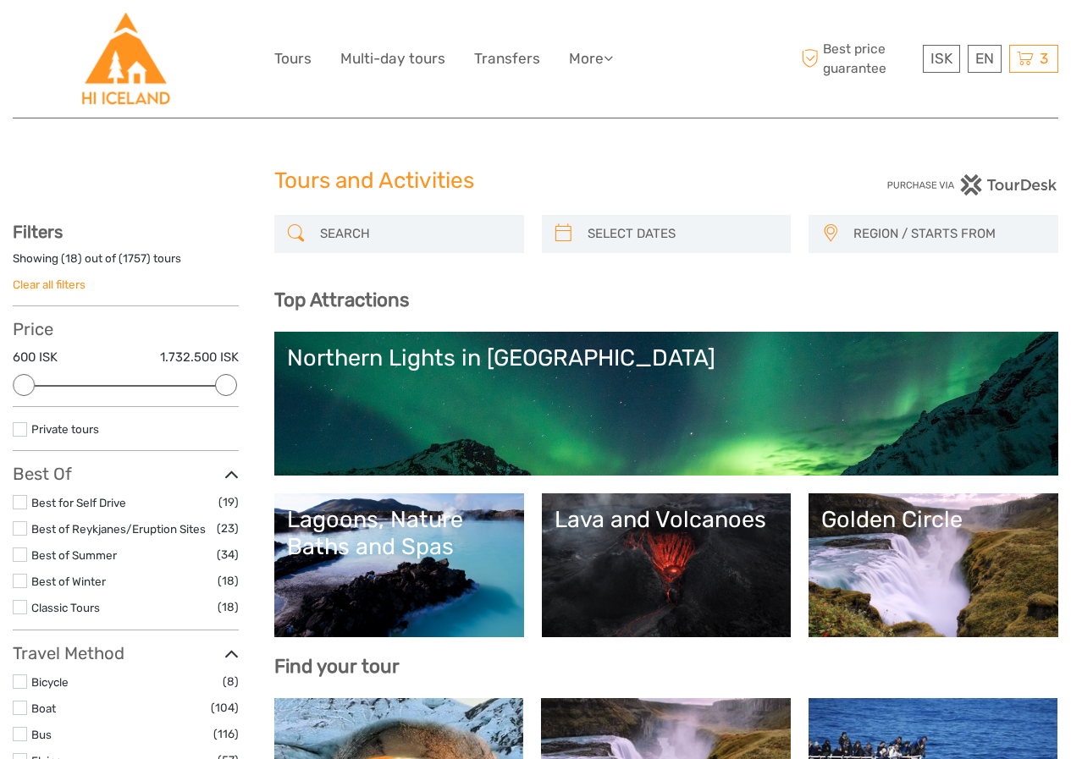
click at [42, 284] on link "Clear all filters" at bounding box center [49, 285] width 73 height 14
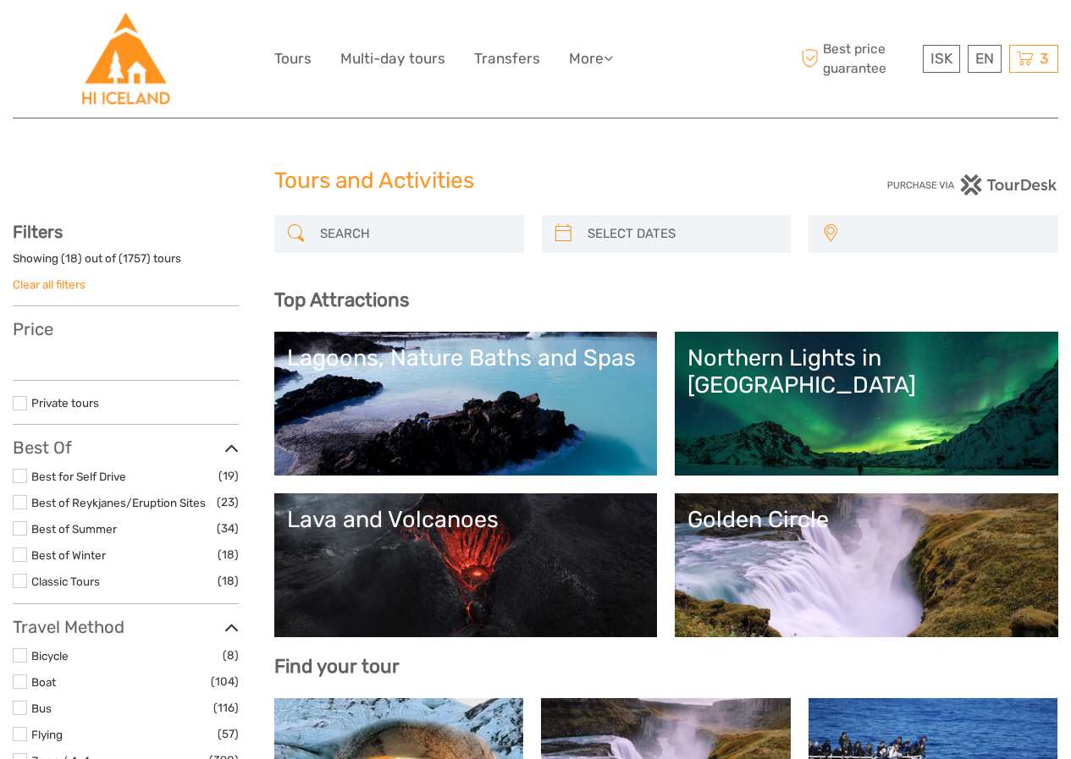
select select
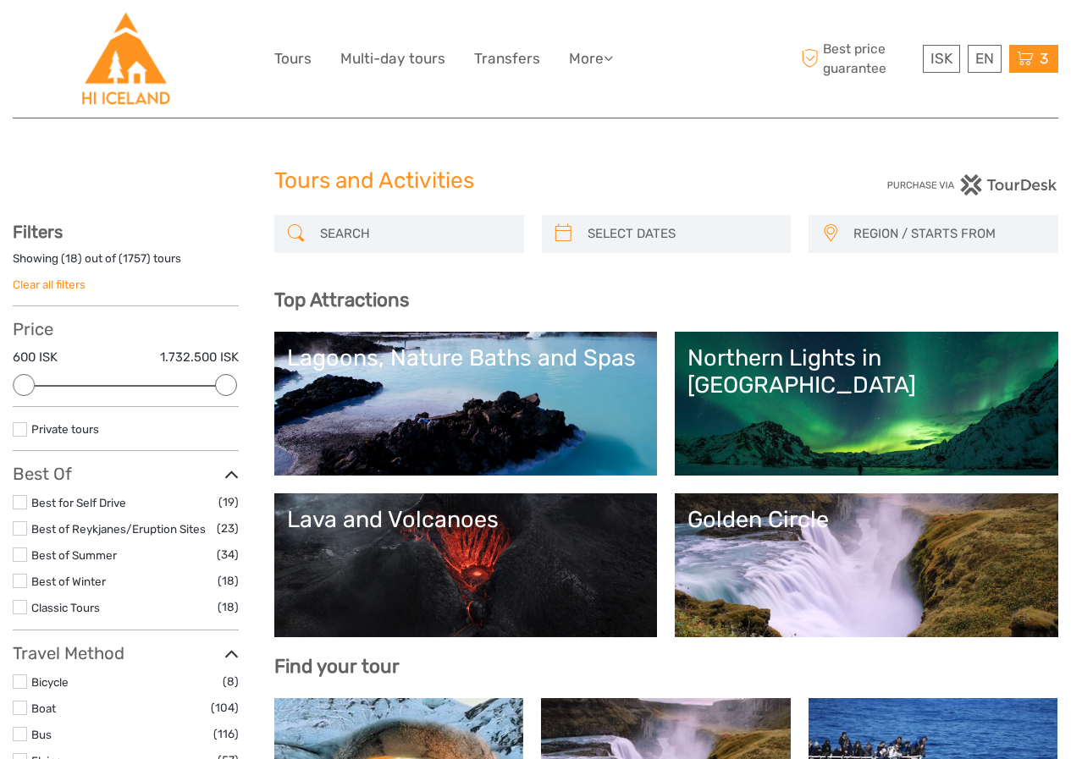
click at [1037, 65] on span "3" at bounding box center [1044, 58] width 14 height 17
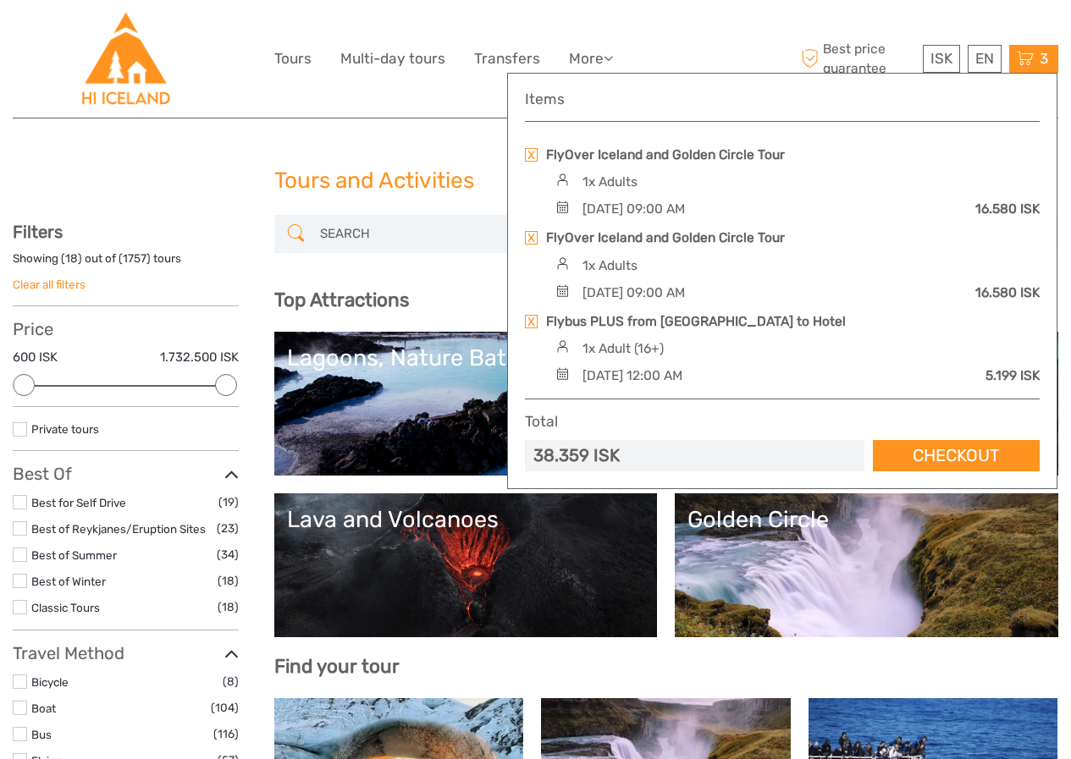
click at [531, 241] on link at bounding box center [531, 238] width 13 height 14
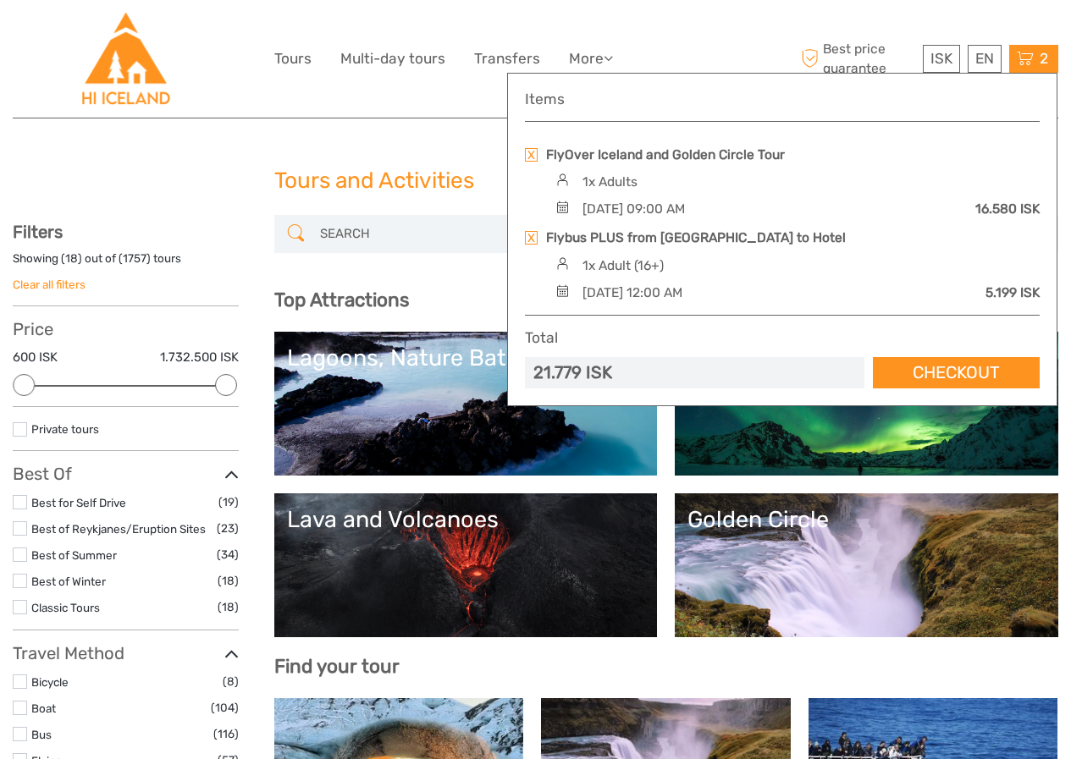
click at [532, 156] on link at bounding box center [531, 155] width 13 height 14
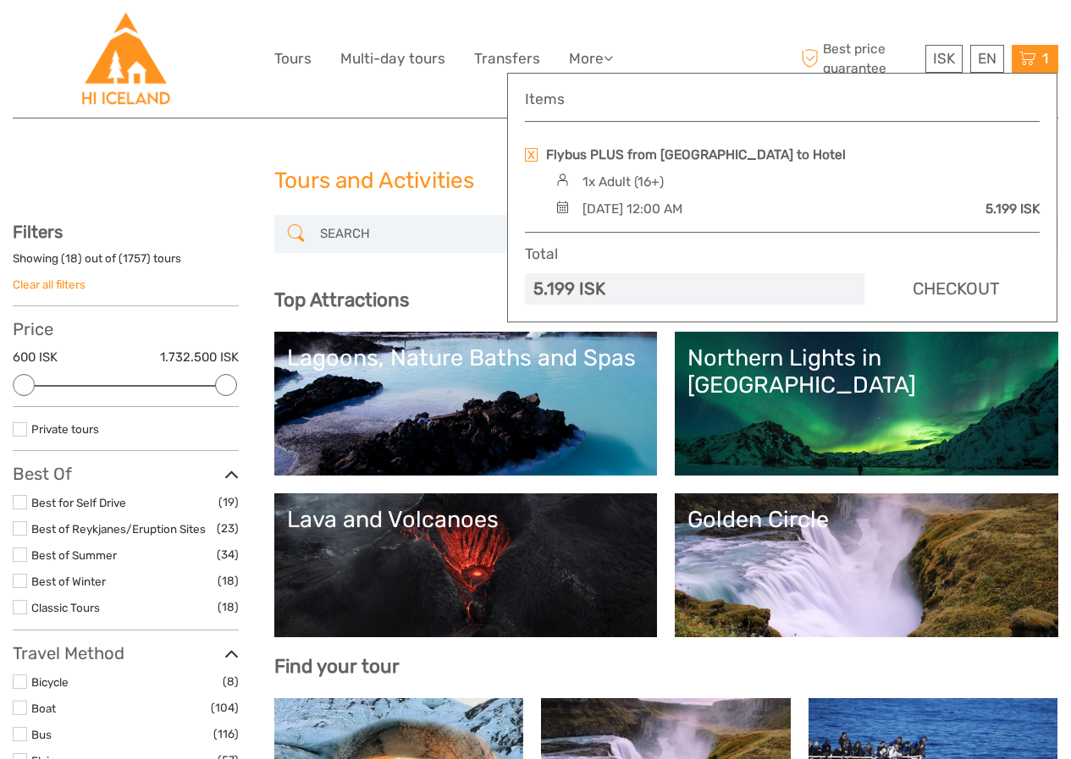
click at [947, 294] on link "Checkout" at bounding box center [956, 288] width 167 height 31
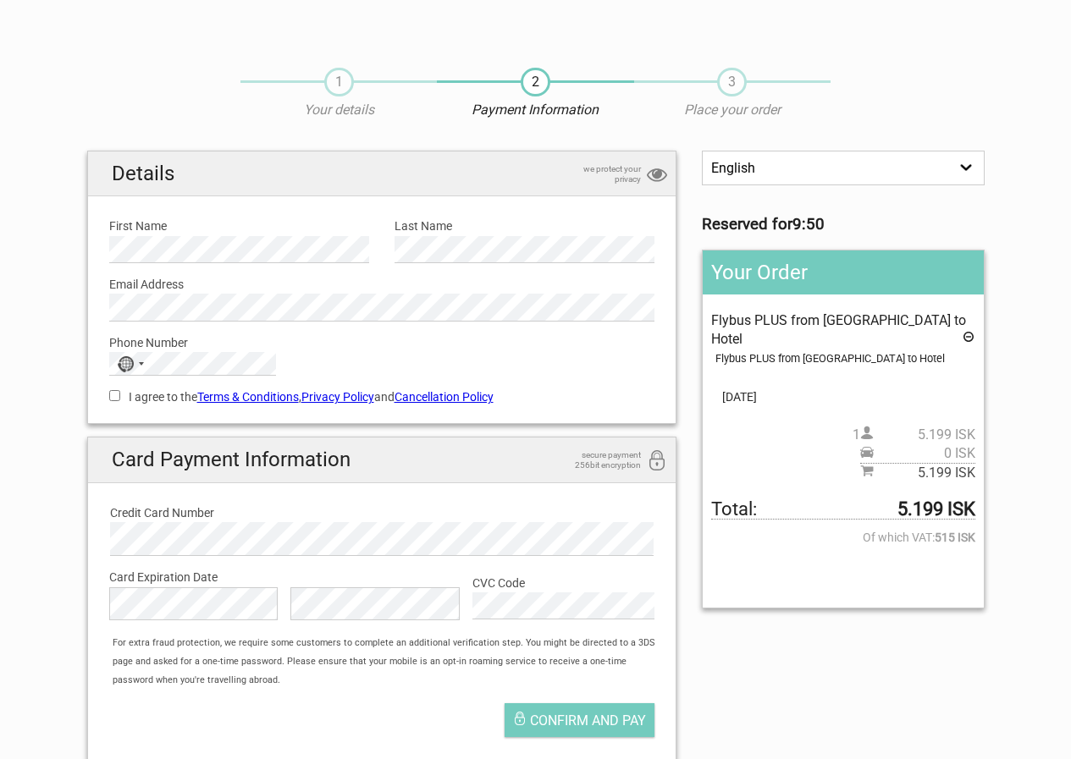
click at [123, 235] on label "First Name" at bounding box center [239, 226] width 260 height 19
click at [91, 305] on div "Details we protect your privacy First Name Please provide us with your name. La…" at bounding box center [382, 288] width 590 height 274
click at [141, 363] on div "Selected country" at bounding box center [141, 363] width 5 height 3
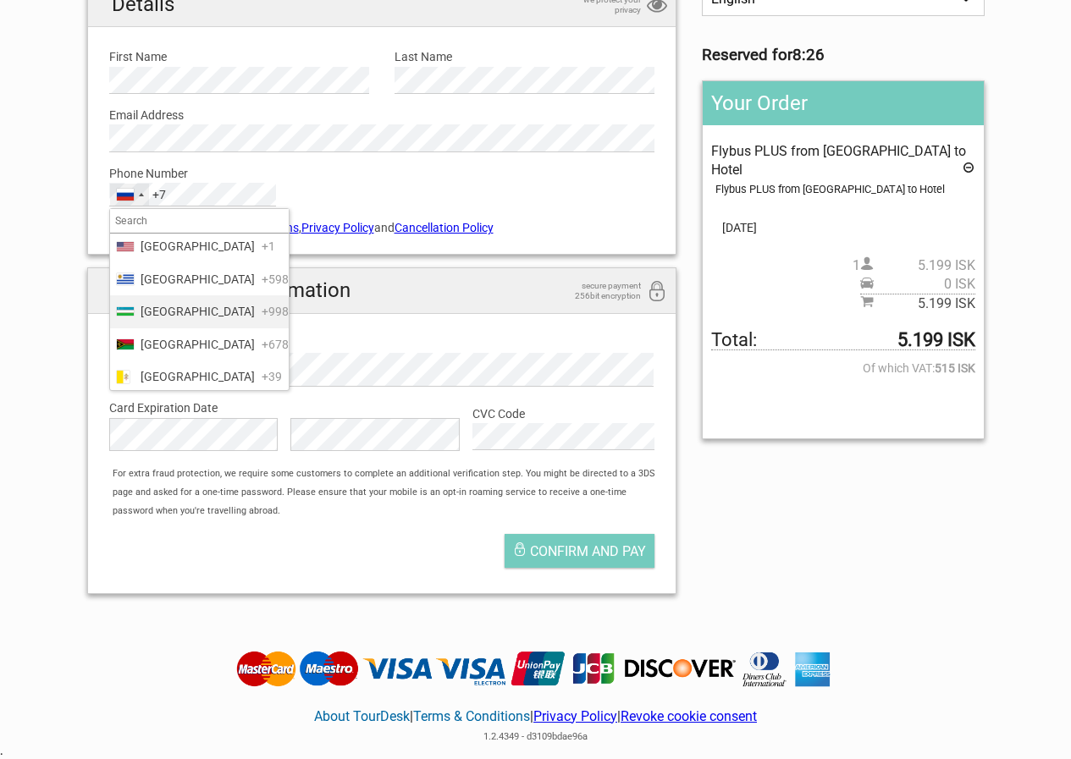
scroll to position [7657, 0]
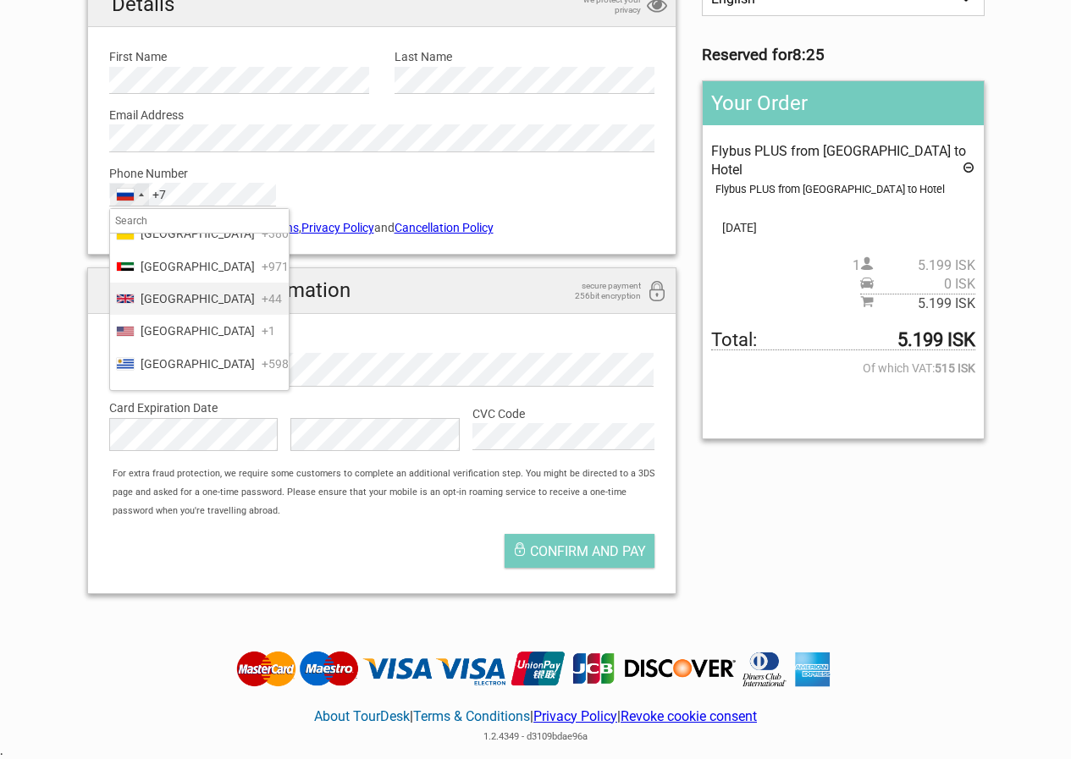
click at [172, 308] on span "[GEOGRAPHIC_DATA]" at bounding box center [198, 299] width 114 height 19
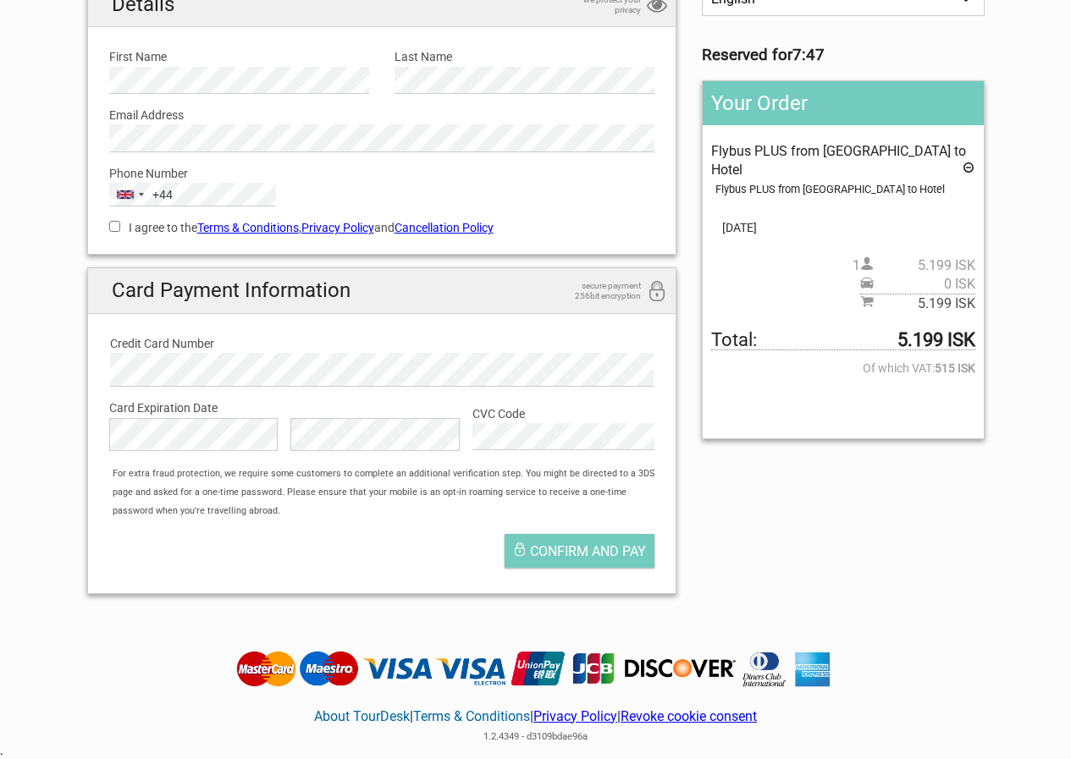
click at [141, 122] on label "Email Address" at bounding box center [382, 115] width 546 height 19
click at [110, 228] on input "I agree to the Terms & Conditions , Privacy Policy and Cancellation Policy" at bounding box center [114, 226] width 11 height 11
checkbox input "true"
click at [566, 422] on label "CVC Code" at bounding box center [563, 414] width 182 height 19
click at [561, 554] on span "Confirm and pay" at bounding box center [588, 552] width 116 height 16
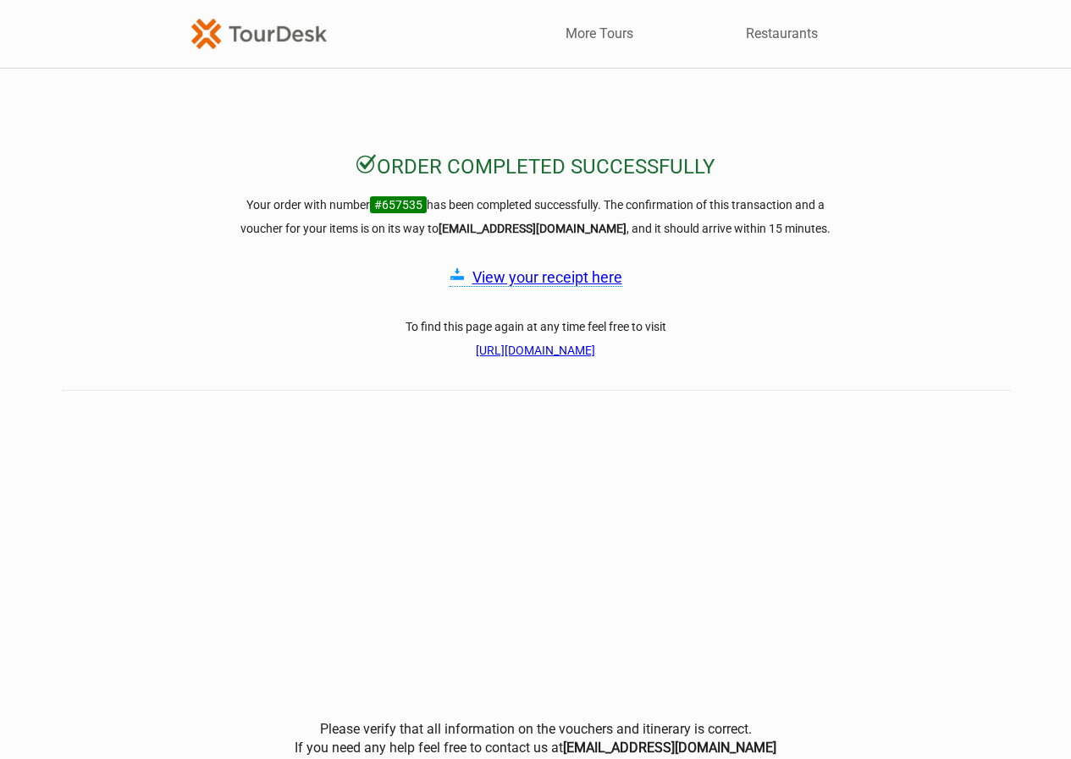
click at [549, 279] on link "View your receipt here" at bounding box center [547, 277] width 150 height 18
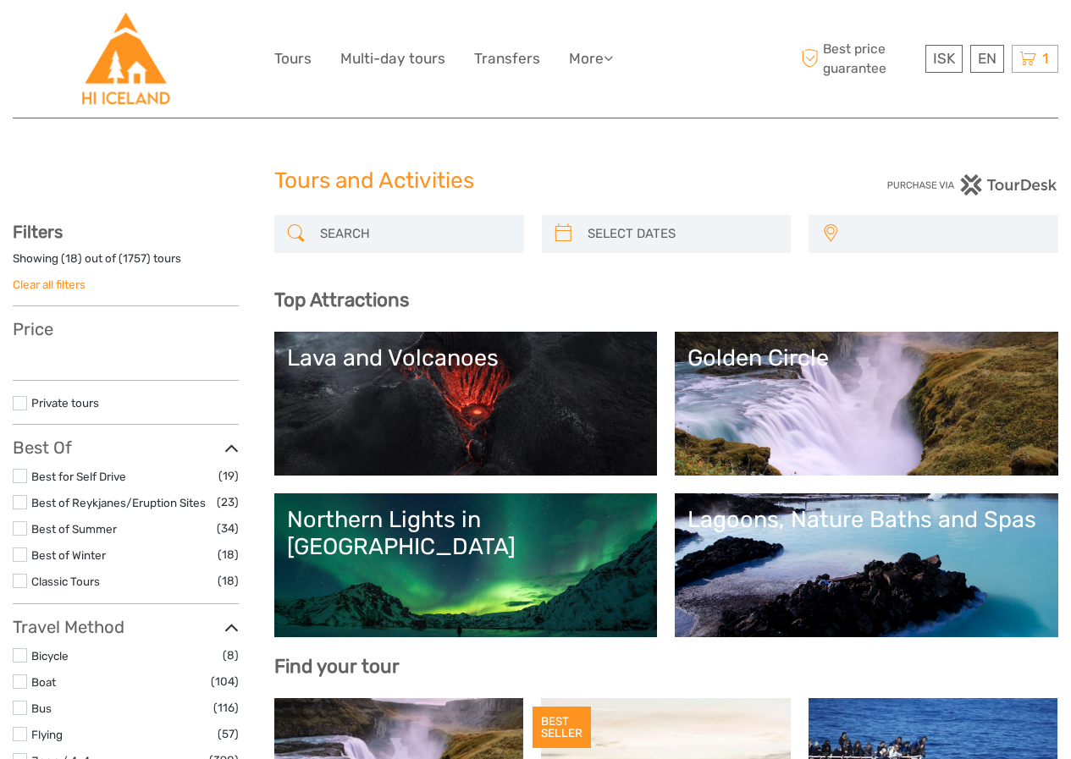
select select
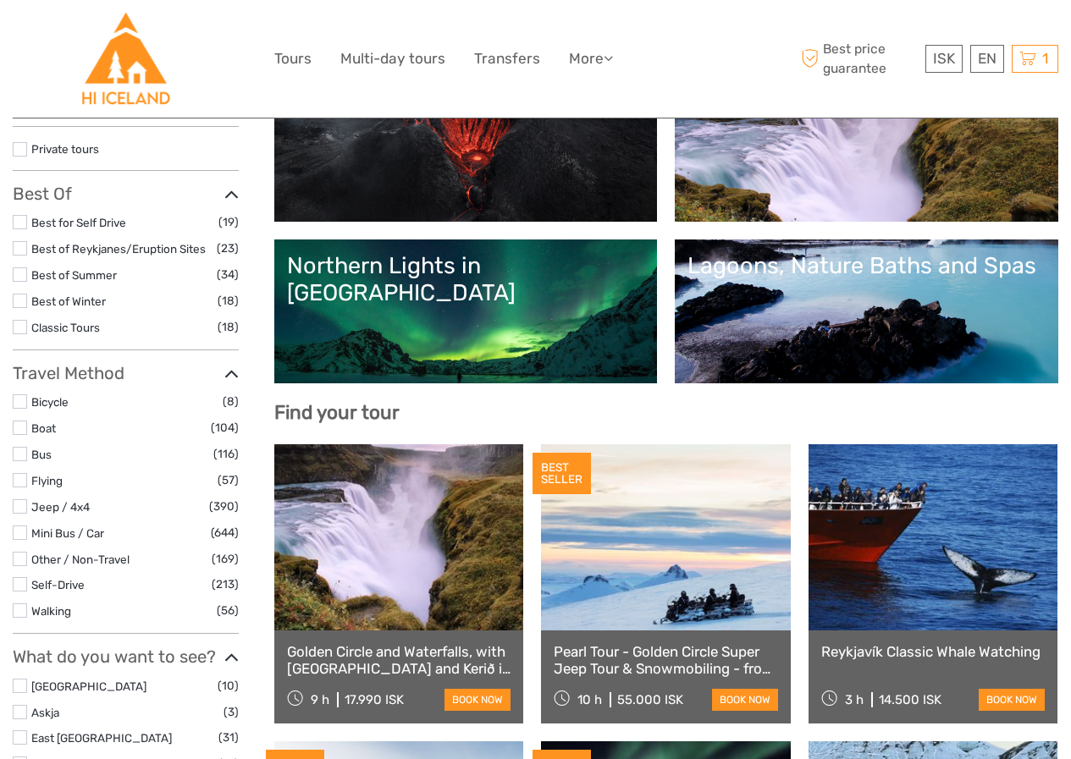
select select
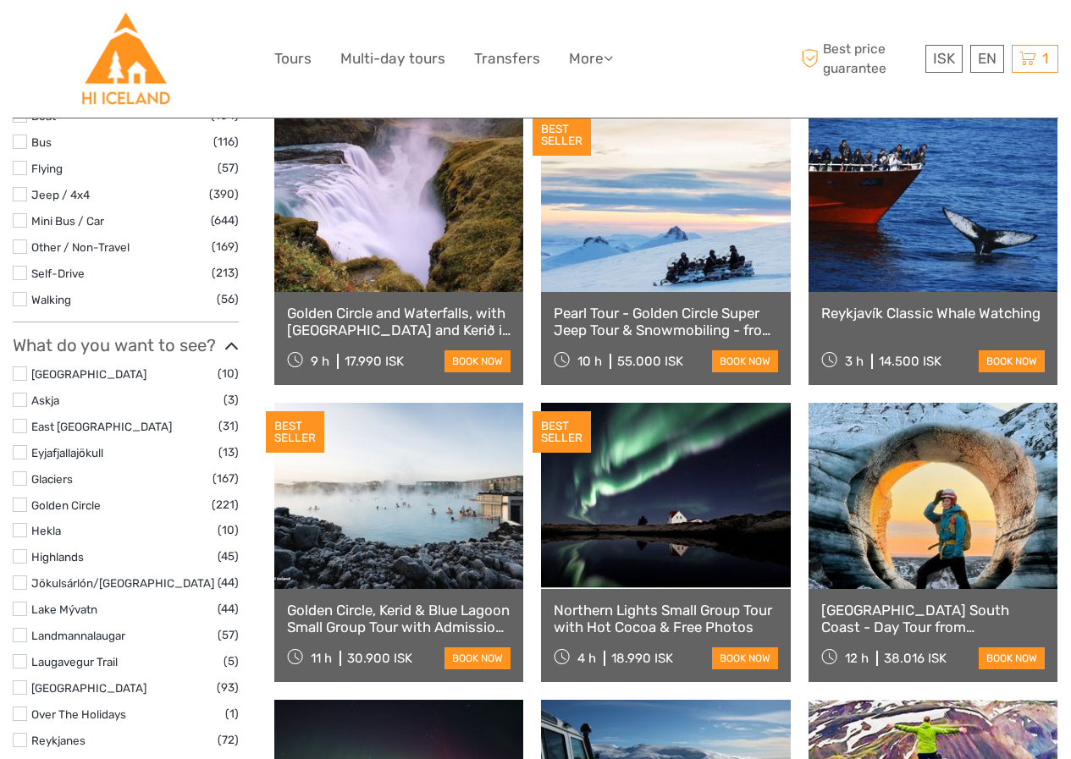
scroll to position [508, 0]
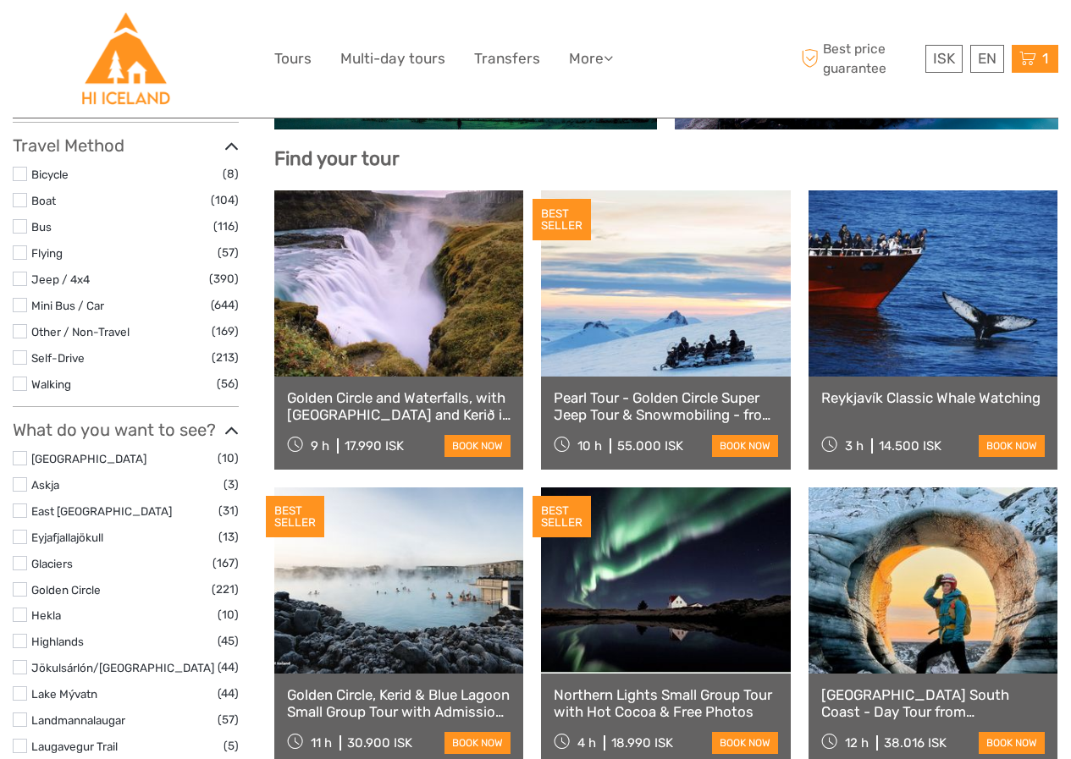
click at [1038, 64] on div "1 Items Flybus PLUS from [GEOGRAPHIC_DATA] to Hotel 1x Adult (16+) [DATE] 12:00…" at bounding box center [1035, 59] width 47 height 28
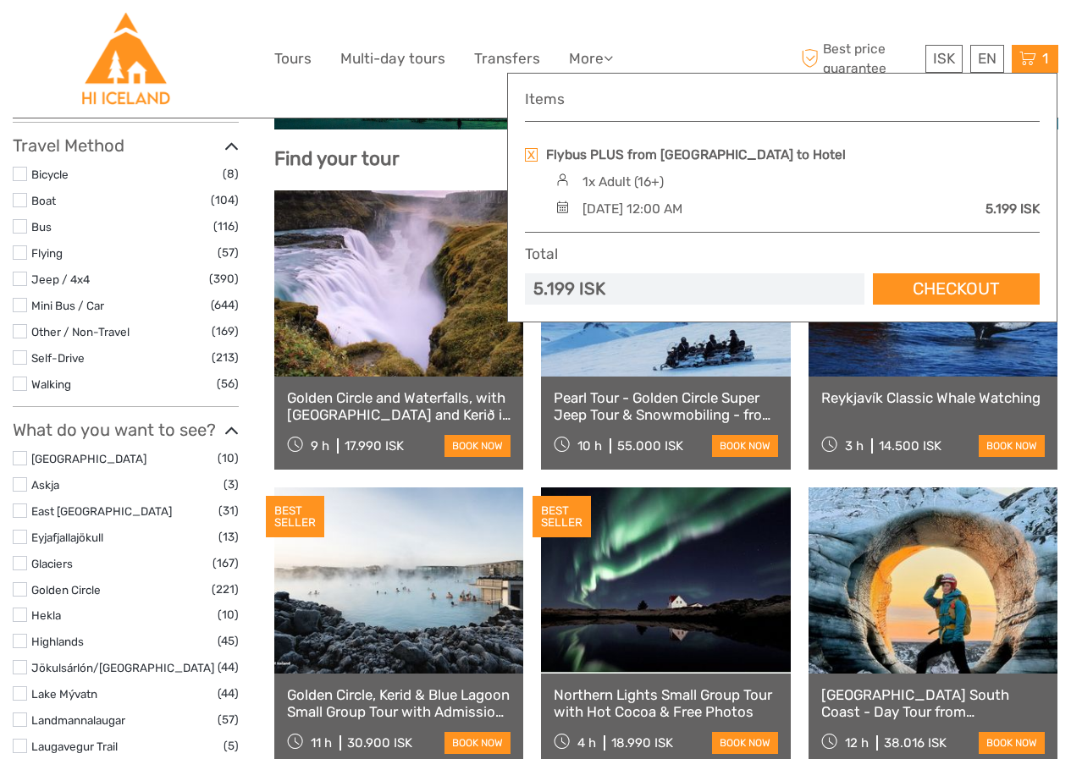
click at [1038, 62] on div "1 Items Flybus PLUS from [GEOGRAPHIC_DATA] to Hotel 1x Adult (16+) [DATE] 12:00…" at bounding box center [1035, 59] width 47 height 28
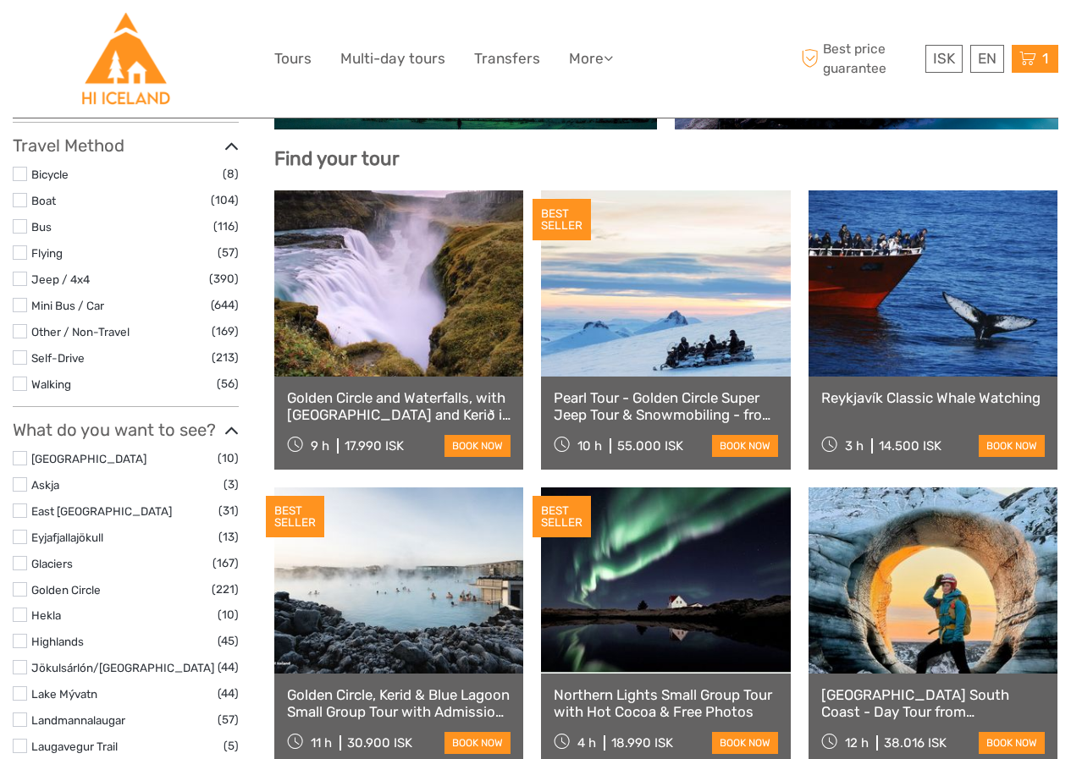
click at [1022, 67] on icon at bounding box center [1027, 58] width 17 height 21
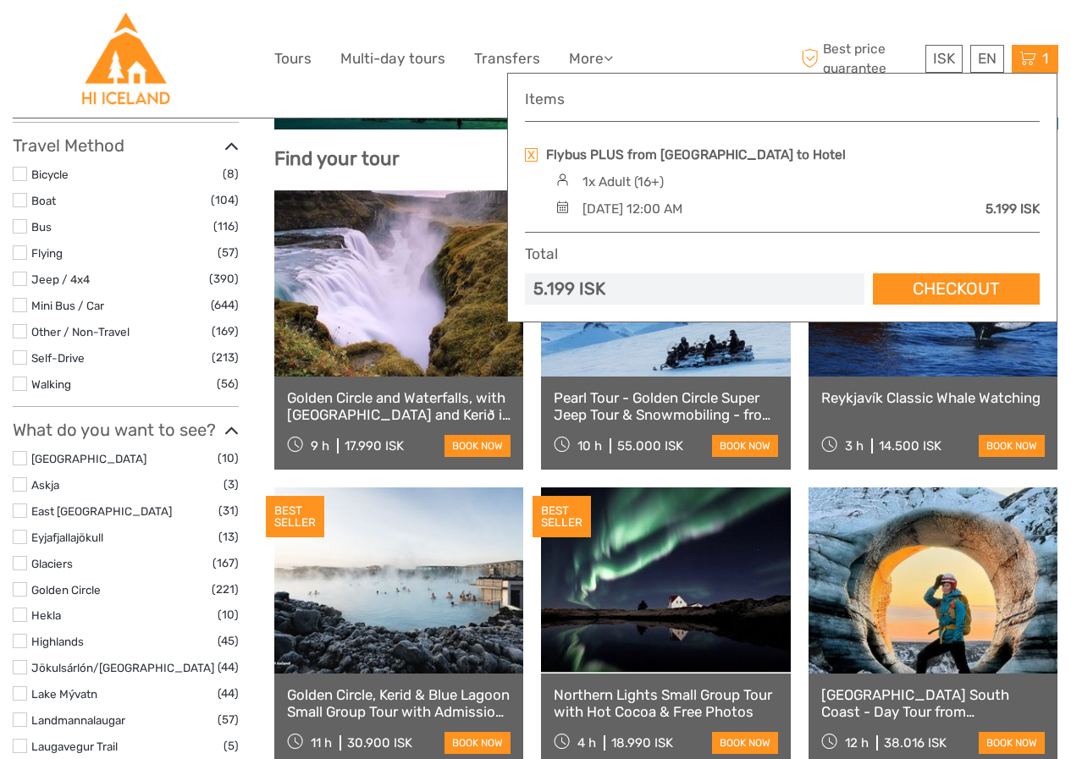
click at [535, 157] on link at bounding box center [531, 155] width 13 height 14
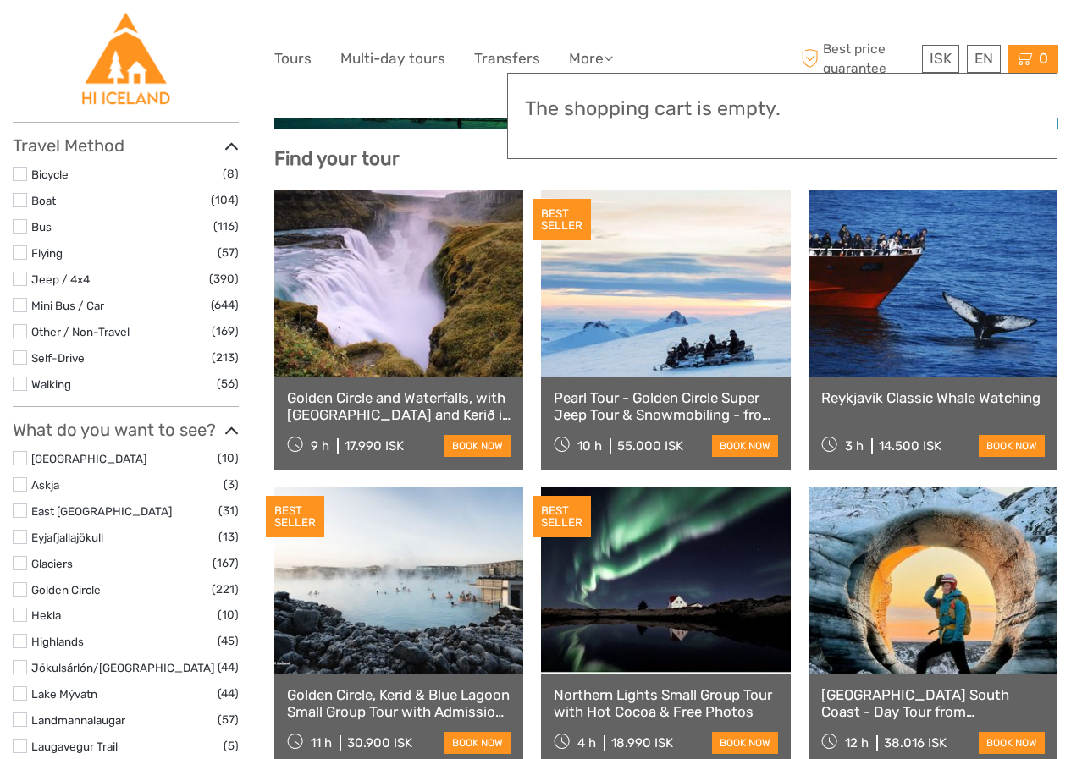
click at [376, 95] on div "ISK ISK € $ £ EN English Español Deutsch Tours Multi-day tours Transfers More F…" at bounding box center [535, 59] width 523 height 92
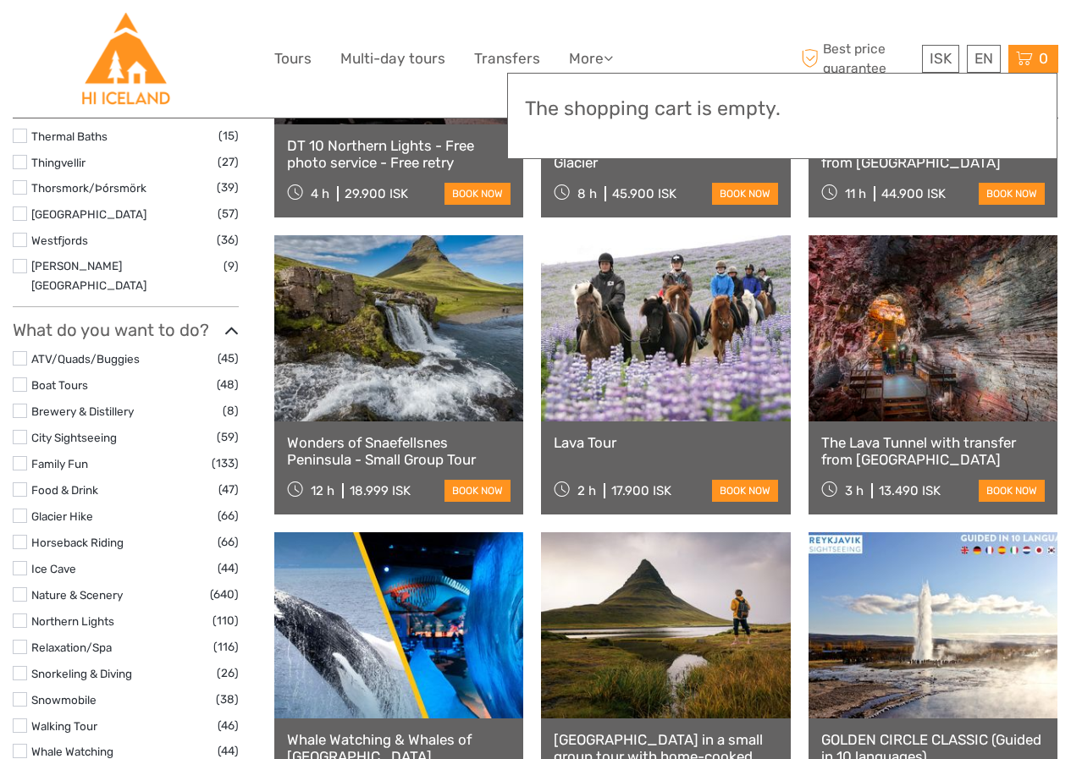
scroll to position [1439, 0]
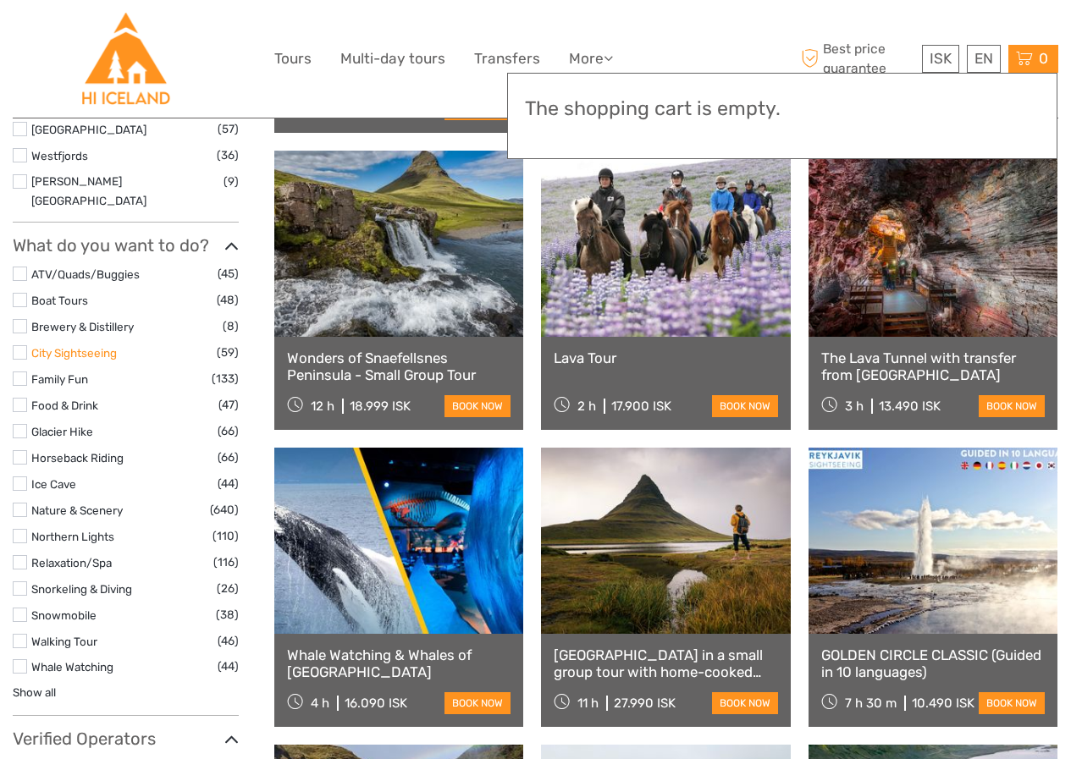
click at [31, 346] on link "City Sightseeing" at bounding box center [74, 353] width 86 height 14
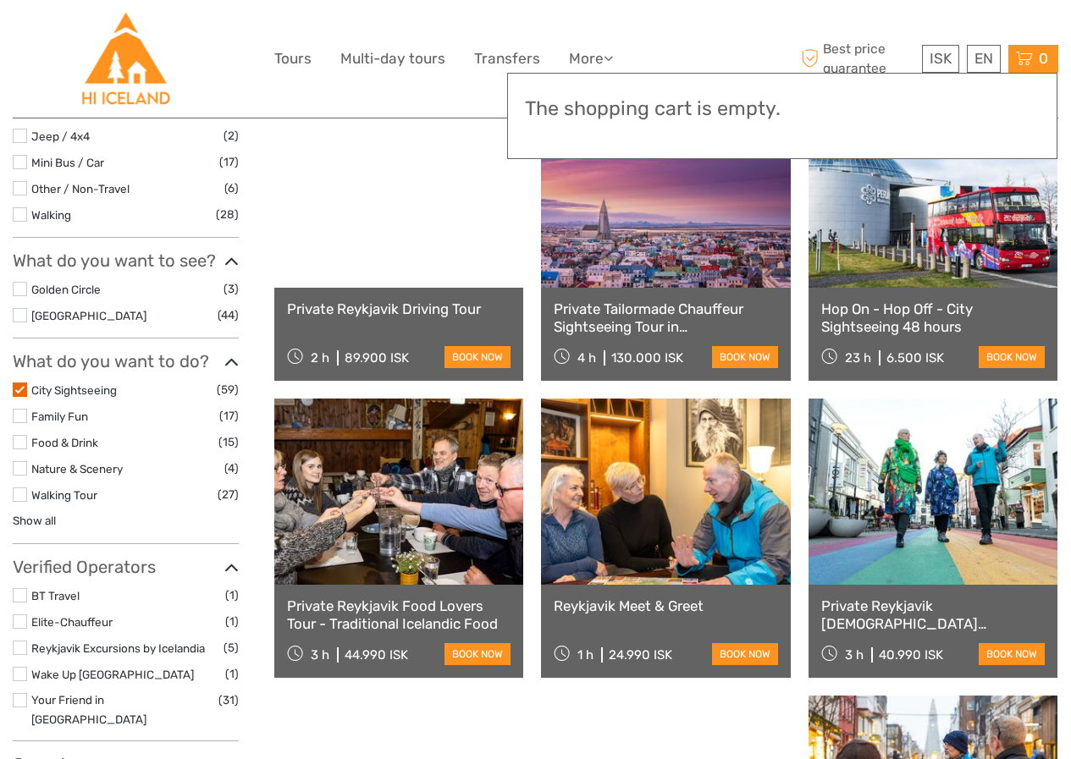
scroll to position [351, 0]
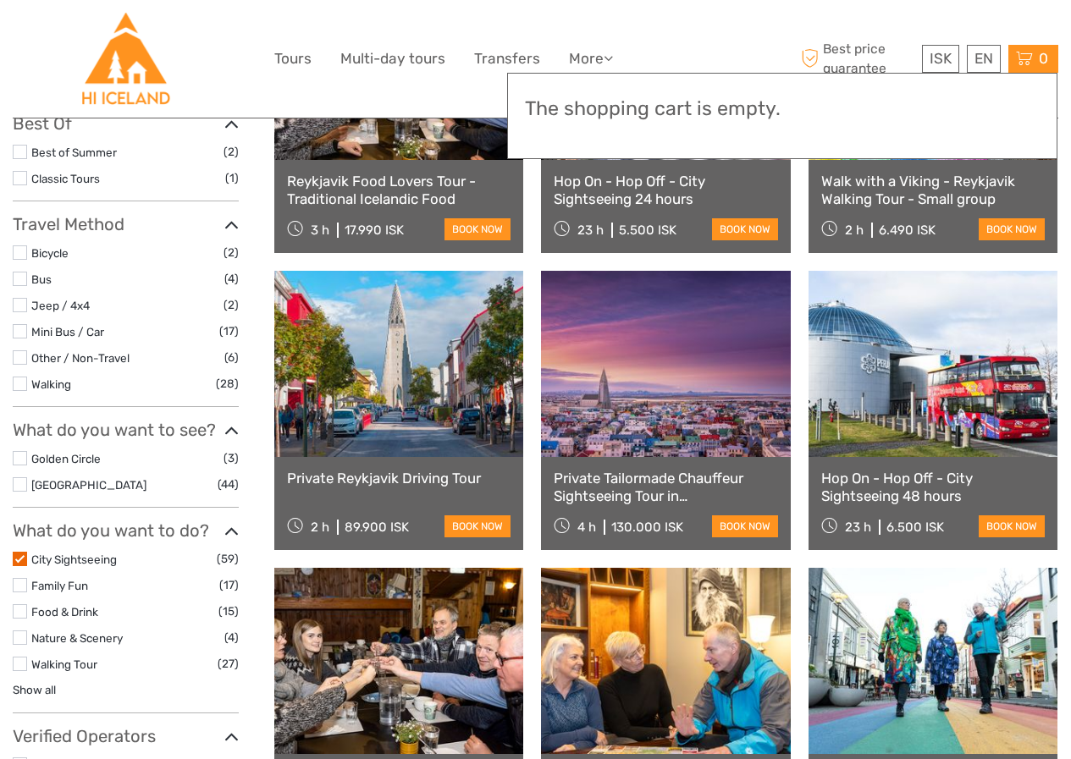
click at [14, 559] on label at bounding box center [20, 559] width 14 height 14
click at [0, 0] on input "checkbox" at bounding box center [0, 0] width 0 height 0
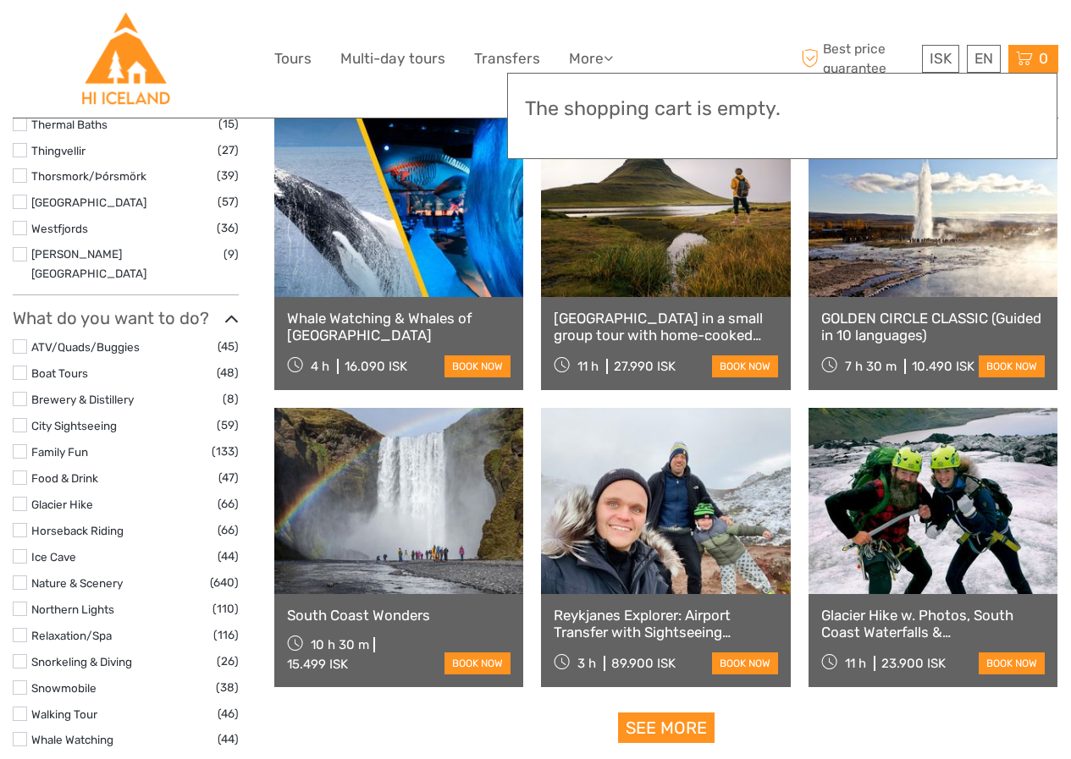
scroll to position [1451, 0]
